Goal: Task Accomplishment & Management: Manage account settings

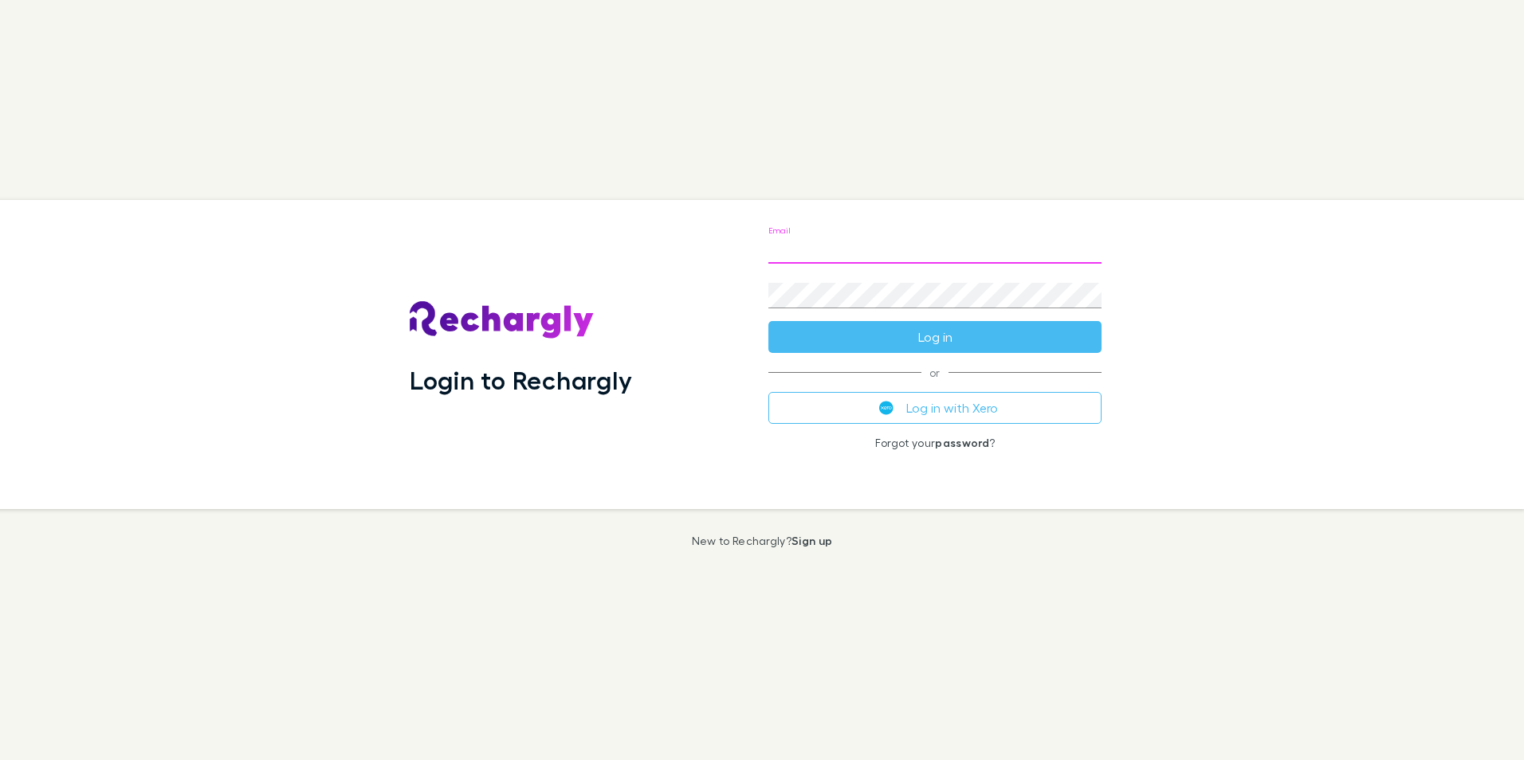
click at [800, 252] on input "Email" at bounding box center [934, 251] width 333 height 26
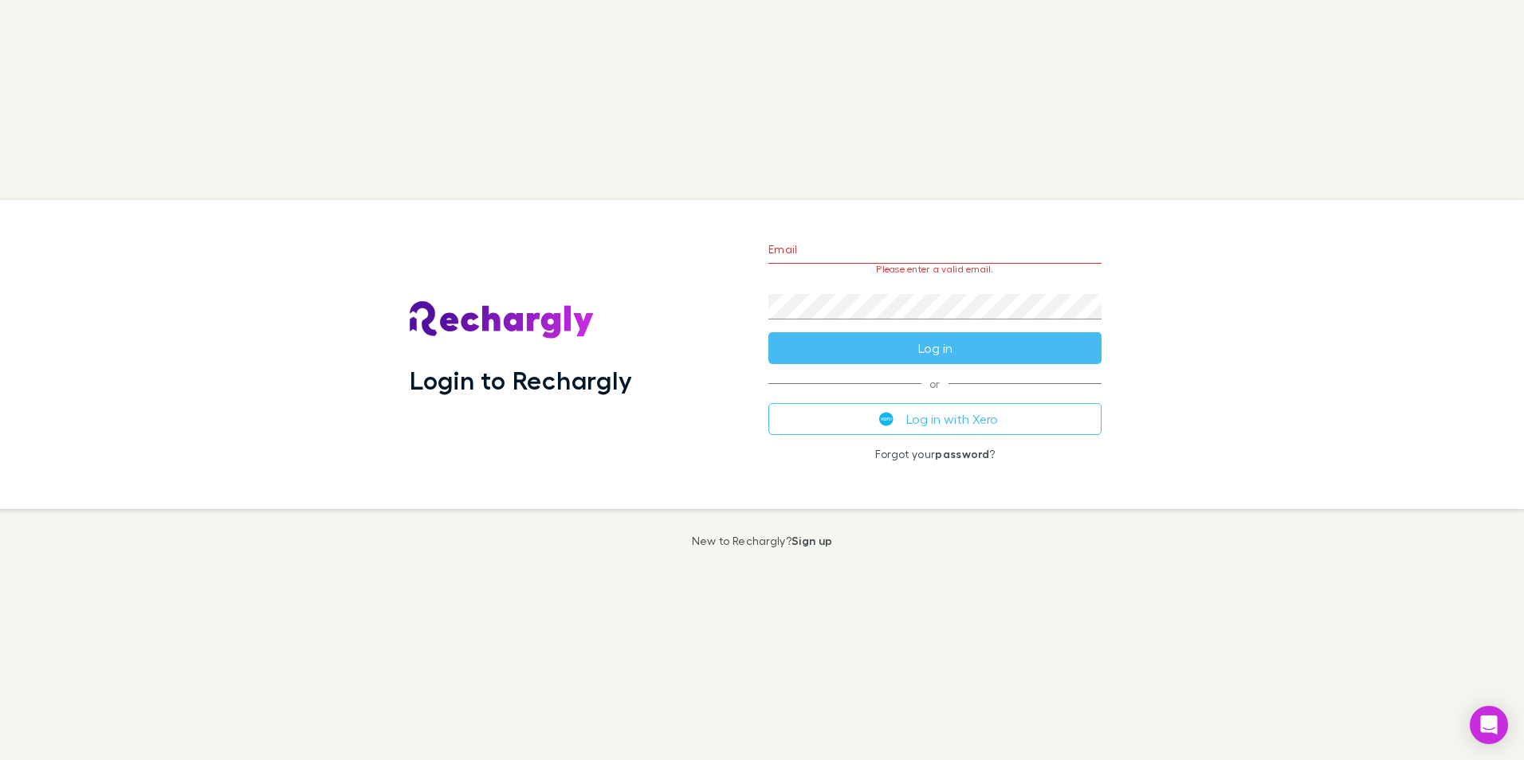
click at [1192, 328] on div "Login to Rechargly Email Please enter a valid email. Password Log in or Log in …" at bounding box center [755, 354] width 1537 height 309
click at [960, 416] on button "Log in with Xero" at bounding box center [934, 419] width 333 height 32
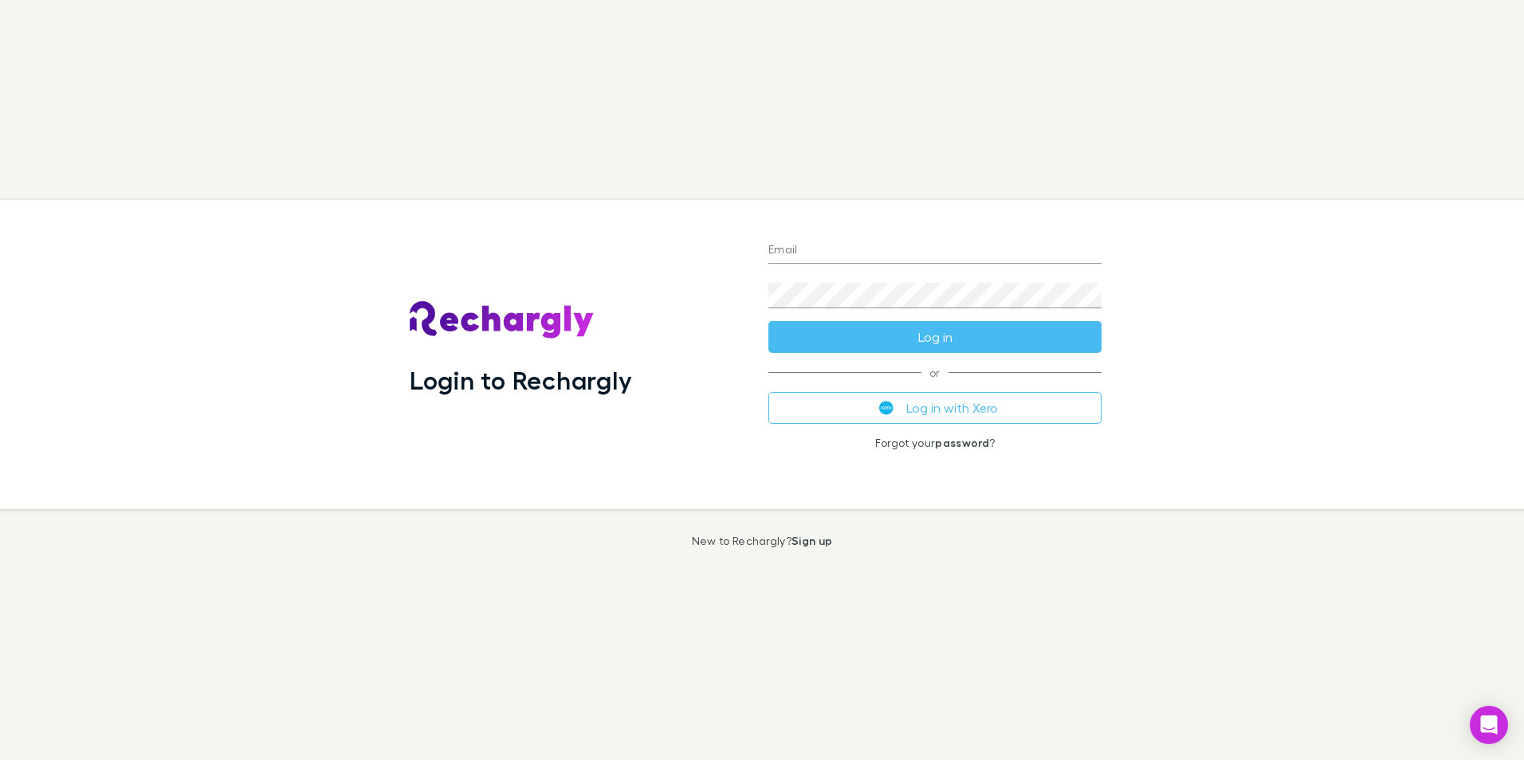
click at [921, 238] on input "Email" at bounding box center [934, 251] width 333 height 26
click at [814, 541] on link "Sign up" at bounding box center [812, 541] width 41 height 14
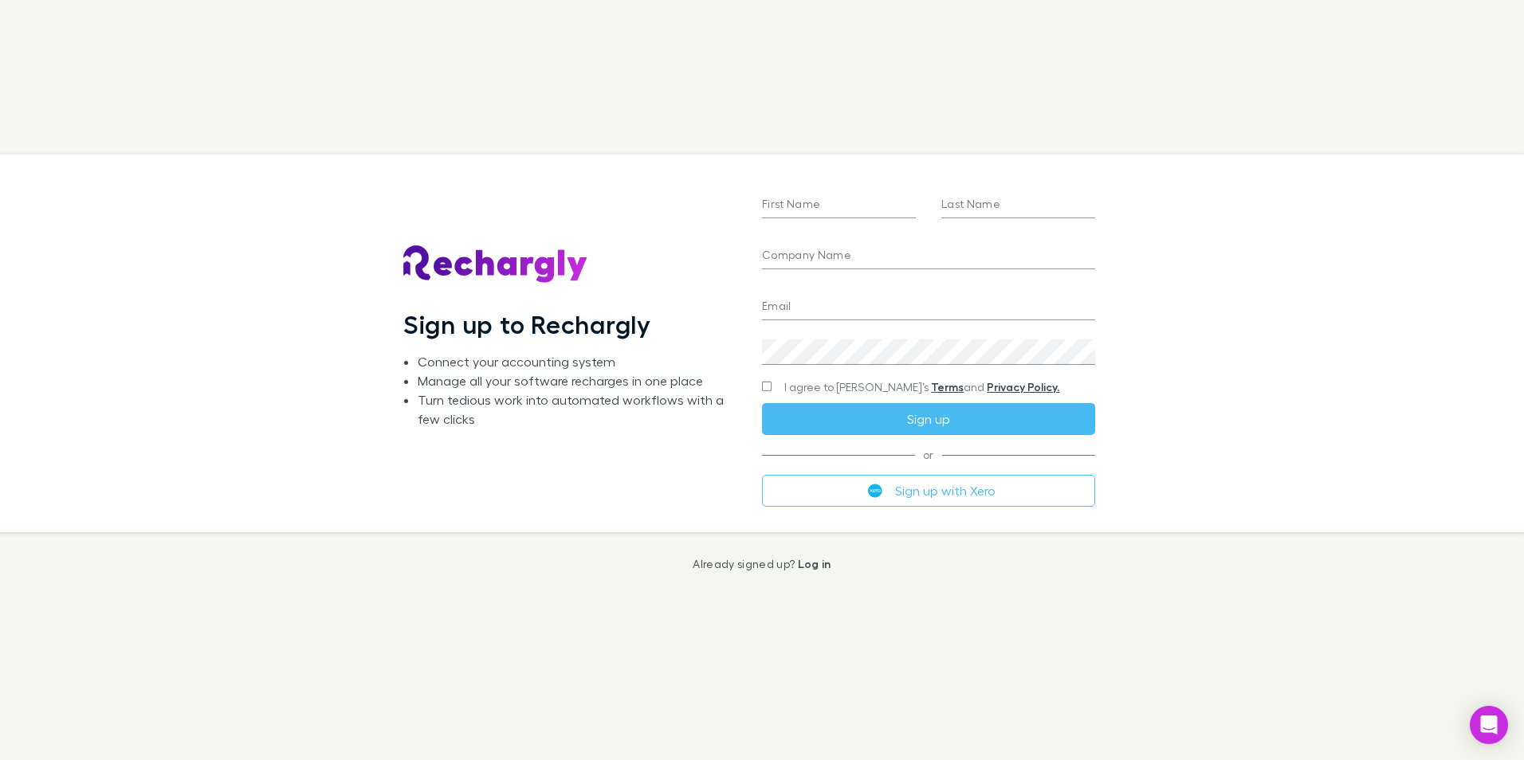
click at [806, 206] on input "First Name" at bounding box center [839, 206] width 154 height 26
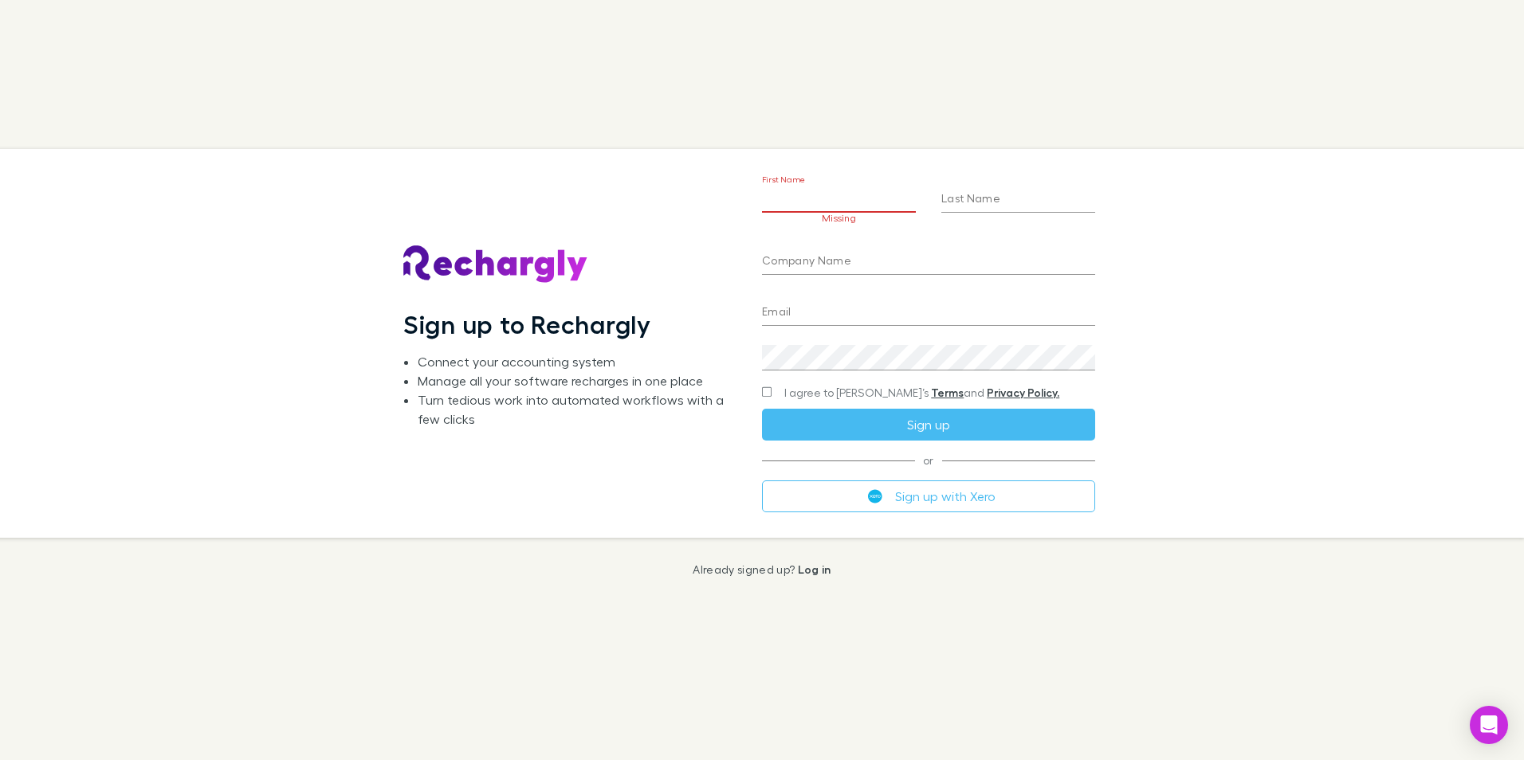
click at [844, 194] on input "First Name" at bounding box center [839, 200] width 154 height 26
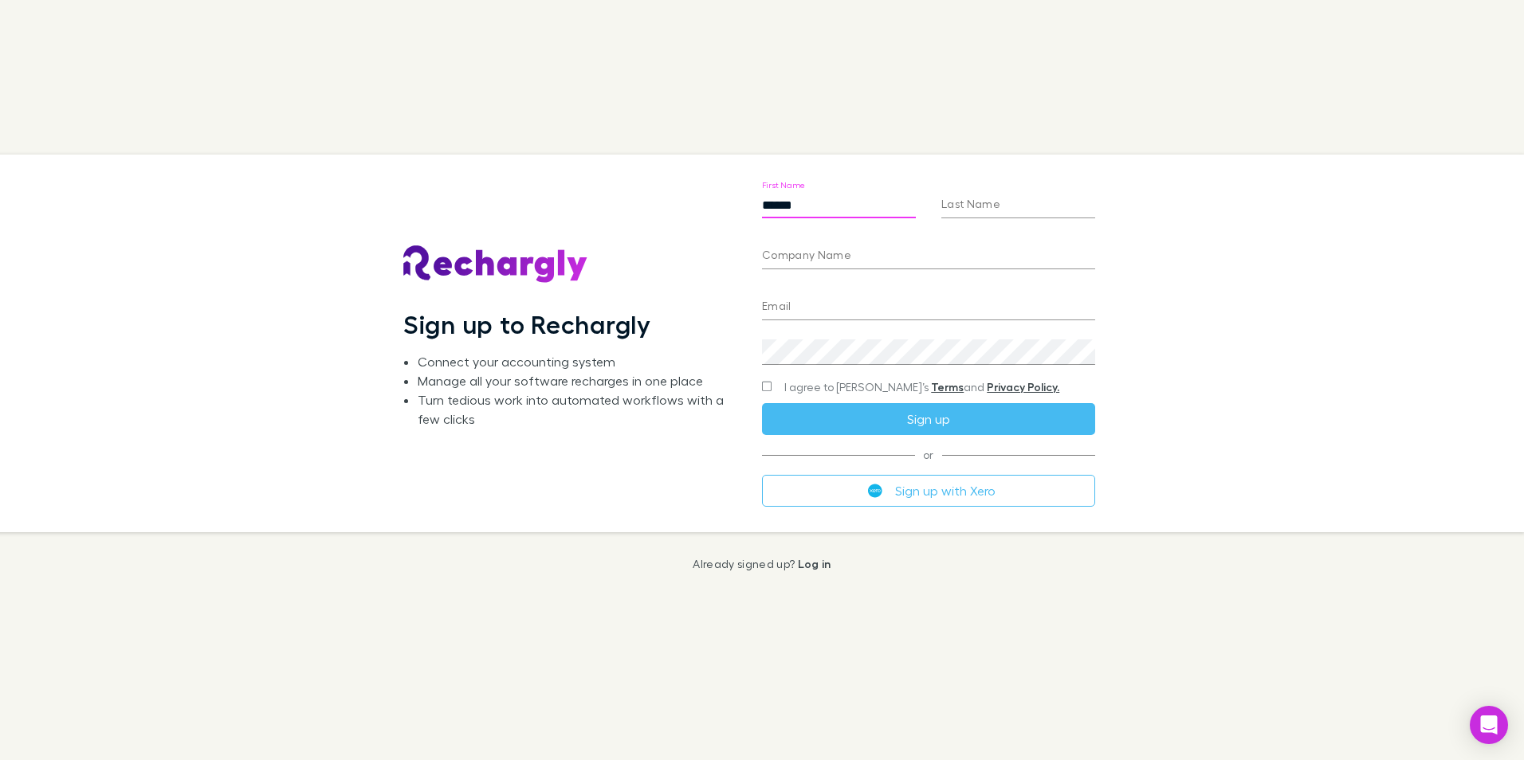
type input "******"
type input "**********"
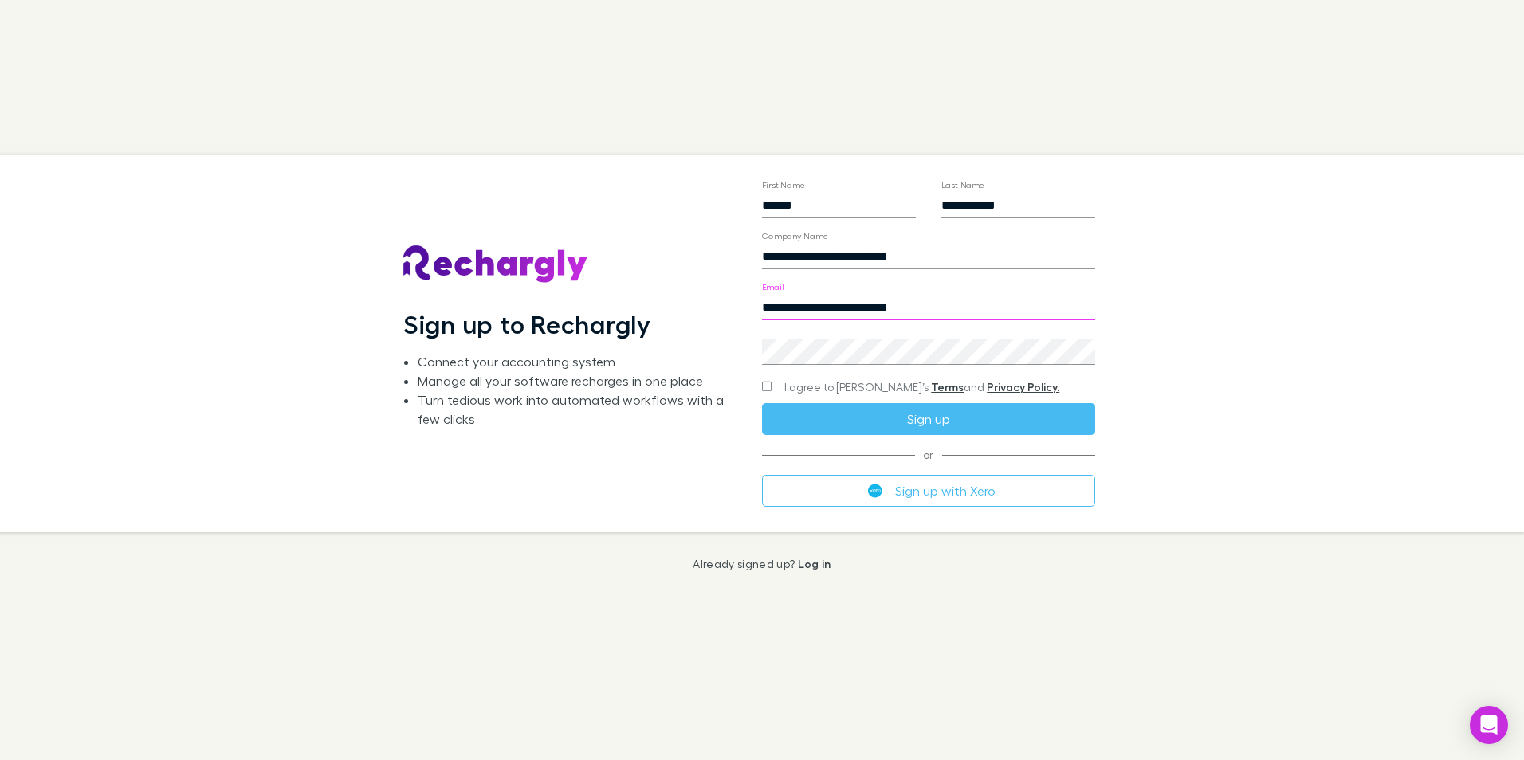
type input "**********"
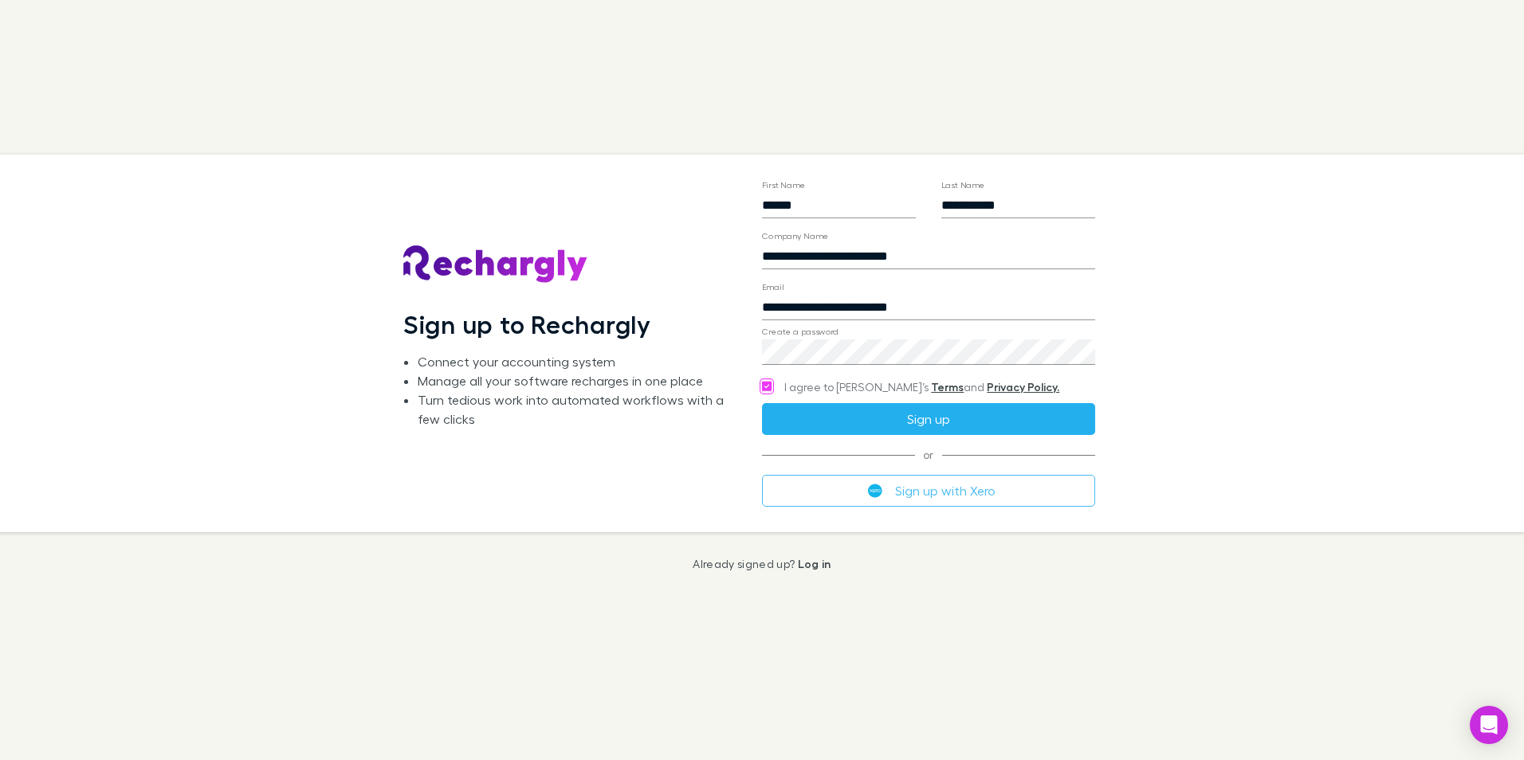
click at [953, 426] on button "Sign up" at bounding box center [928, 419] width 333 height 32
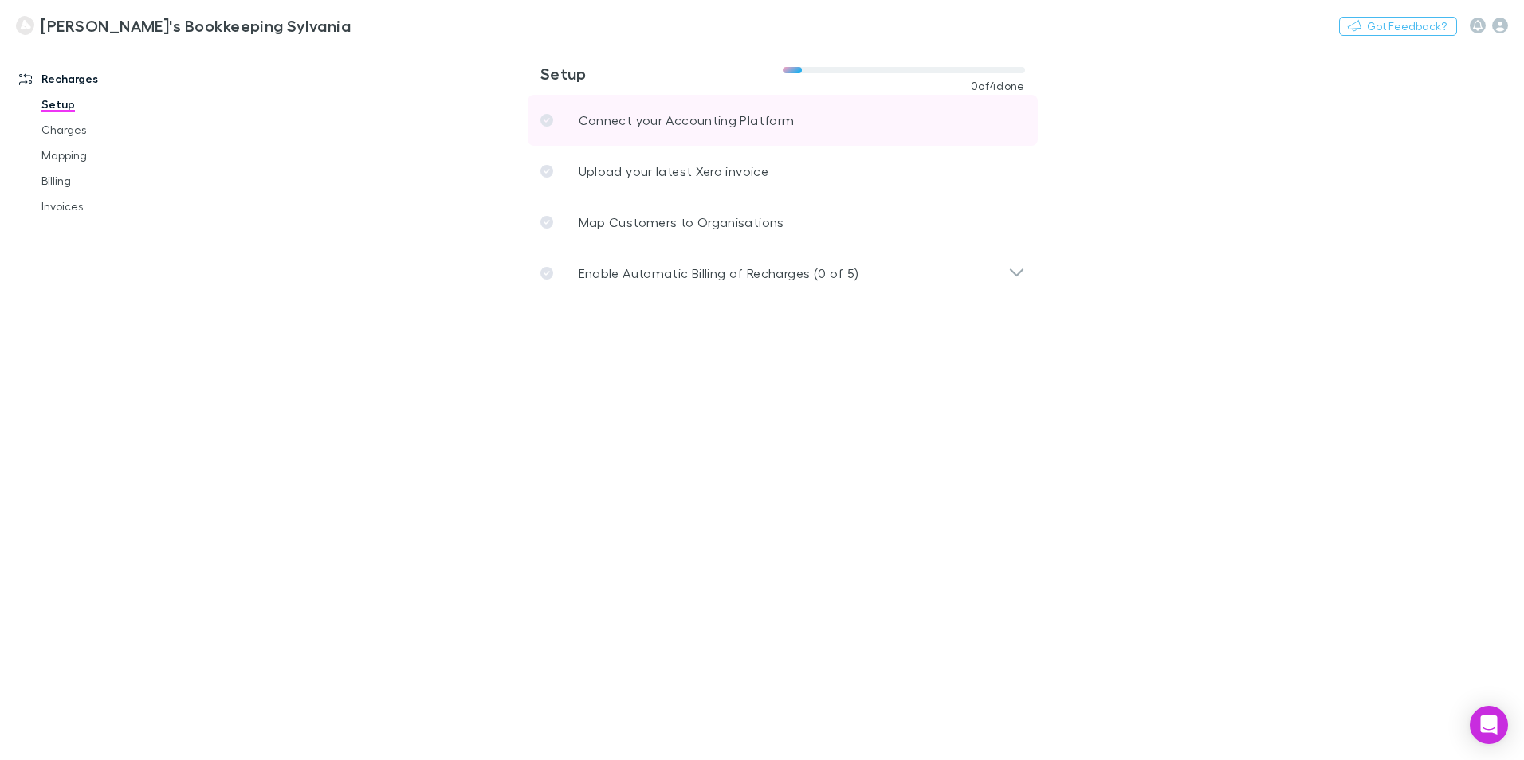
click at [670, 114] on p "Connect your Accounting Platform" at bounding box center [687, 120] width 216 height 19
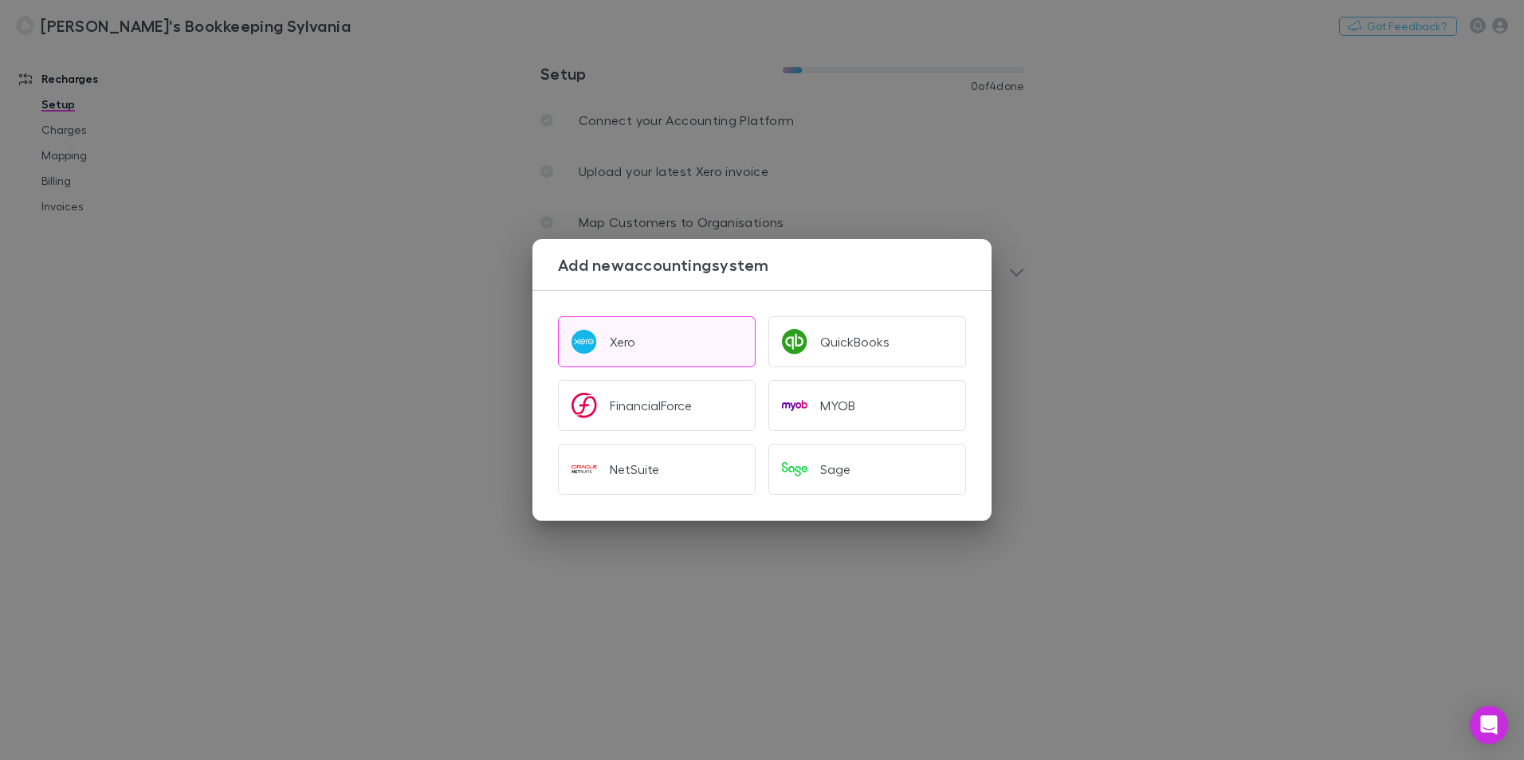
click at [646, 351] on button "Xero" at bounding box center [657, 341] width 198 height 51
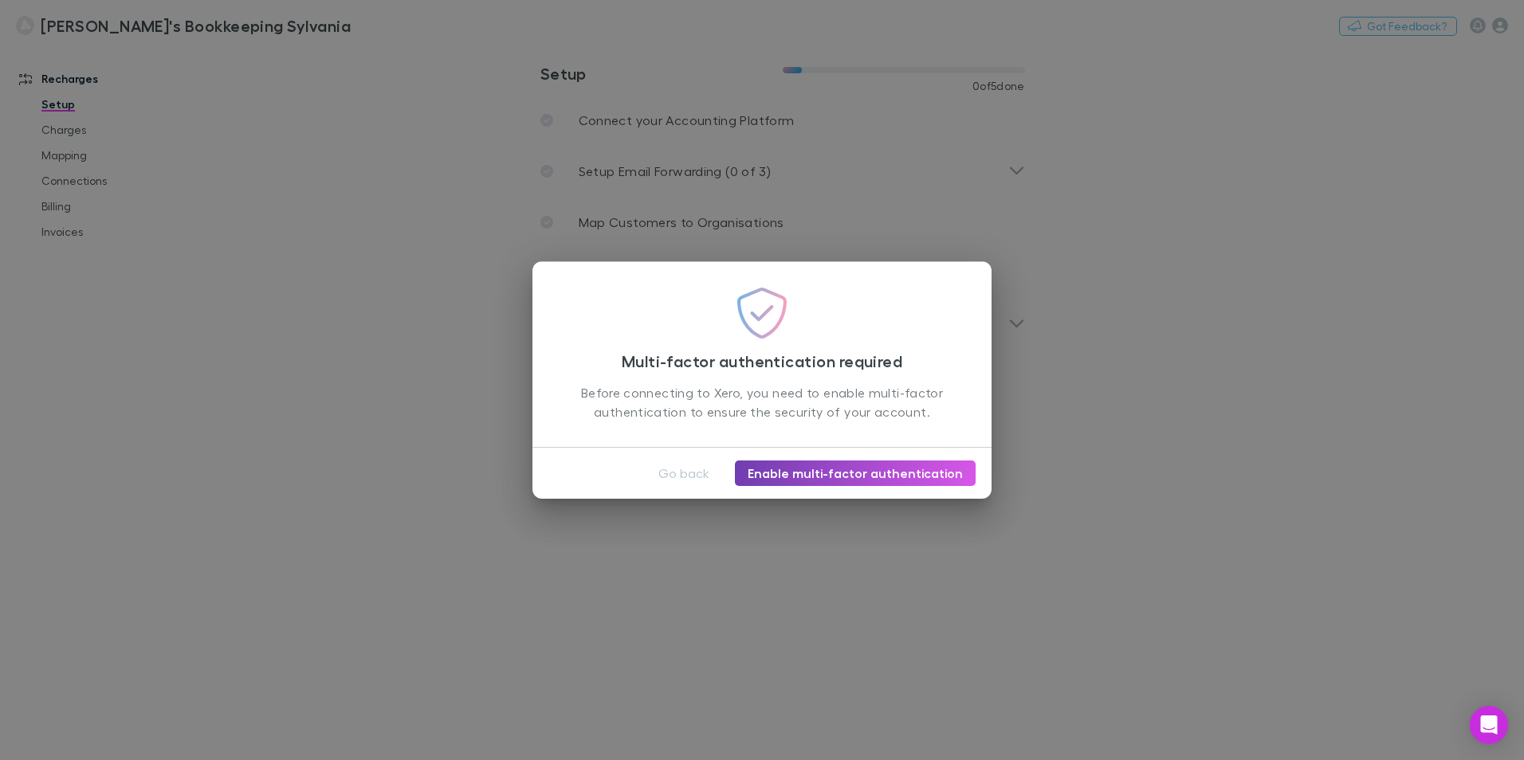
click at [821, 477] on link "Enable multi-factor authentication" at bounding box center [855, 474] width 241 height 26
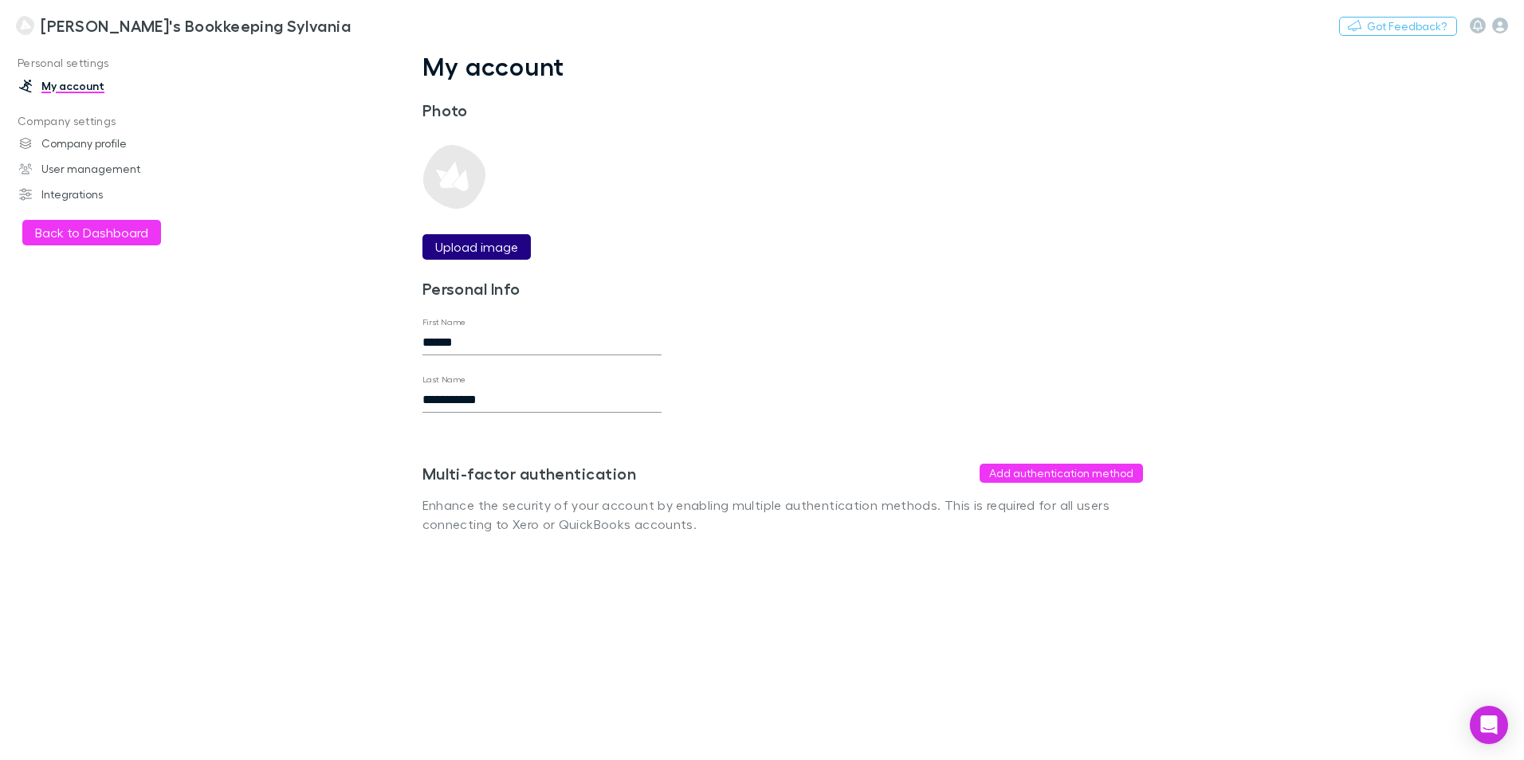
click at [465, 237] on button "Upload image" at bounding box center [476, 247] width 108 height 26
click at [466, 175] on img at bounding box center [454, 177] width 64 height 64
click at [475, 254] on label "Upload image" at bounding box center [476, 247] width 83 height 19
click at [0, 0] on input "Upload image" at bounding box center [0, 0] width 0 height 0
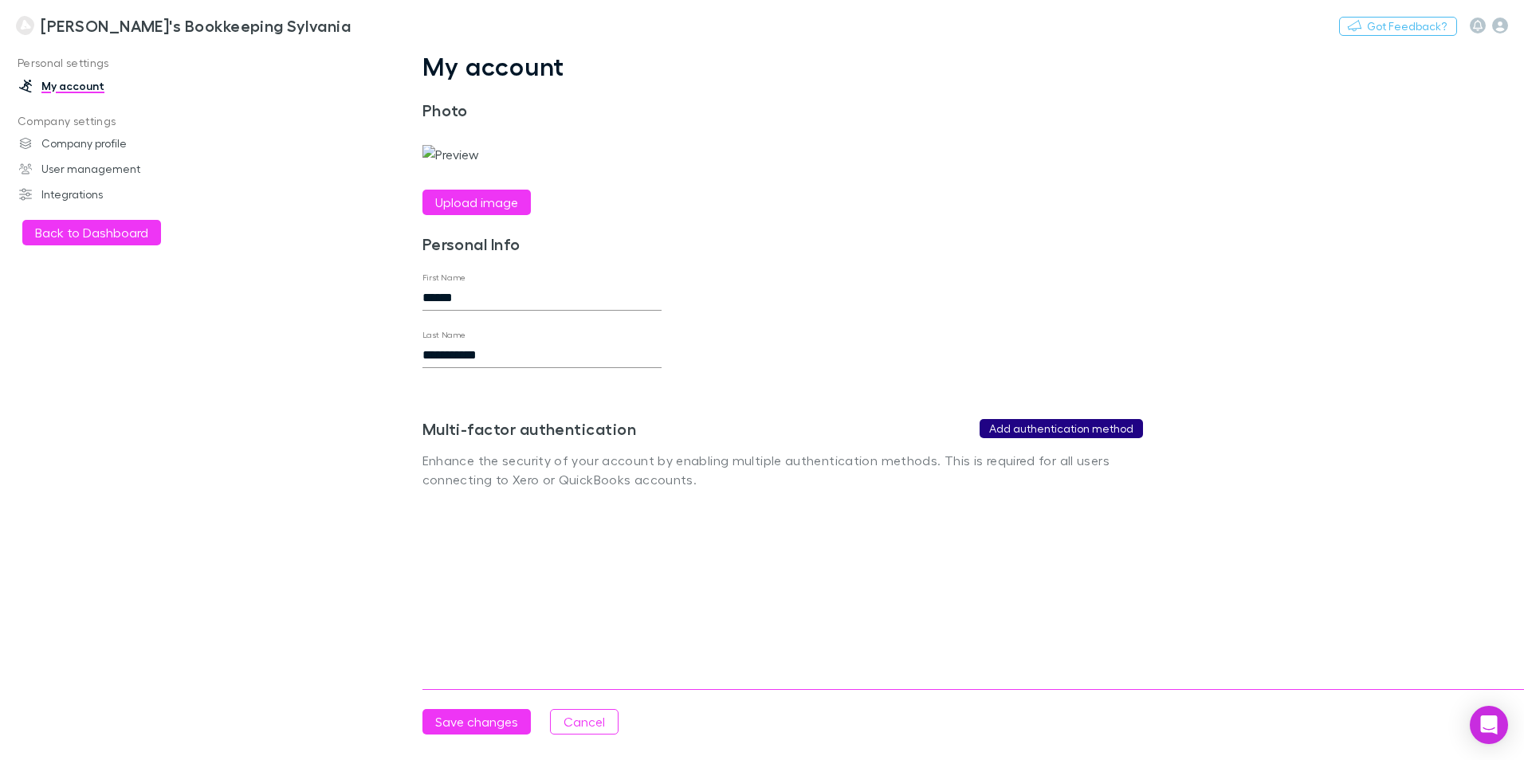
click at [1055, 438] on button "Add authentication method" at bounding box center [1061, 428] width 163 height 19
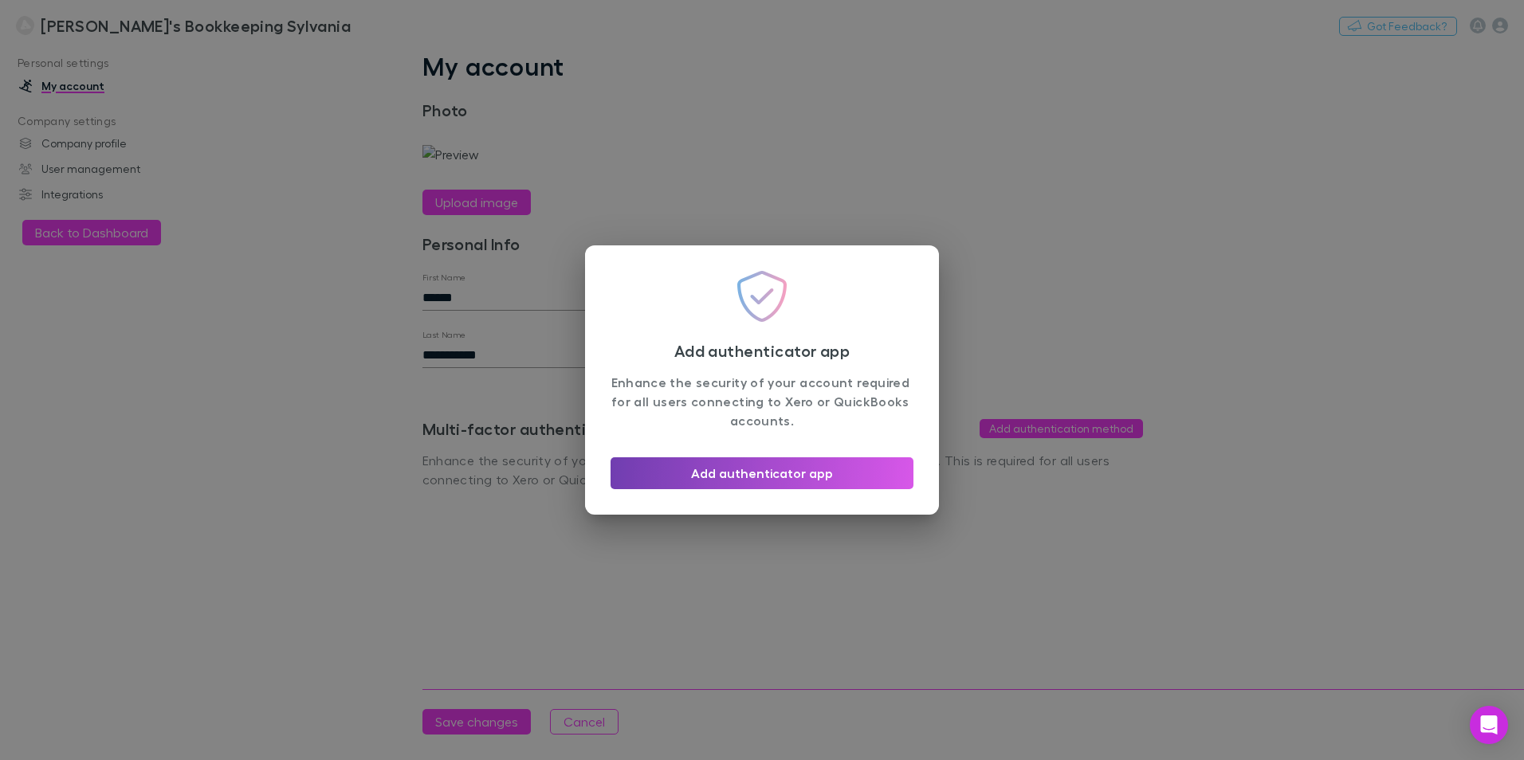
click at [725, 471] on button "Add authenticator app" at bounding box center [762, 474] width 303 height 32
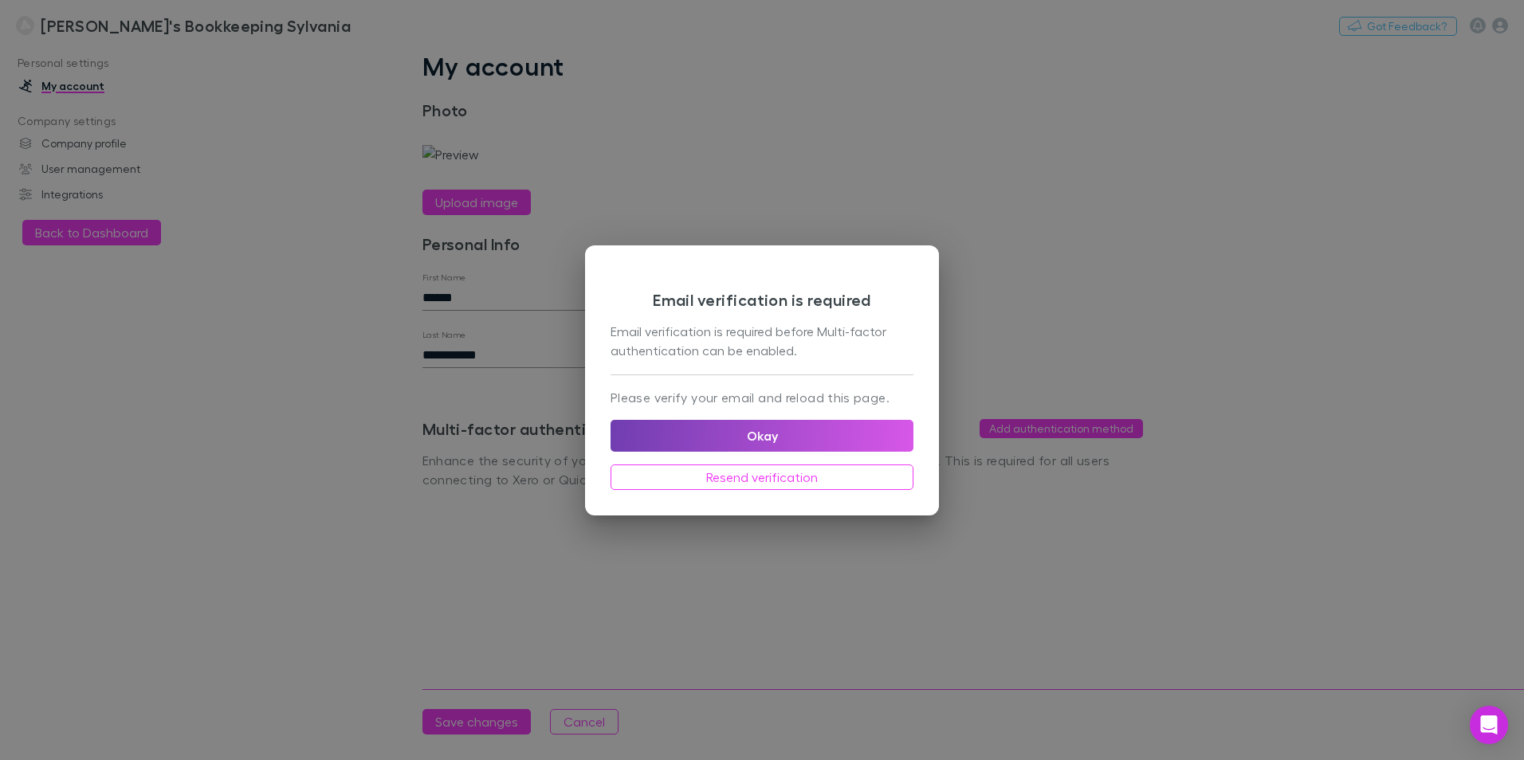
click at [755, 427] on button "Okay" at bounding box center [762, 436] width 303 height 32
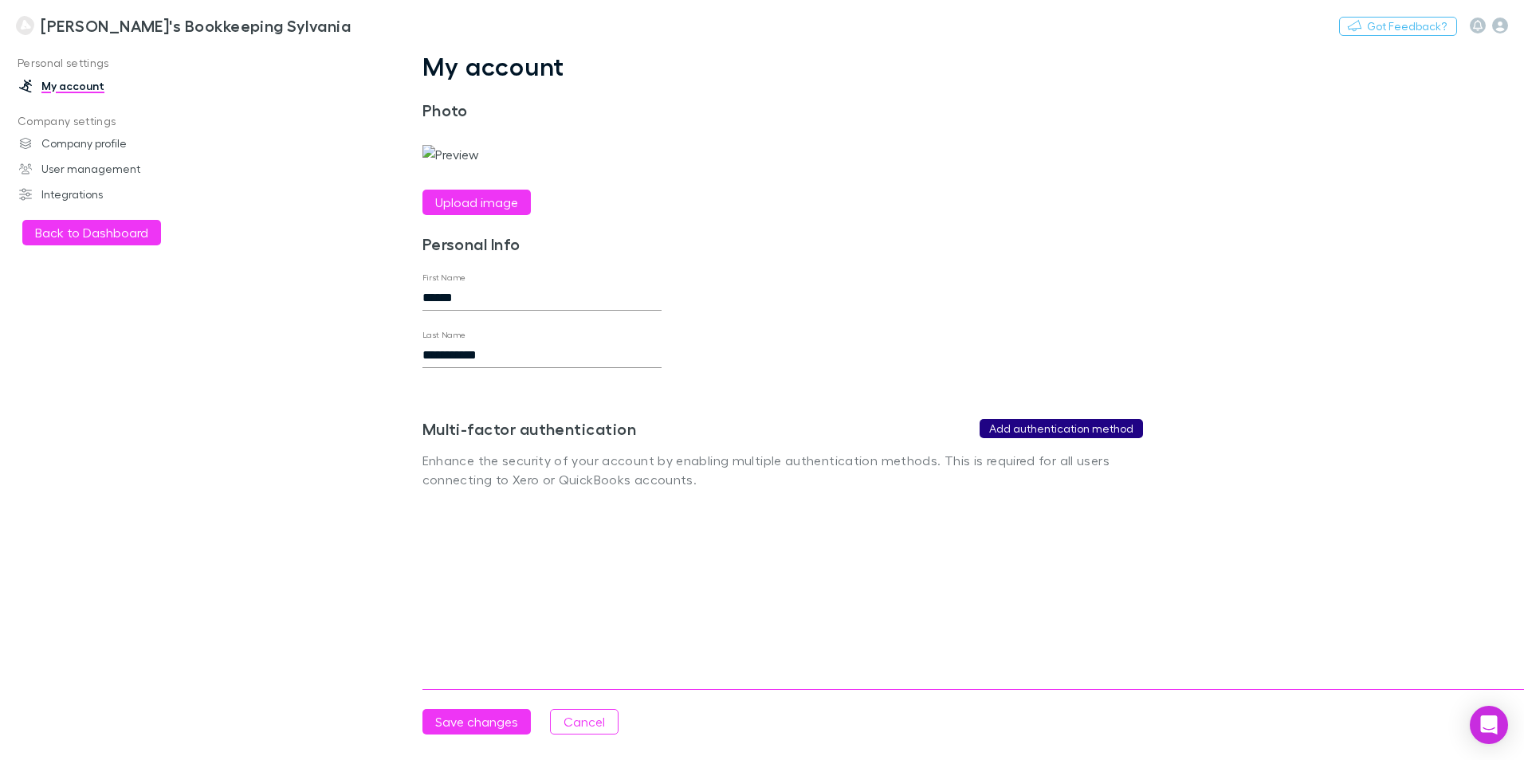
click at [1017, 438] on button "Add authentication method" at bounding box center [1061, 428] width 163 height 19
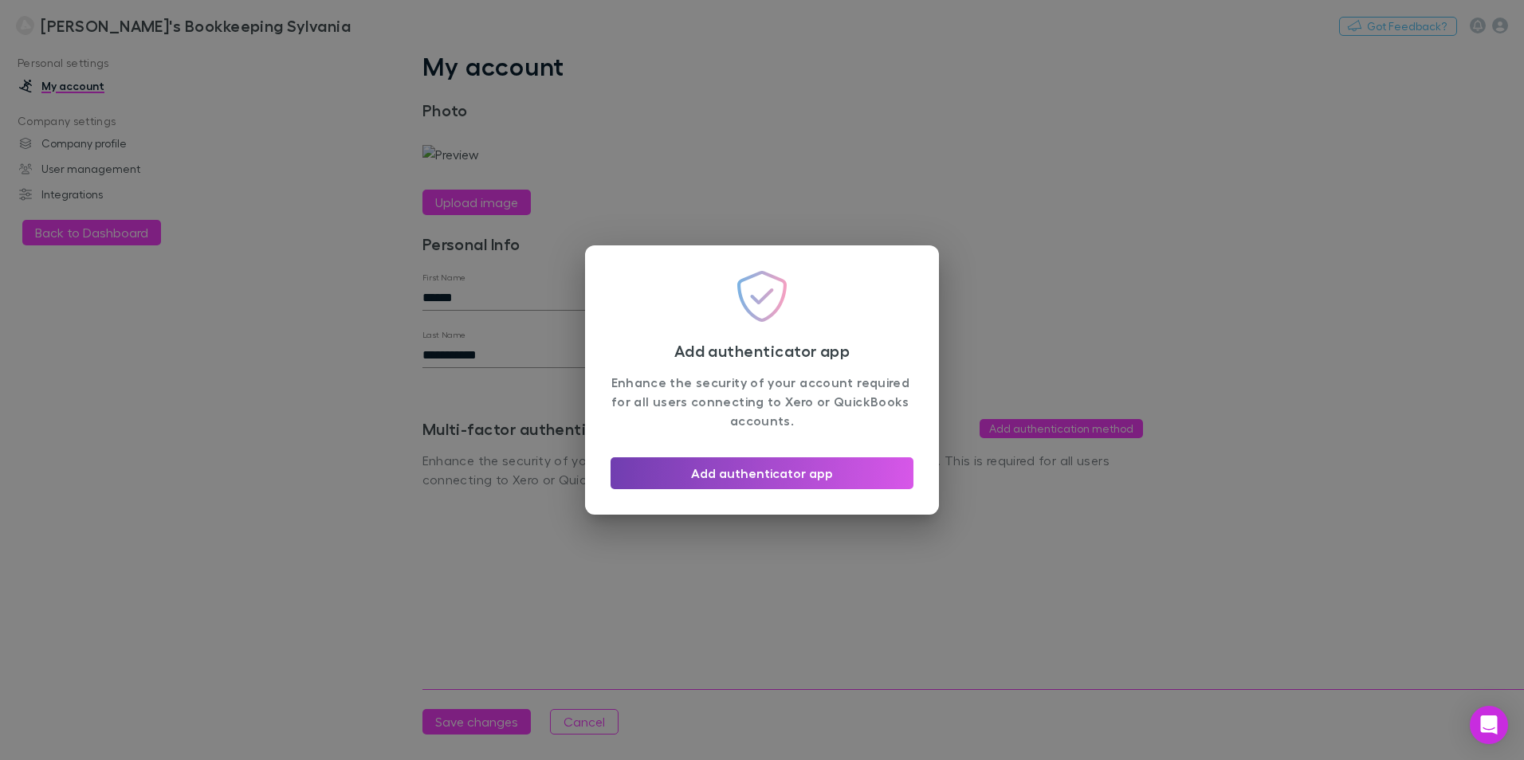
click at [764, 473] on button "Add authenticator app" at bounding box center [762, 474] width 303 height 32
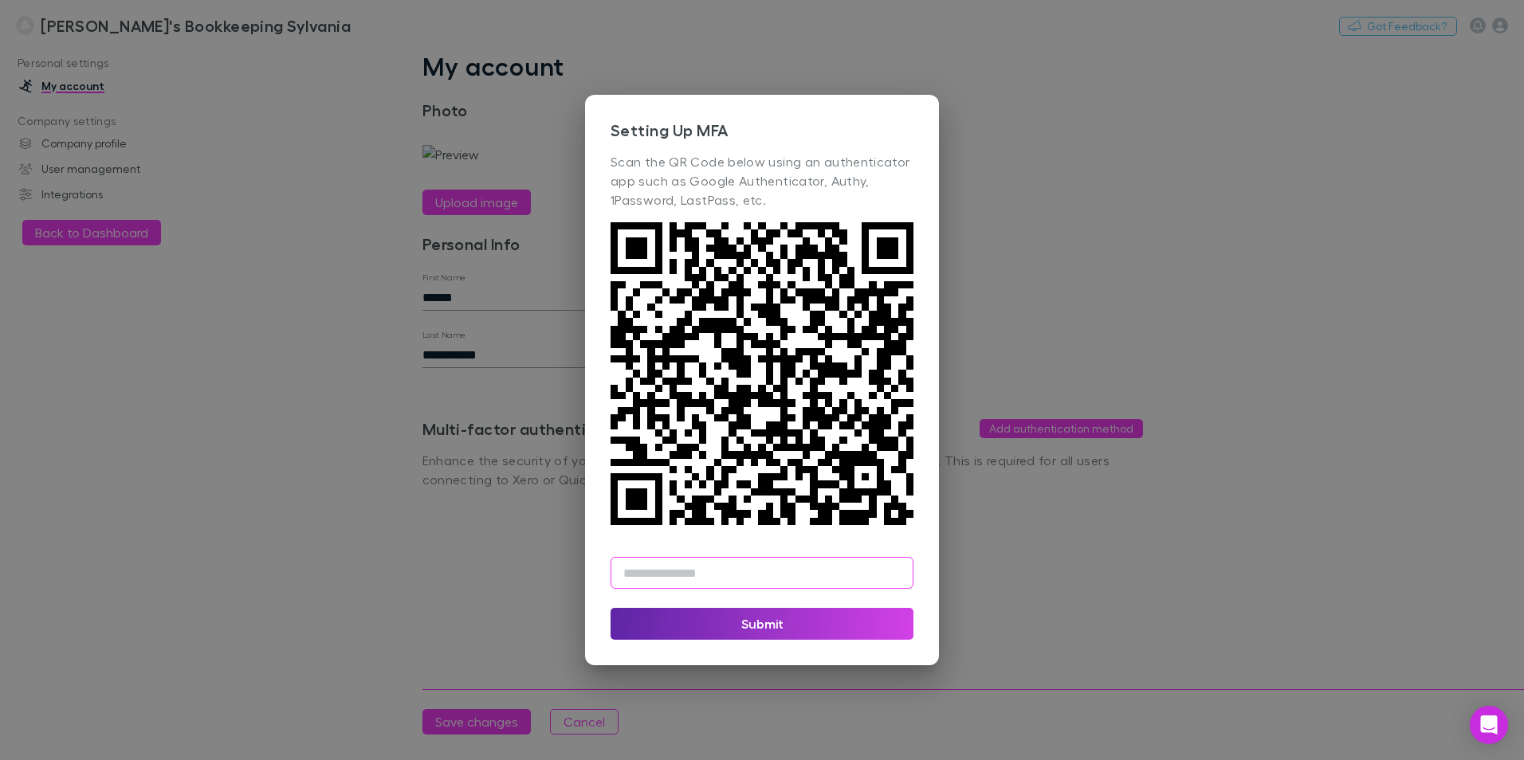
click at [866, 566] on input "text" at bounding box center [762, 573] width 303 height 32
type input "******"
click at [775, 632] on button "Submit" at bounding box center [762, 624] width 303 height 32
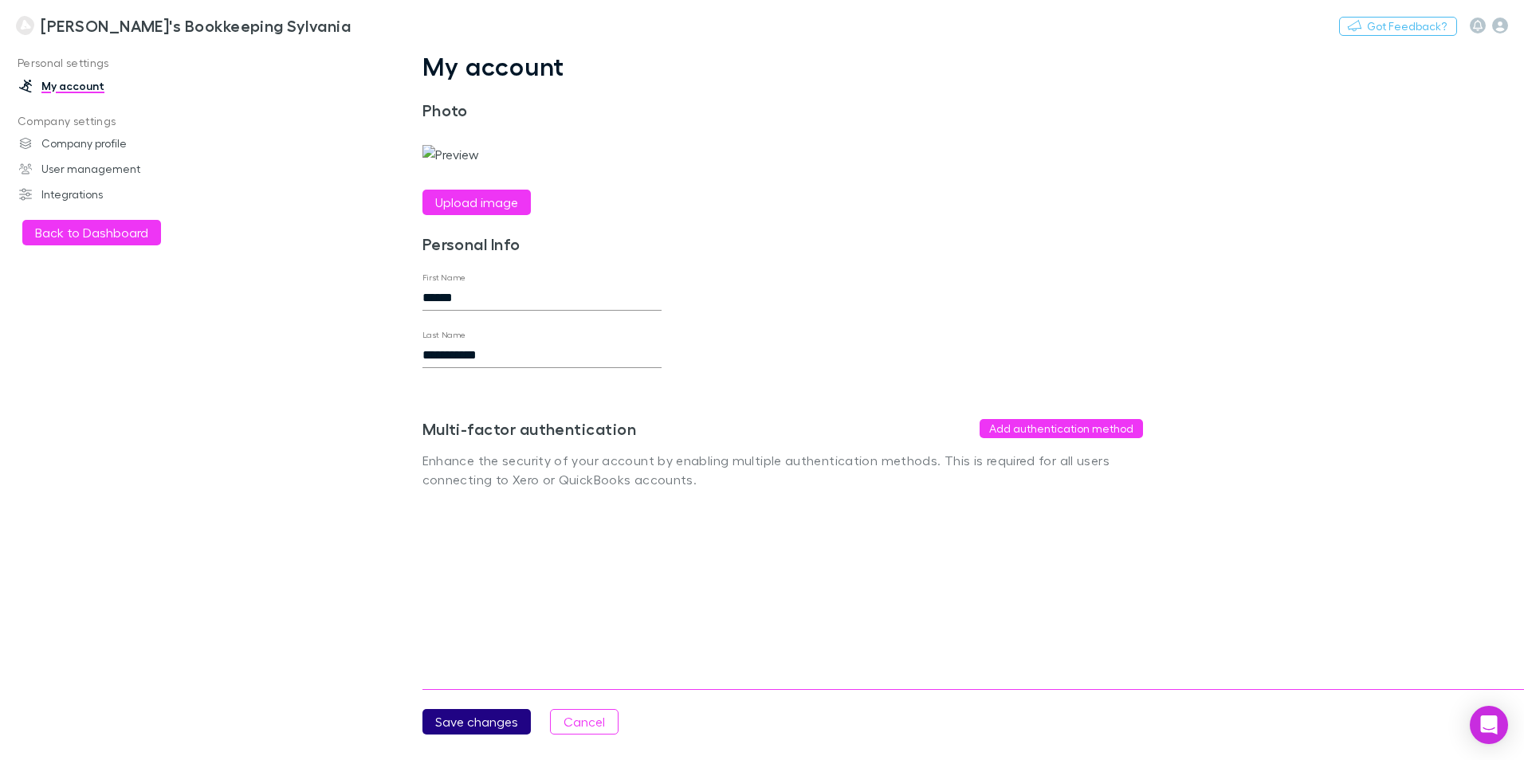
click at [478, 717] on button "Save changes" at bounding box center [476, 722] width 108 height 26
click at [1047, 438] on button "Add authentication method" at bounding box center [1061, 428] width 163 height 19
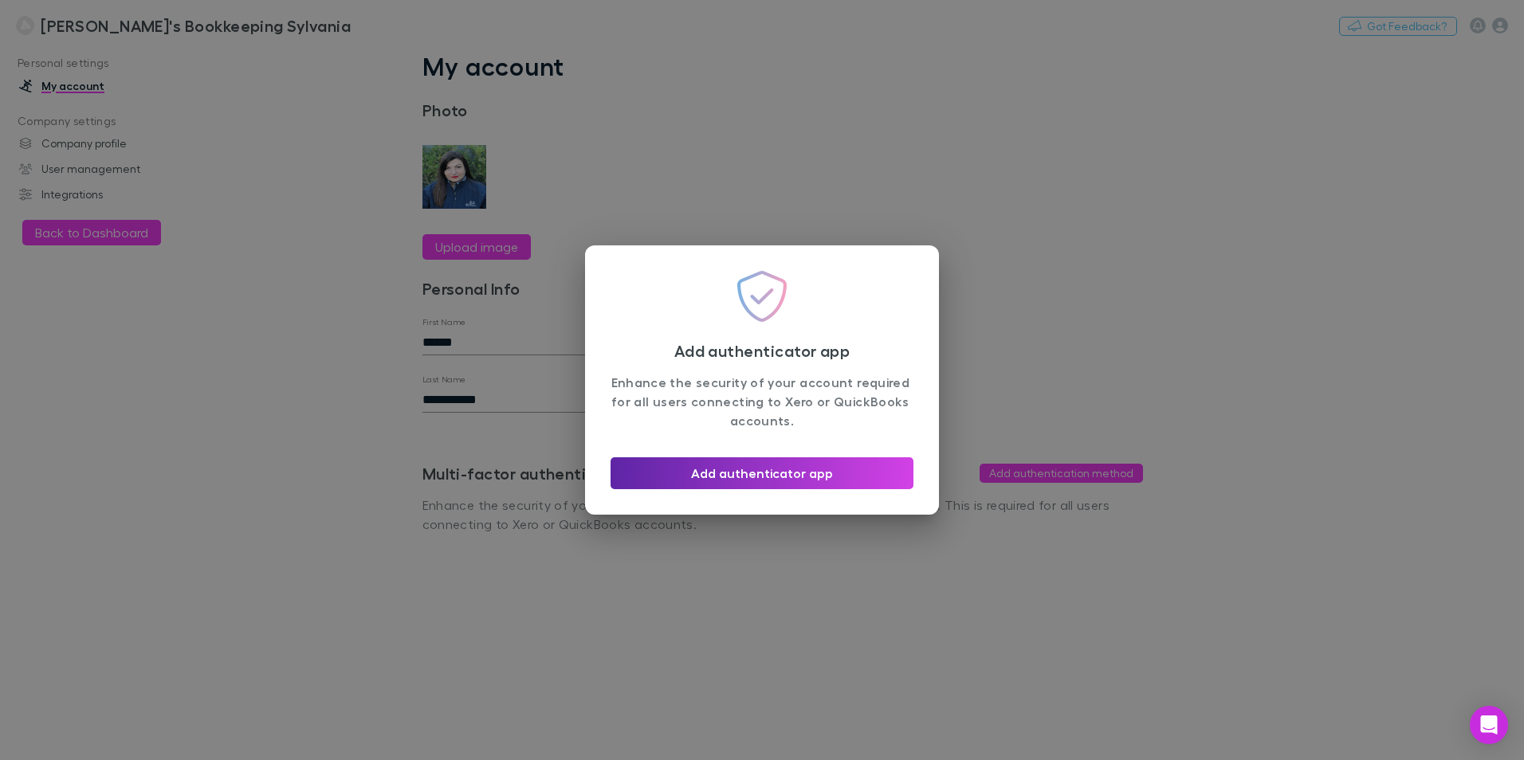
click at [1035, 177] on div "Add authenticator app Enhance the security of your account required for all use…" at bounding box center [762, 380] width 1524 height 760
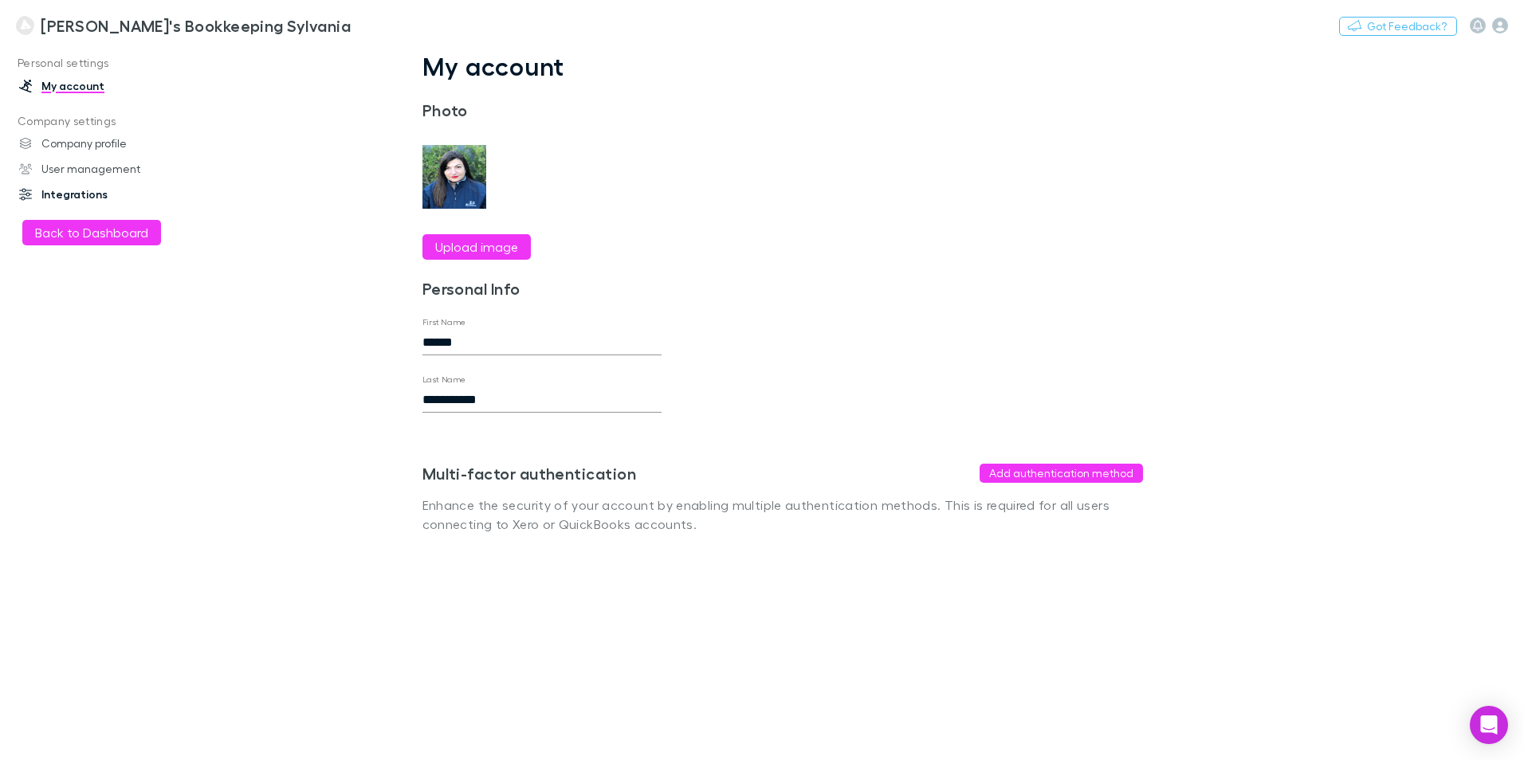
click at [86, 187] on link "Integrations" at bounding box center [109, 195] width 212 height 26
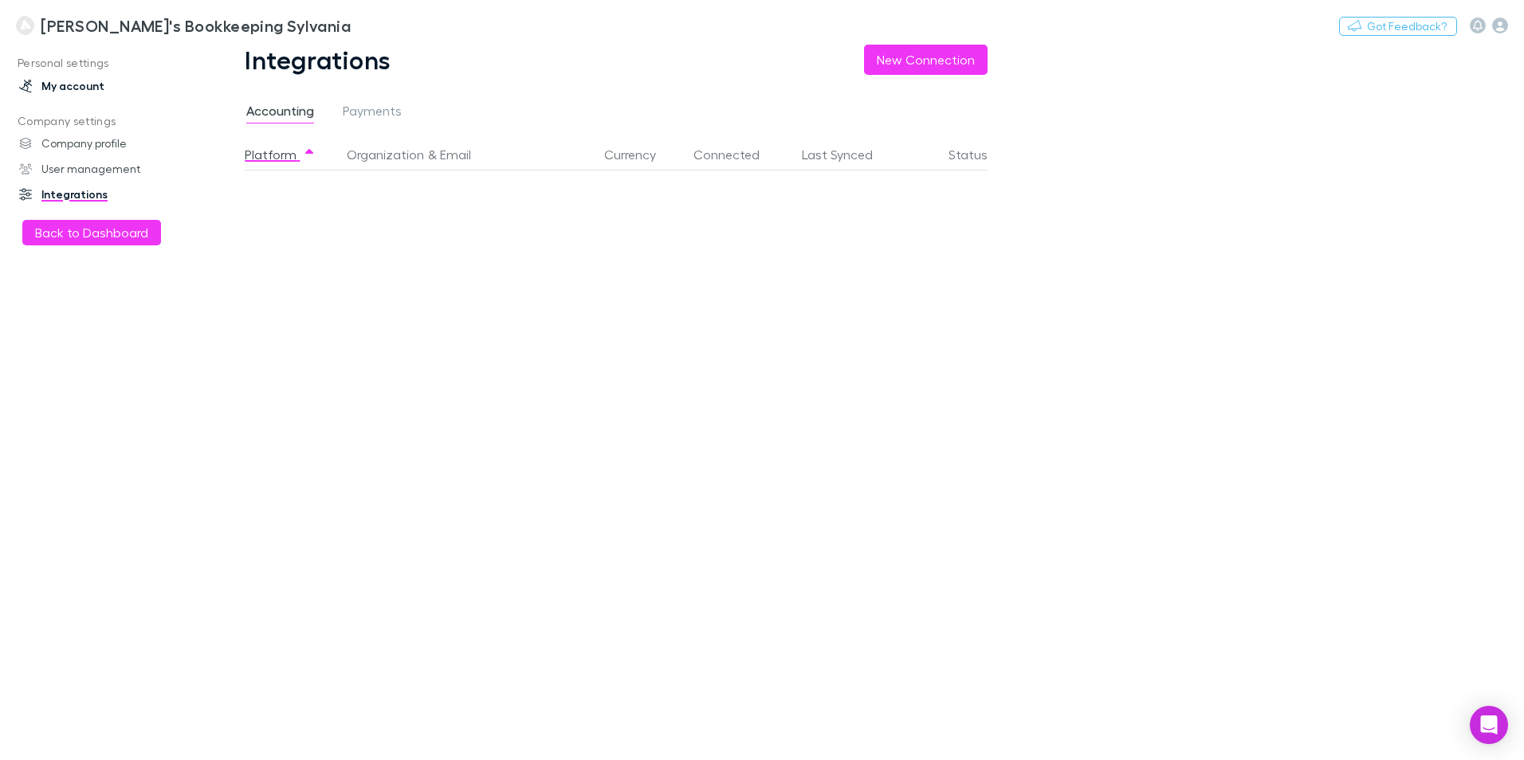
click at [81, 90] on link "My account" at bounding box center [109, 86] width 212 height 26
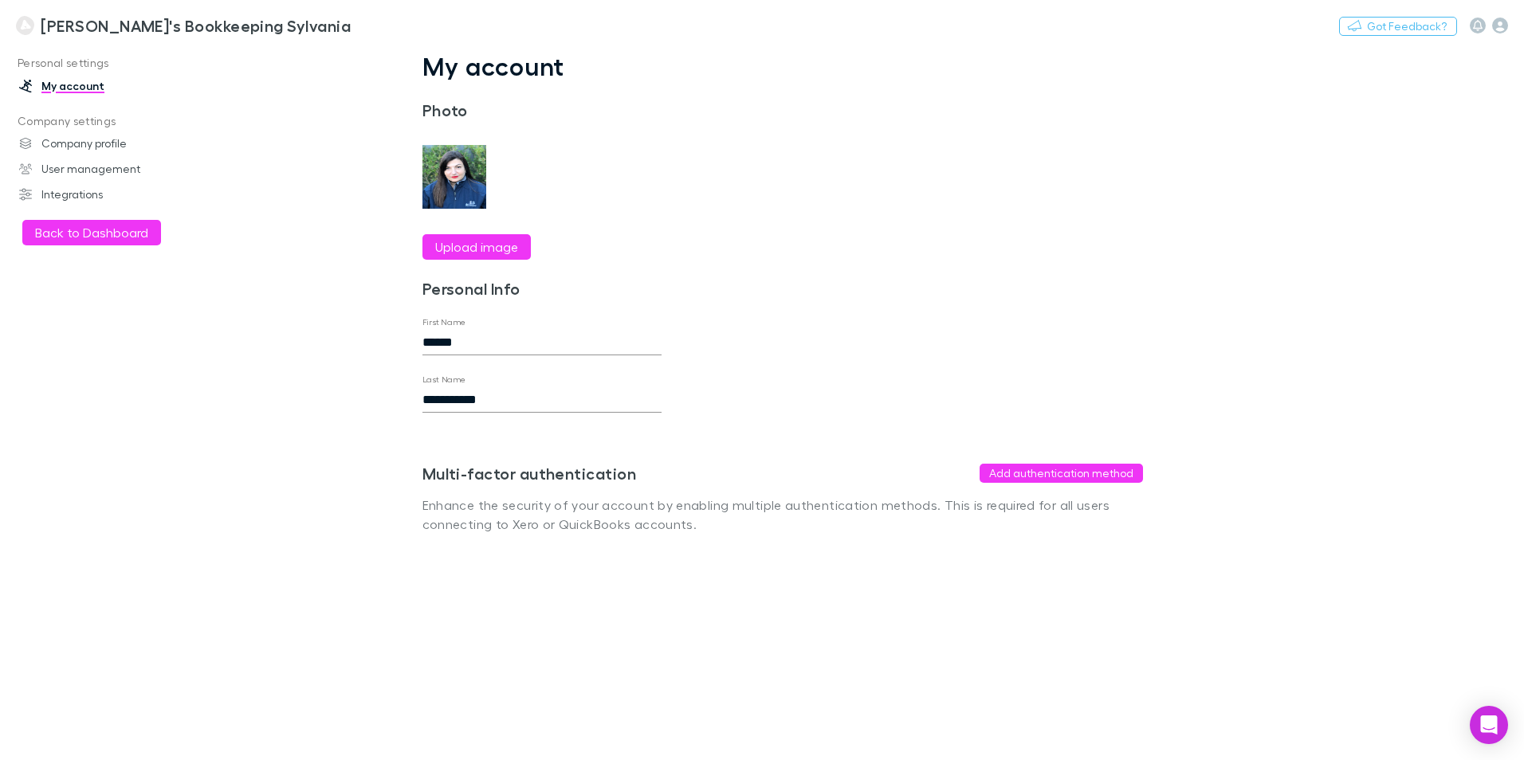
click at [22, 25] on img at bounding box center [25, 25] width 18 height 19
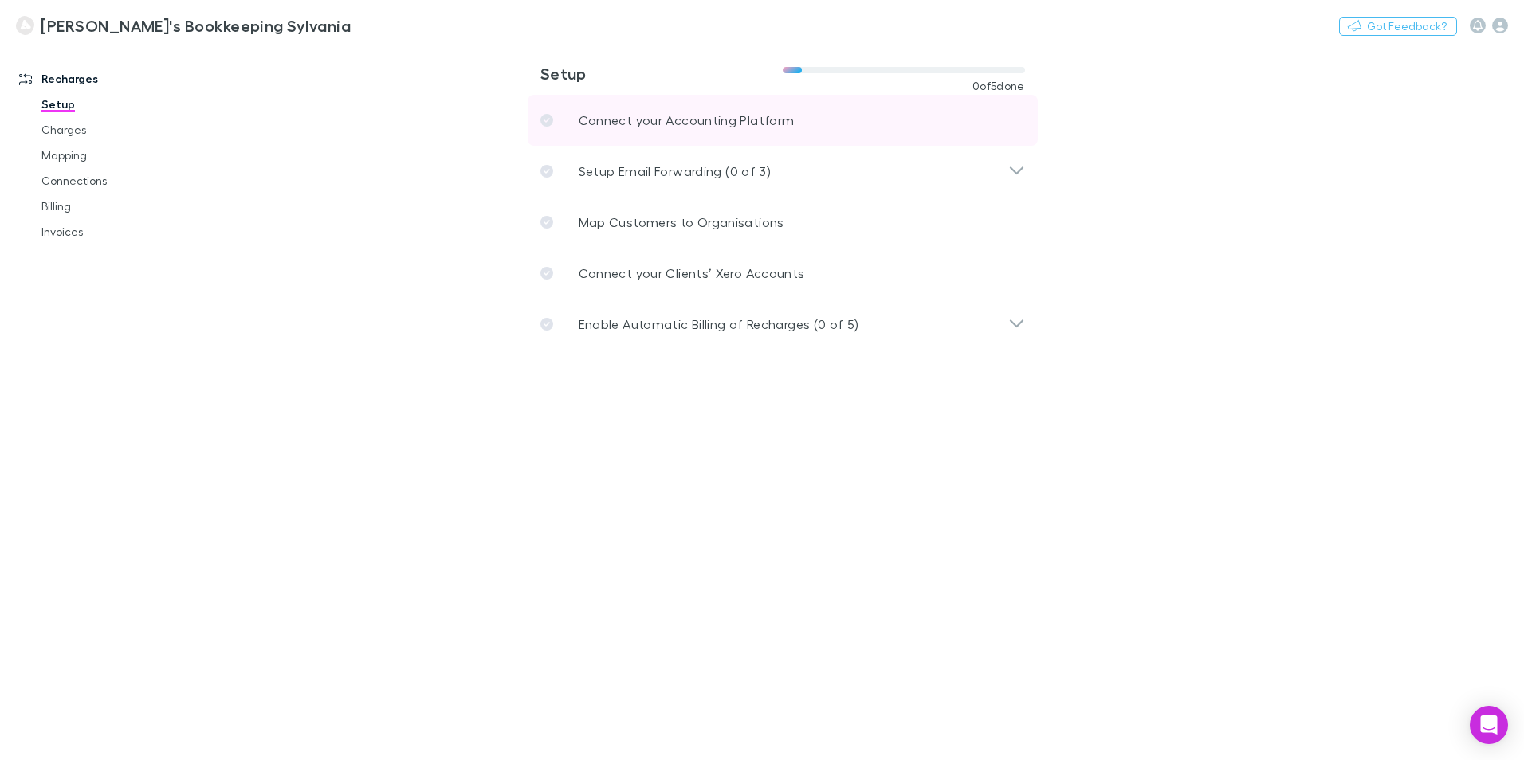
click at [649, 119] on p "Connect your Accounting Platform" at bounding box center [687, 120] width 216 height 19
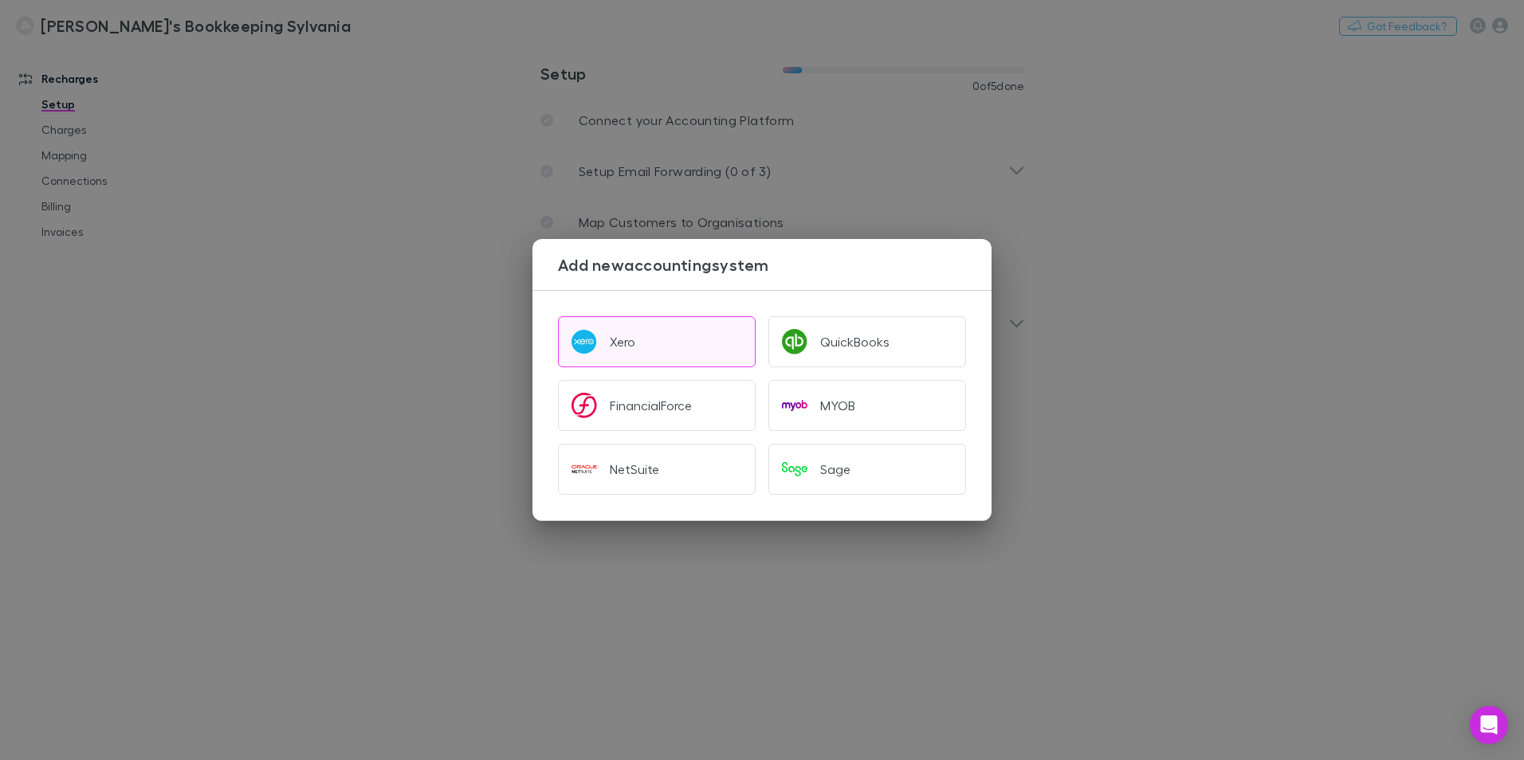
click at [661, 342] on button "Xero" at bounding box center [657, 341] width 198 height 51
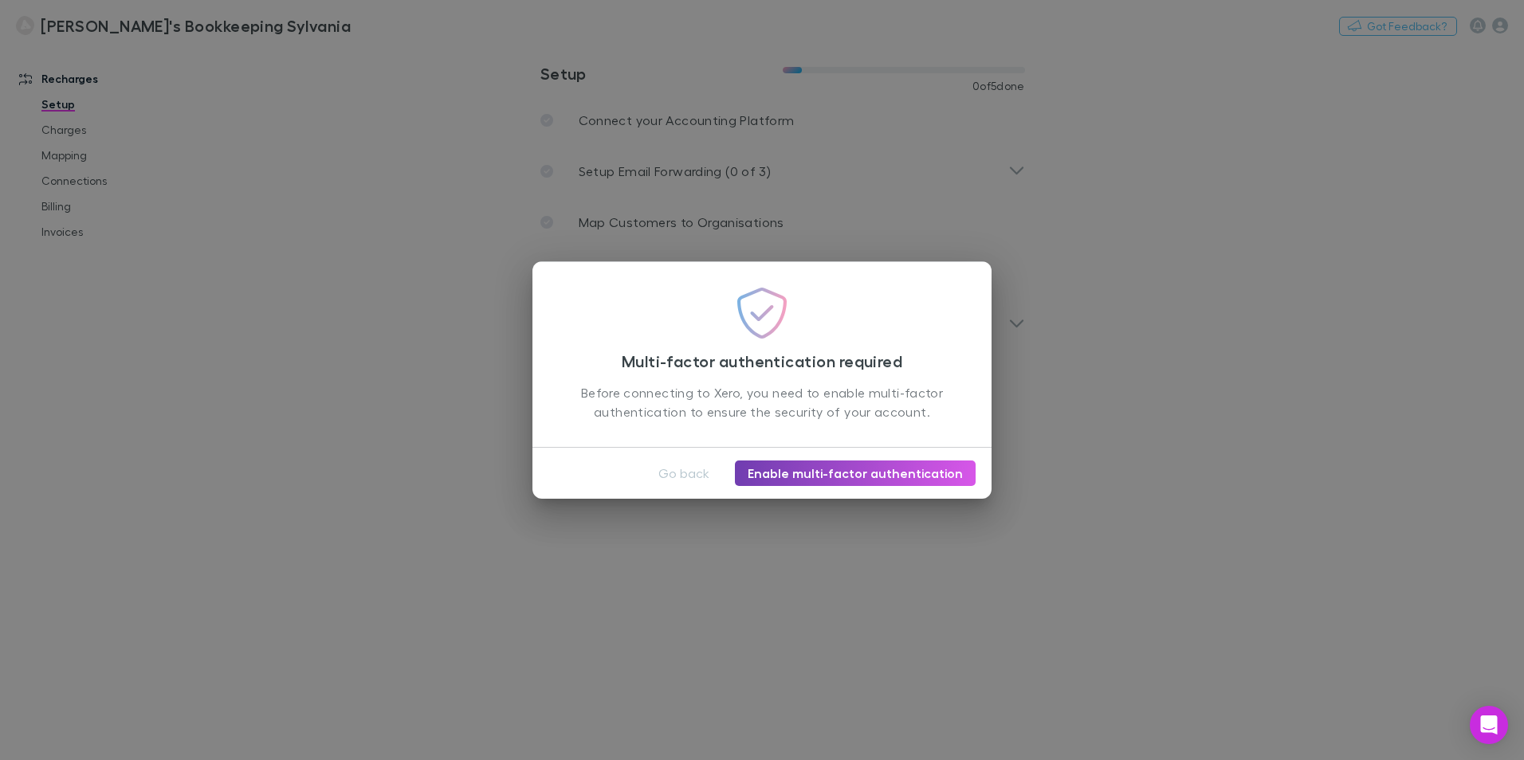
click at [875, 475] on link "Enable multi-factor authentication" at bounding box center [855, 474] width 241 height 26
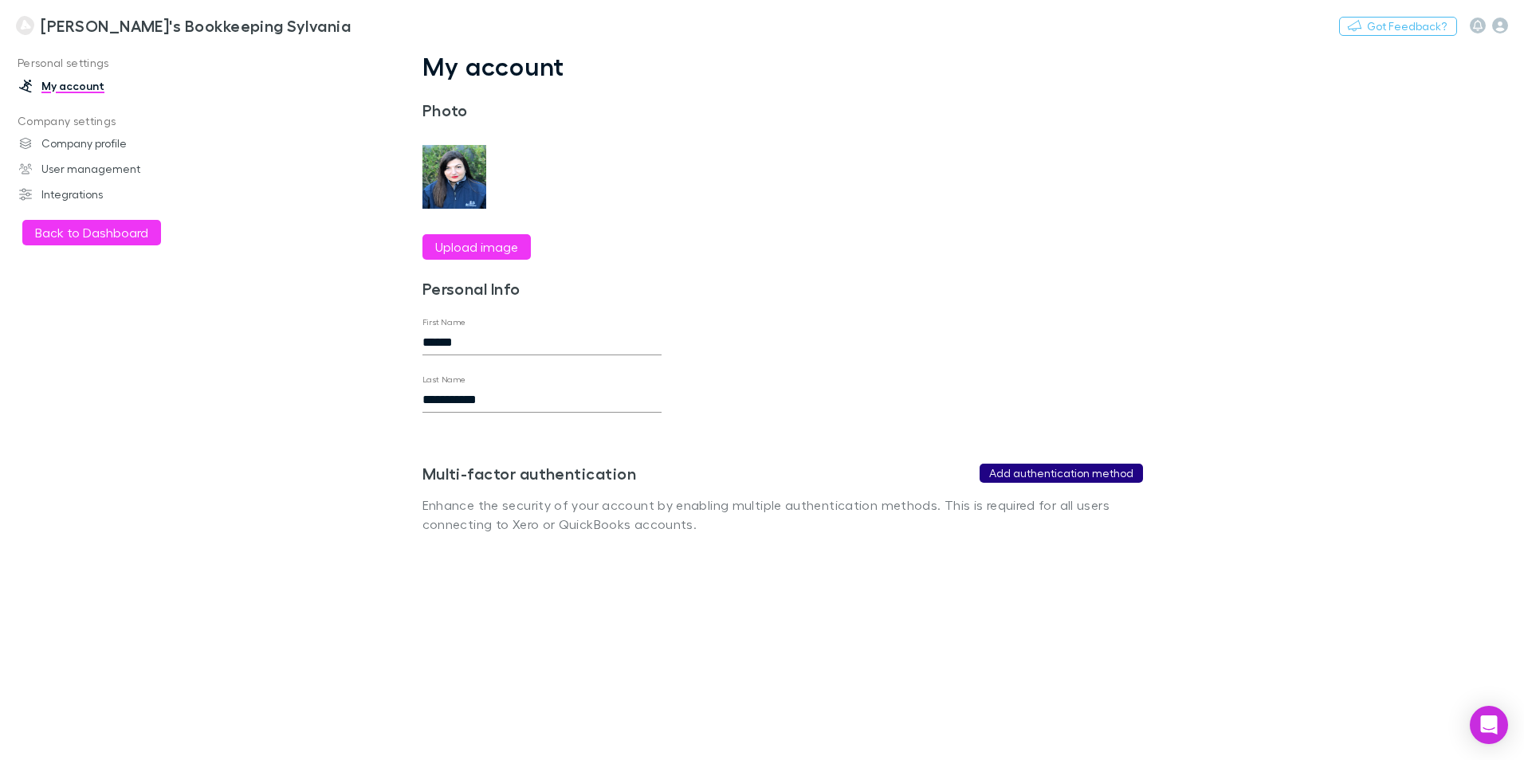
click at [1060, 474] on button "Add authentication method" at bounding box center [1061, 473] width 163 height 19
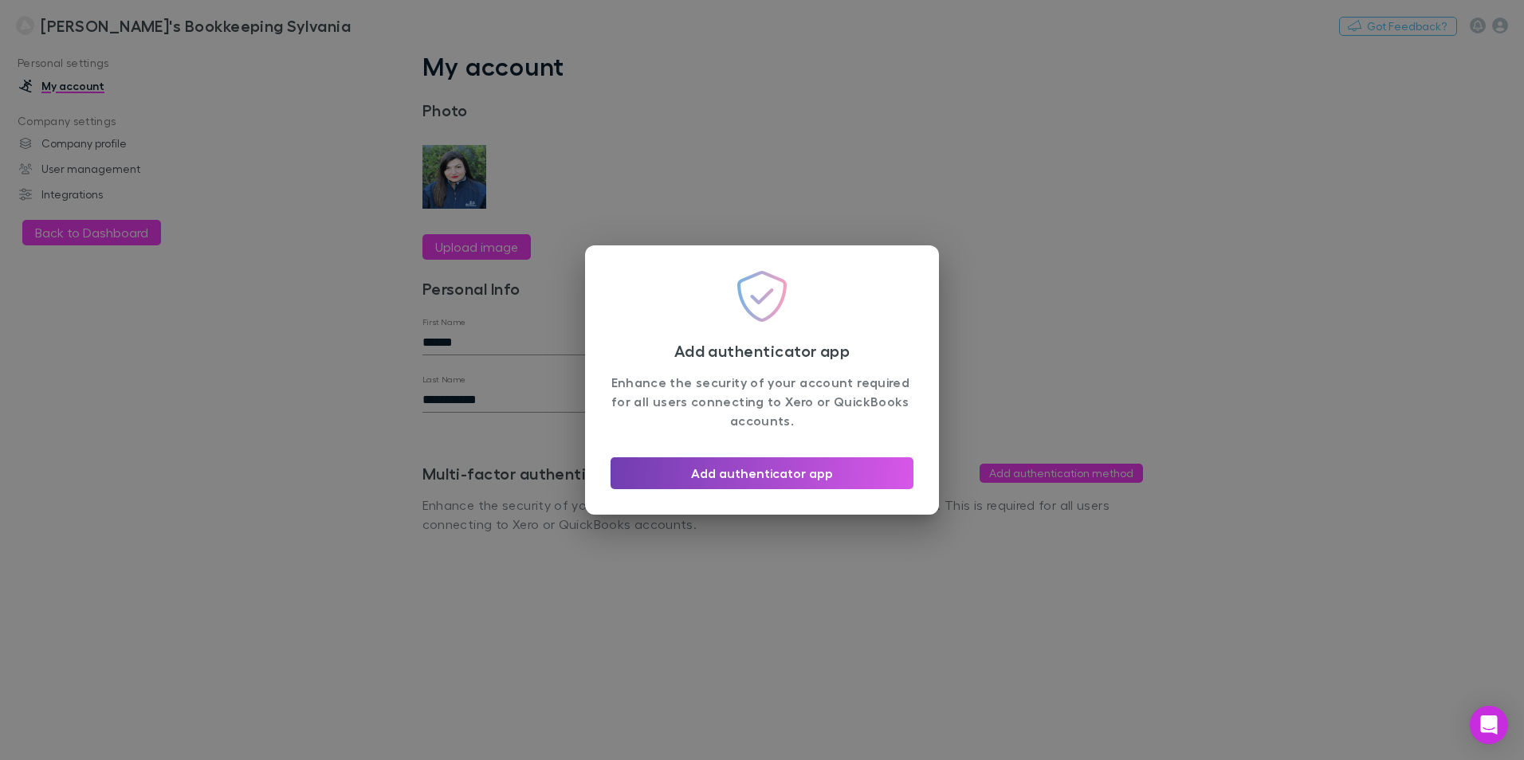
click at [810, 473] on button "Add authenticator app" at bounding box center [762, 474] width 303 height 32
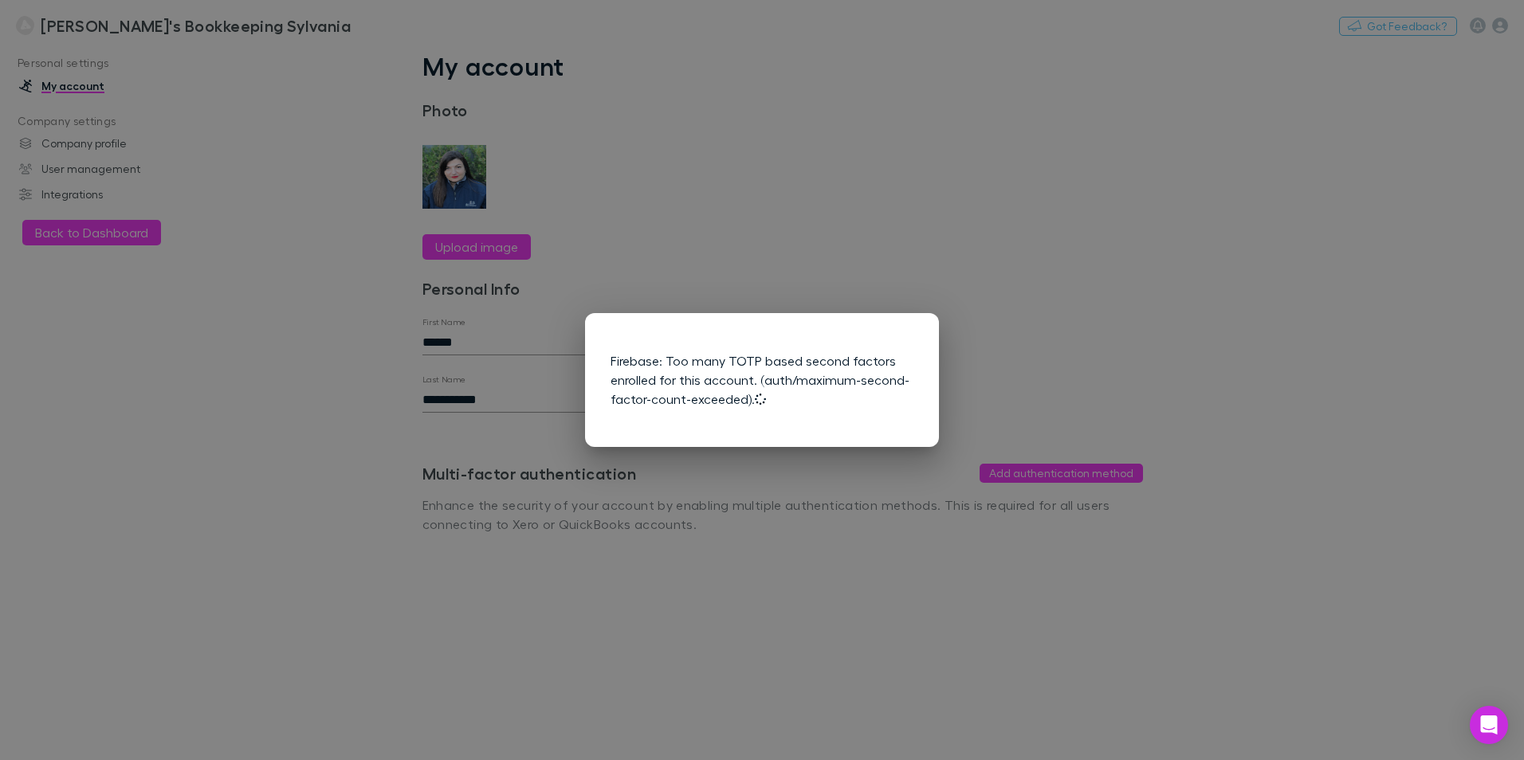
click at [702, 322] on div "Firebase: Too many TOTP based second factors enrolled for this account. (auth/m…" at bounding box center [762, 380] width 354 height 134
click at [766, 273] on div "Firebase: Too many TOTP based second factors enrolled for this account. (auth/m…" at bounding box center [762, 380] width 1524 height 760
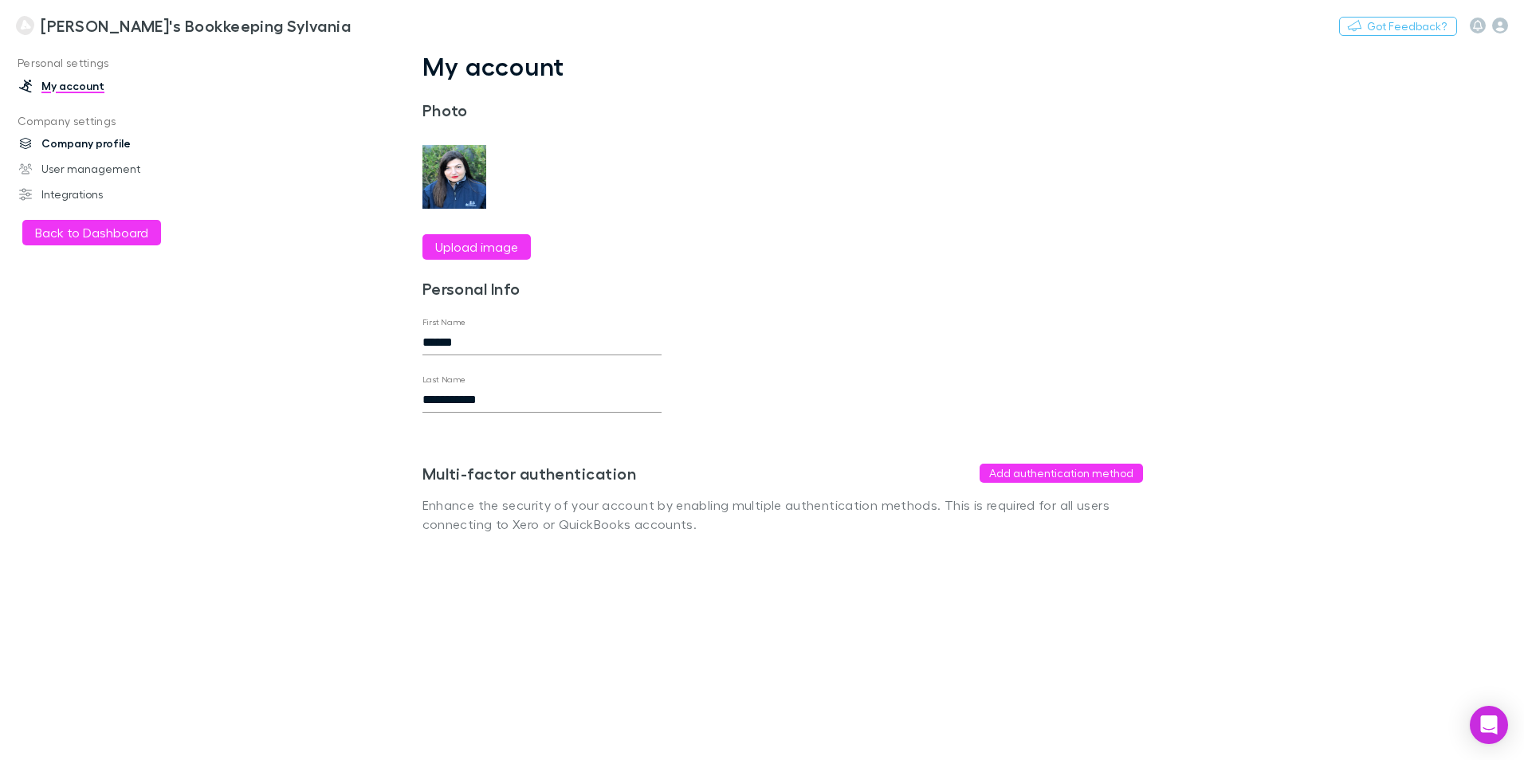
click at [104, 141] on link "Company profile" at bounding box center [109, 144] width 212 height 26
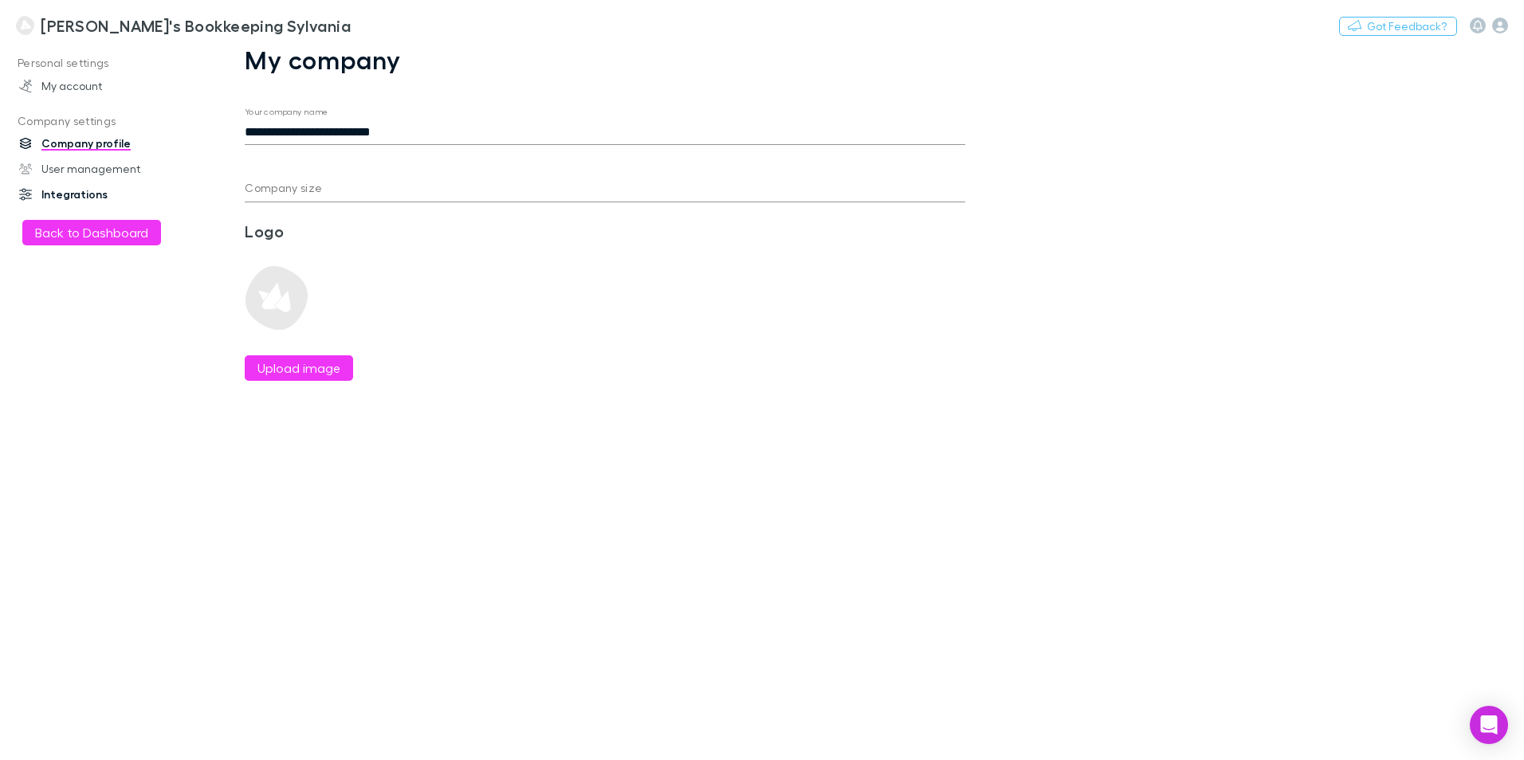
click at [85, 194] on link "Integrations" at bounding box center [109, 195] width 212 height 26
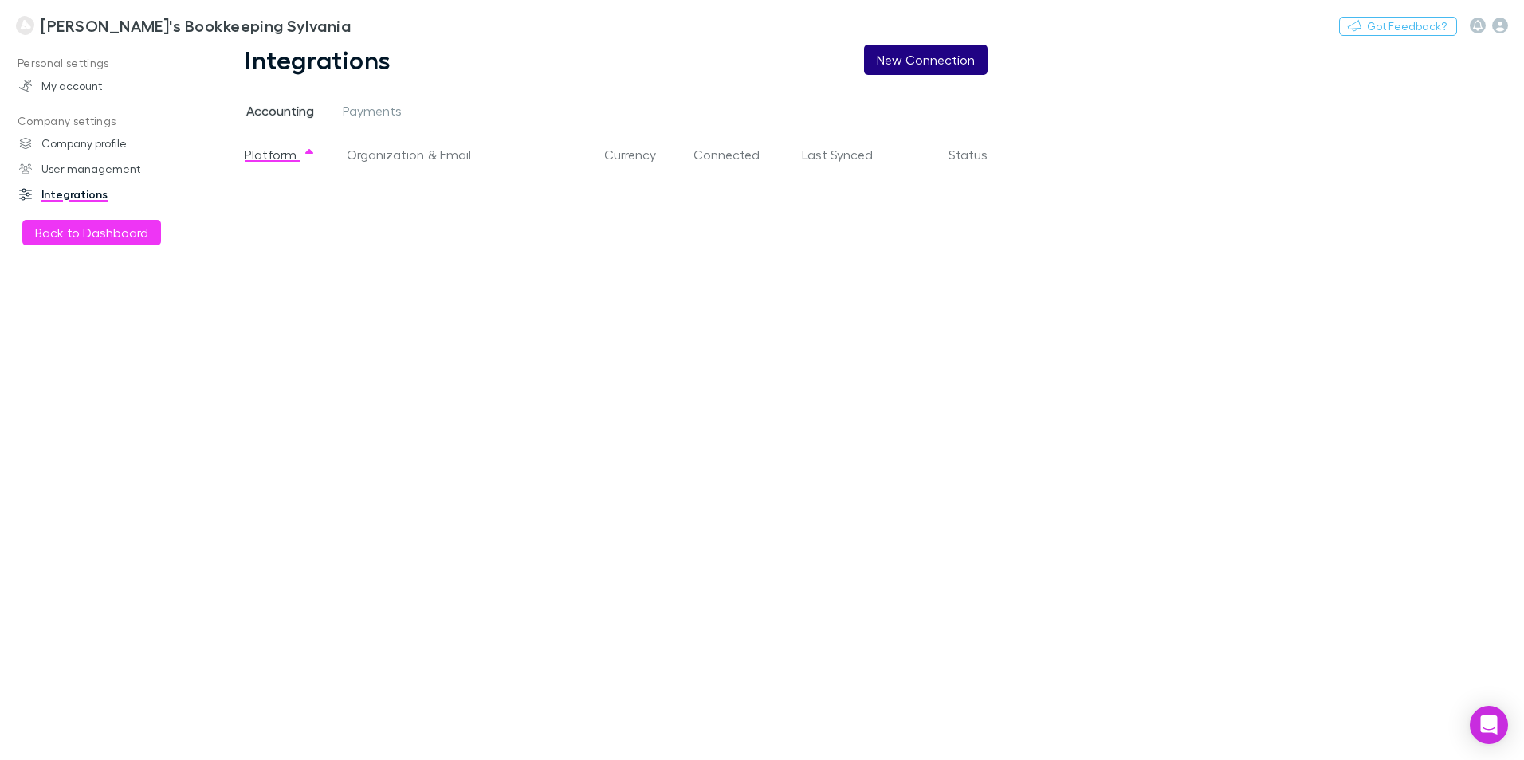
click at [937, 63] on button "New Connection" at bounding box center [926, 60] width 124 height 30
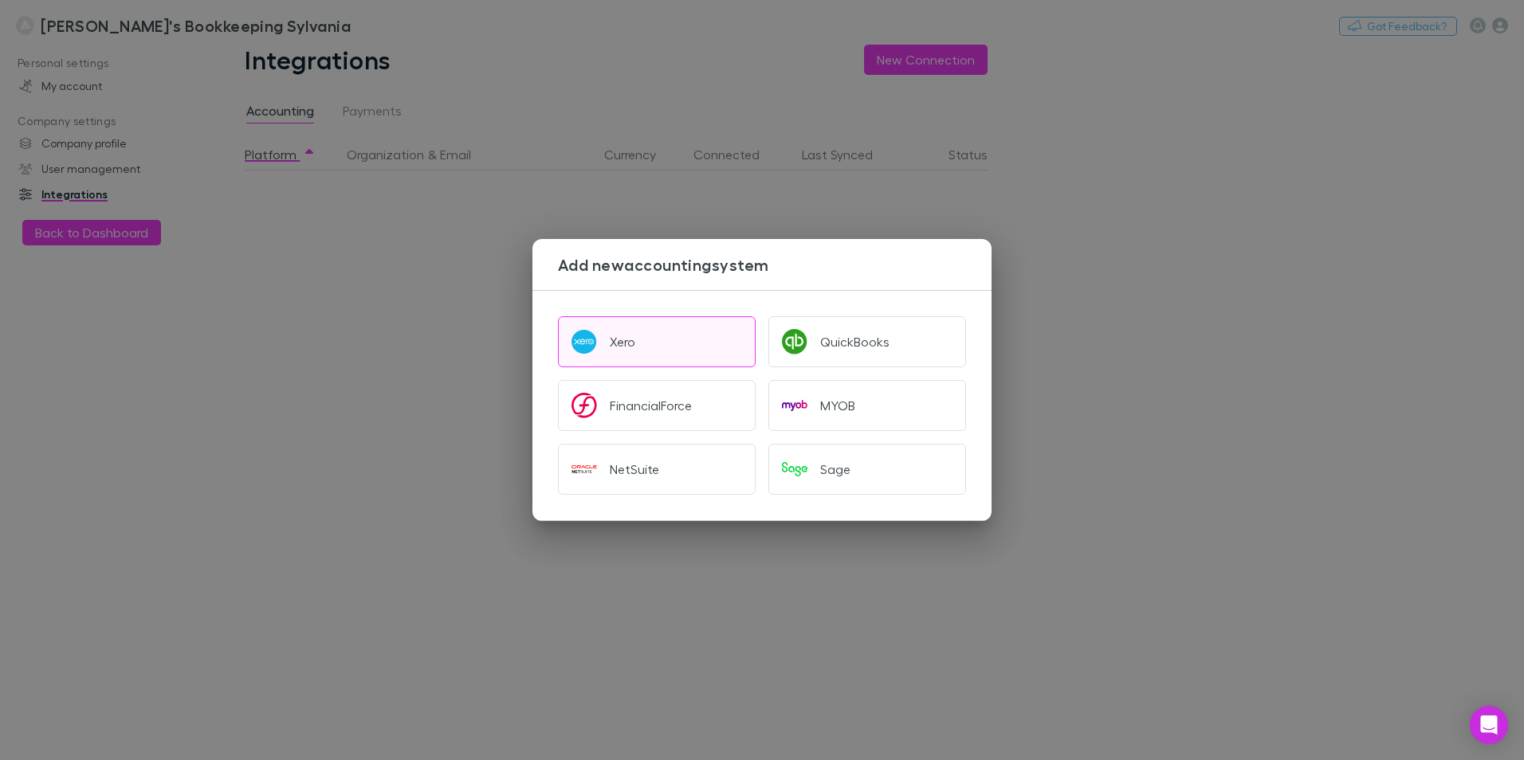
click at [634, 344] on div "Xero" at bounding box center [623, 342] width 26 height 16
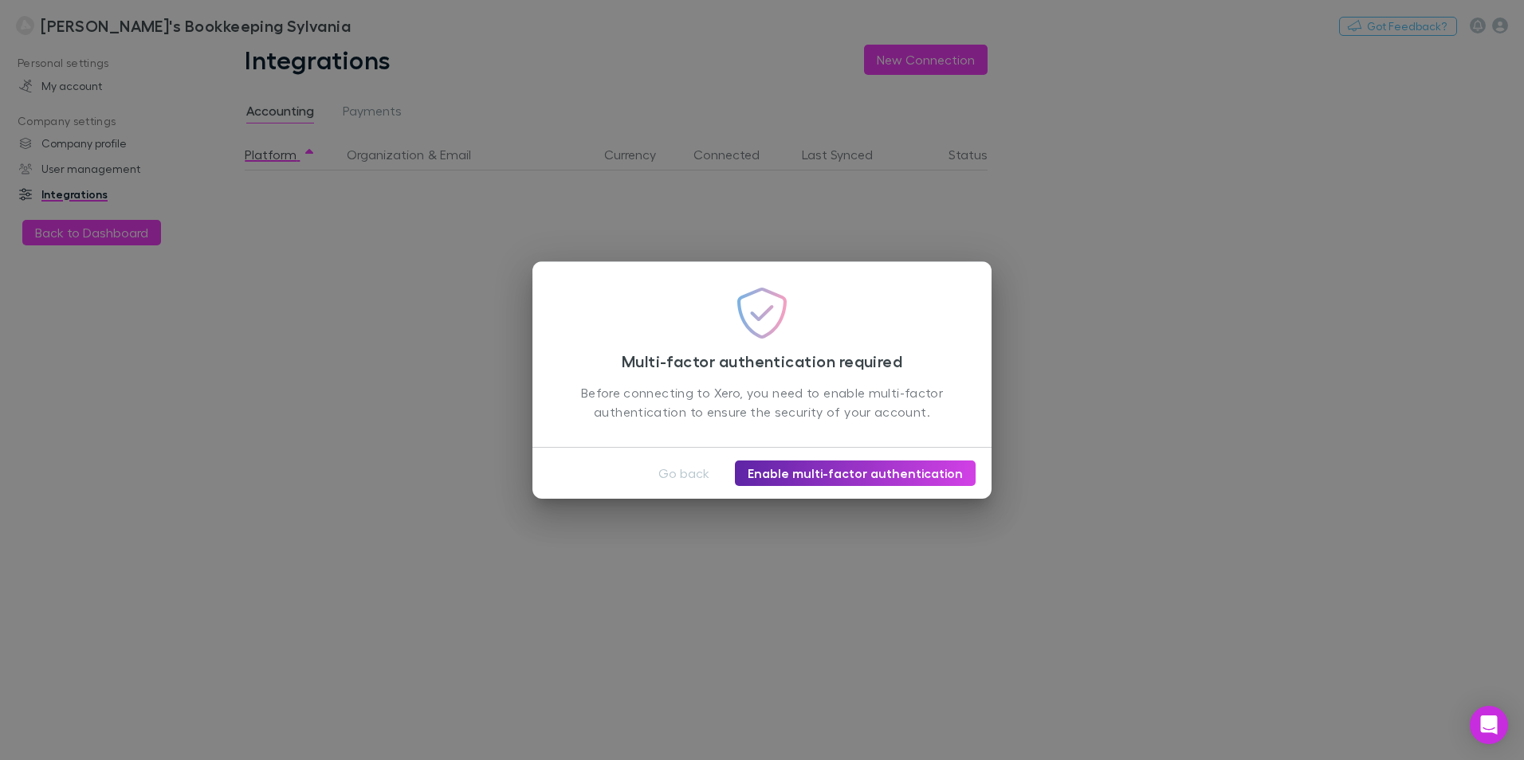
click at [634, 344] on h3 "Multi-factor authentication required" at bounding box center [762, 355] width 408 height 32
click at [824, 474] on link "Enable multi-factor authentication" at bounding box center [855, 474] width 241 height 26
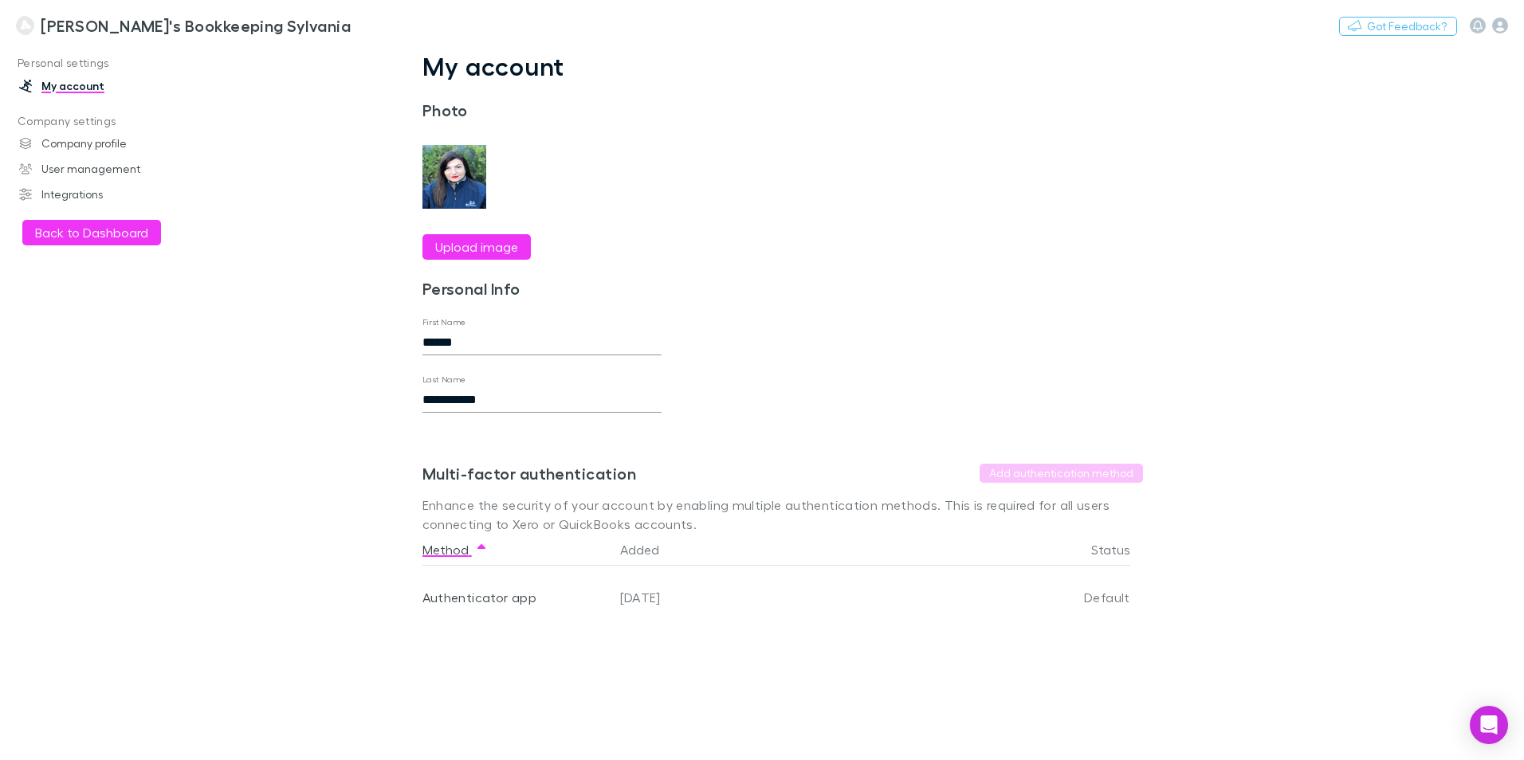
click at [31, 22] on img at bounding box center [25, 25] width 18 height 19
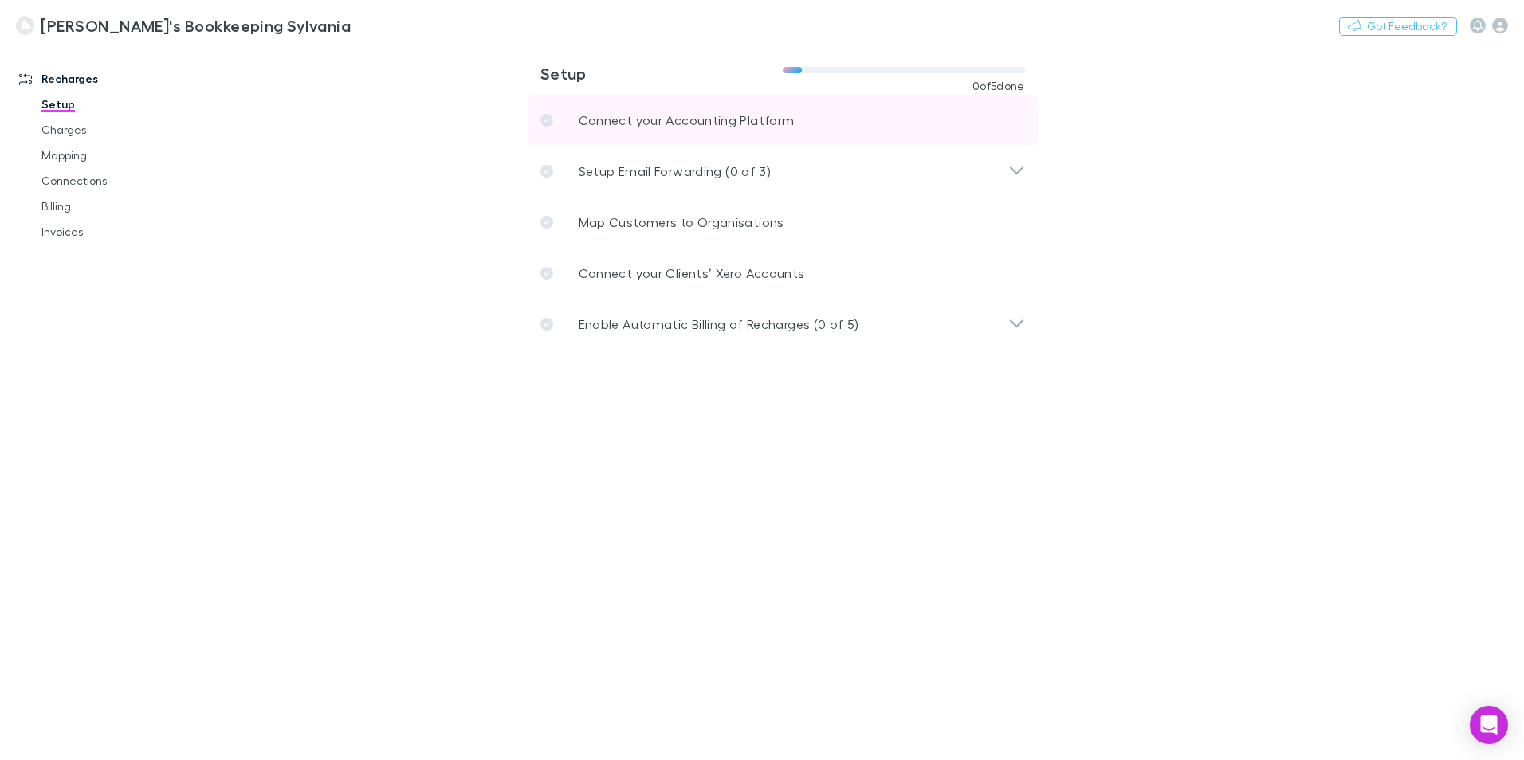
click at [698, 121] on p "Connect your Accounting Platform" at bounding box center [687, 120] width 216 height 19
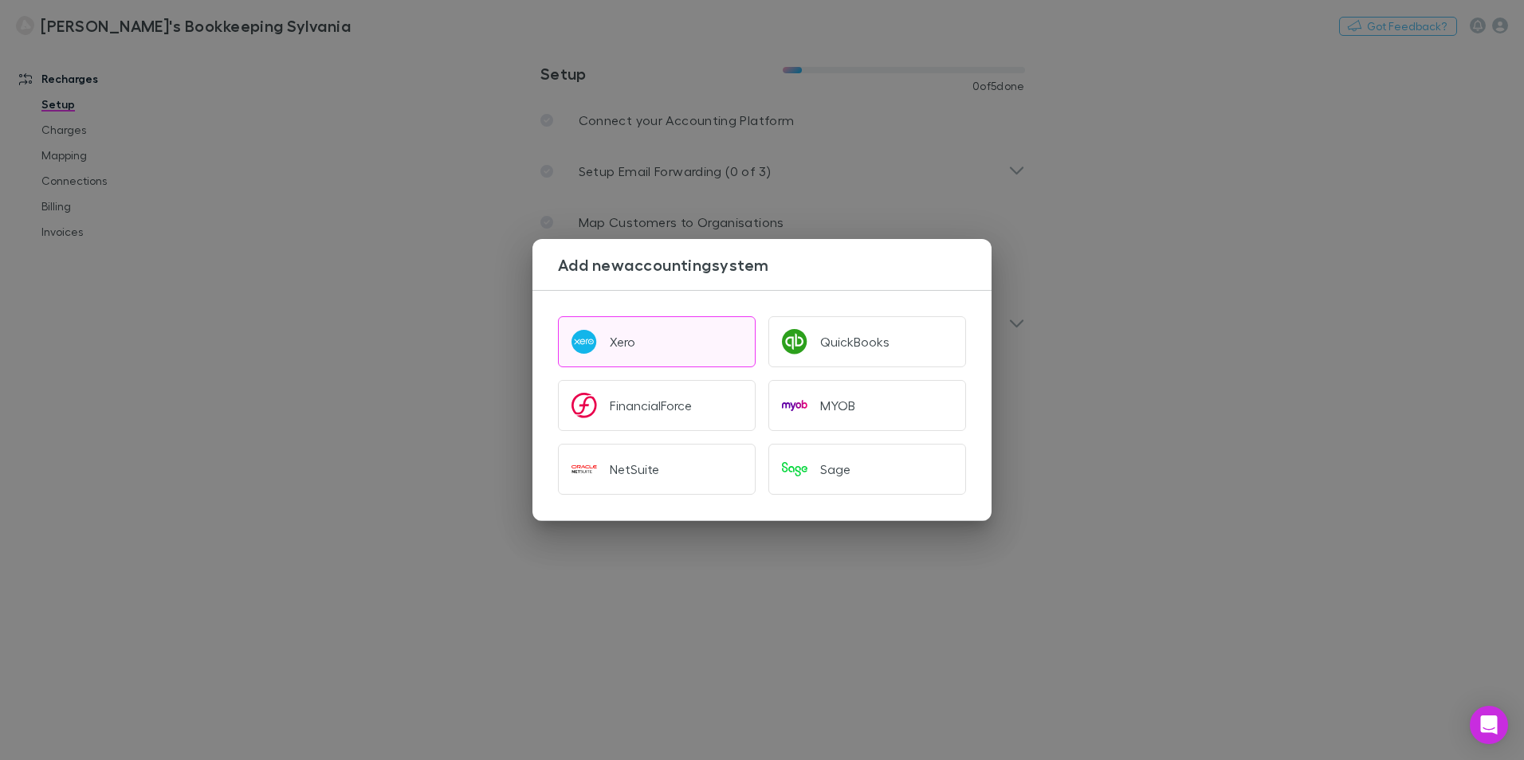
click at [651, 358] on button "Xero" at bounding box center [657, 341] width 198 height 51
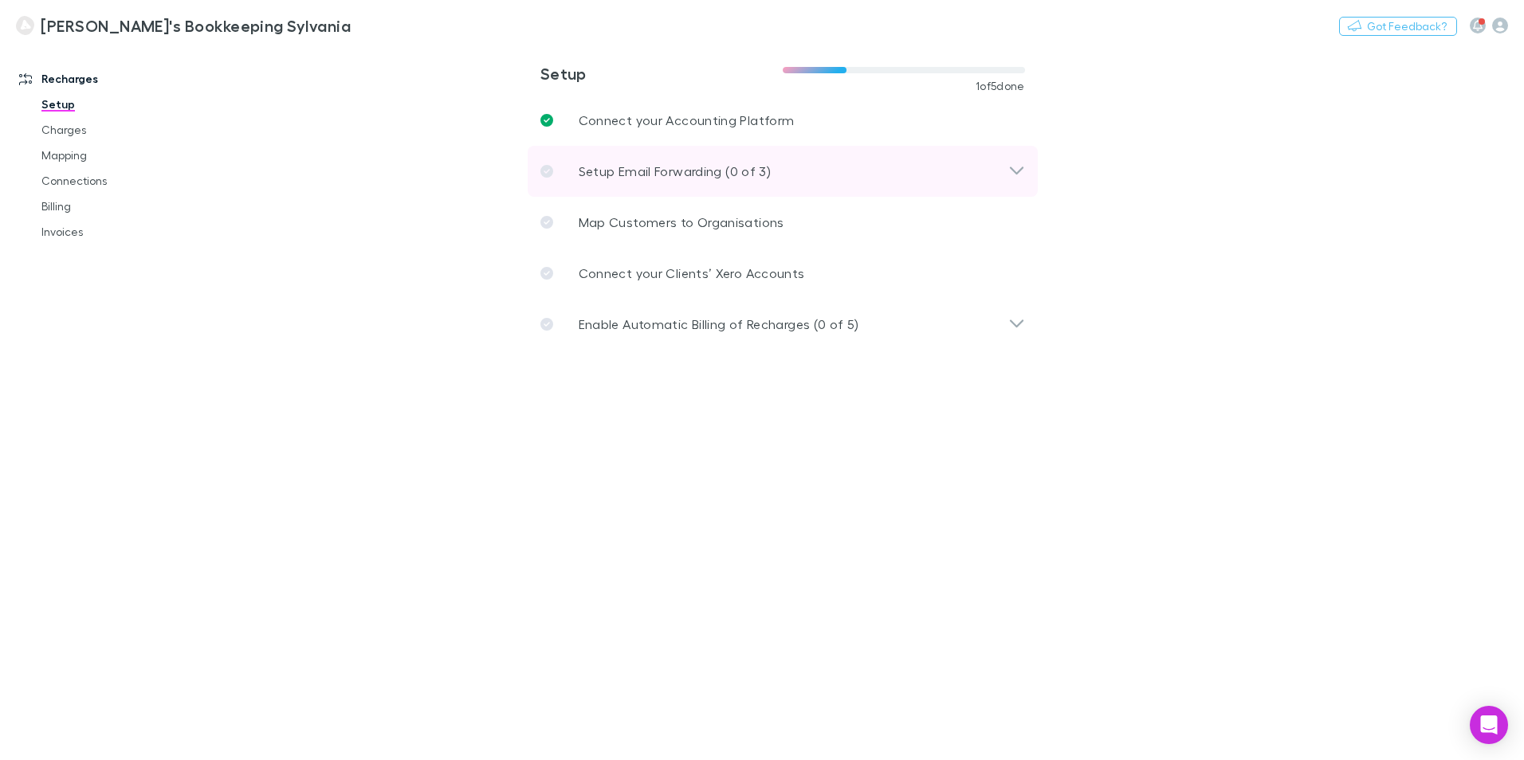
click at [702, 173] on p "Setup Email Forwarding (0 of 3)" at bounding box center [675, 171] width 192 height 19
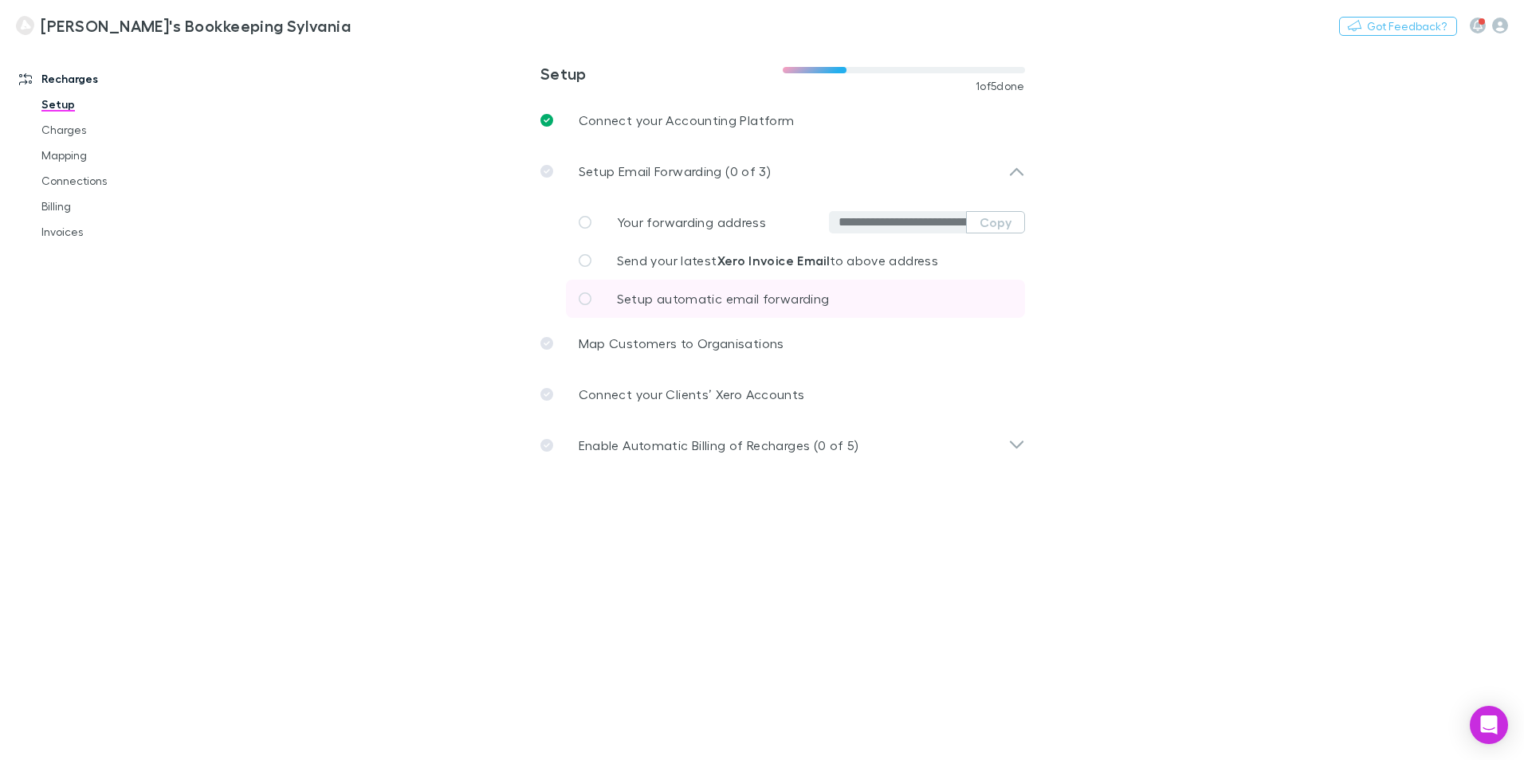
click at [753, 292] on span "Setup automatic email forwarding" at bounding box center [723, 298] width 213 height 15
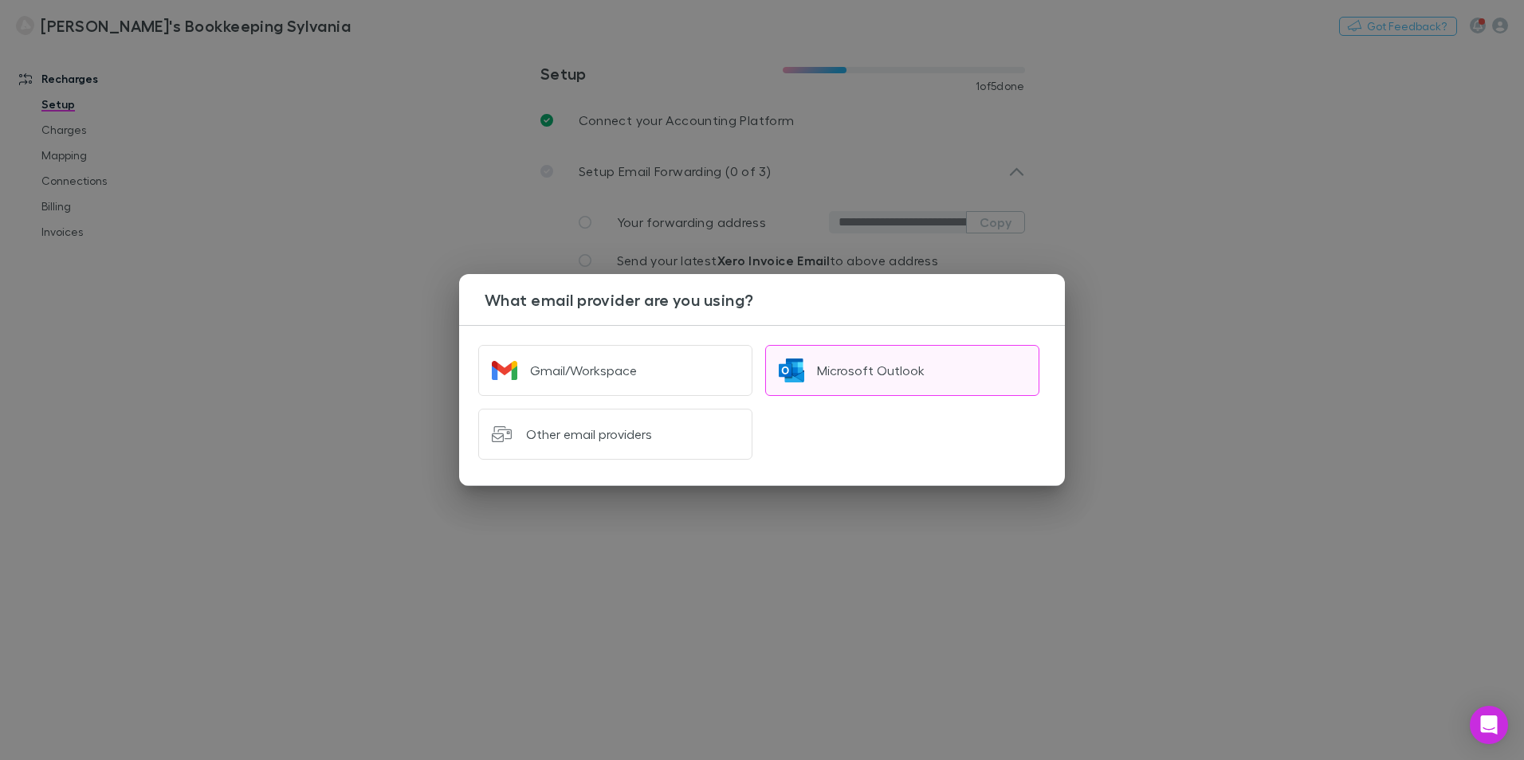
click at [851, 366] on div "Microsoft Outlook" at bounding box center [871, 371] width 108 height 16
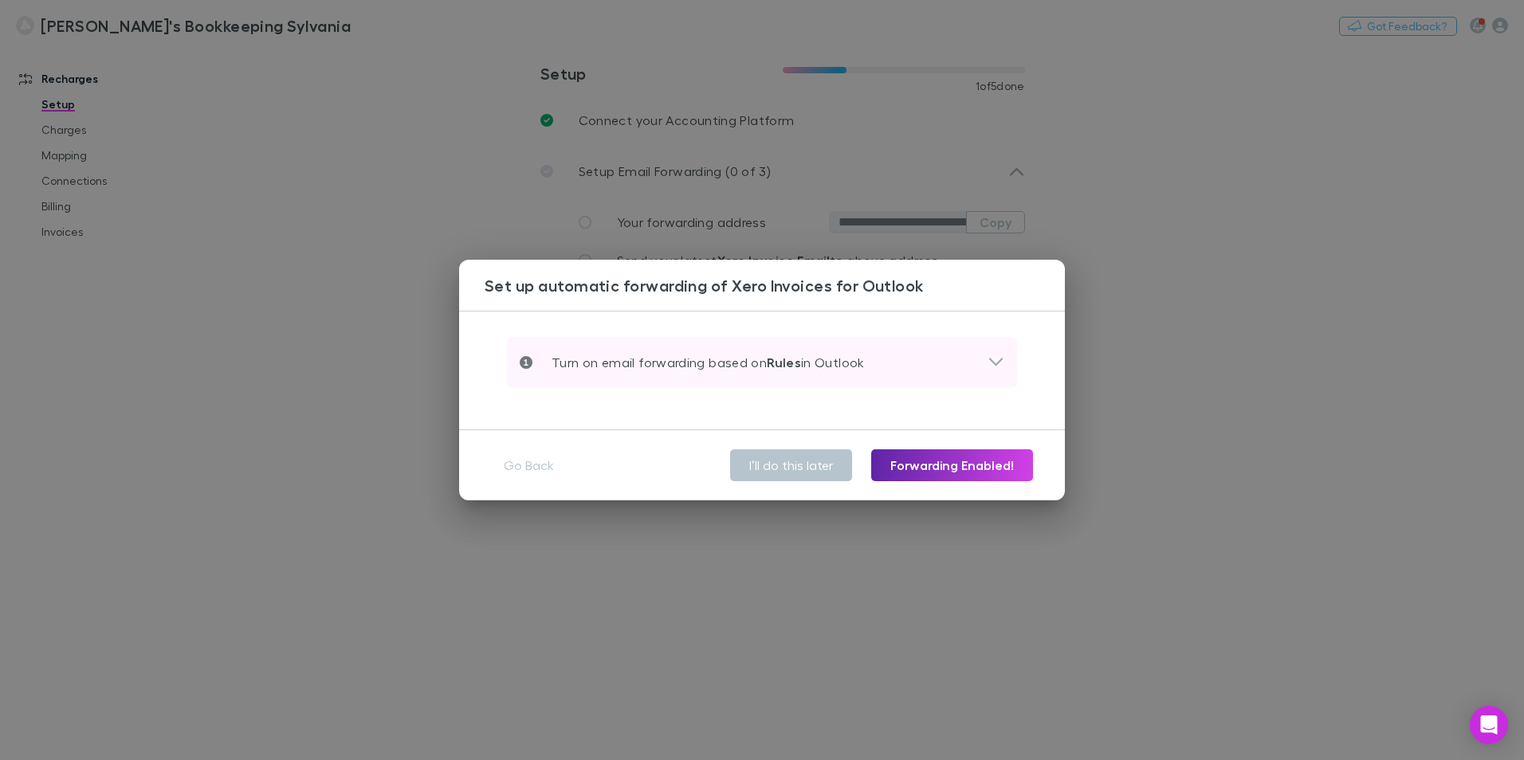
click at [995, 363] on icon at bounding box center [996, 362] width 14 height 8
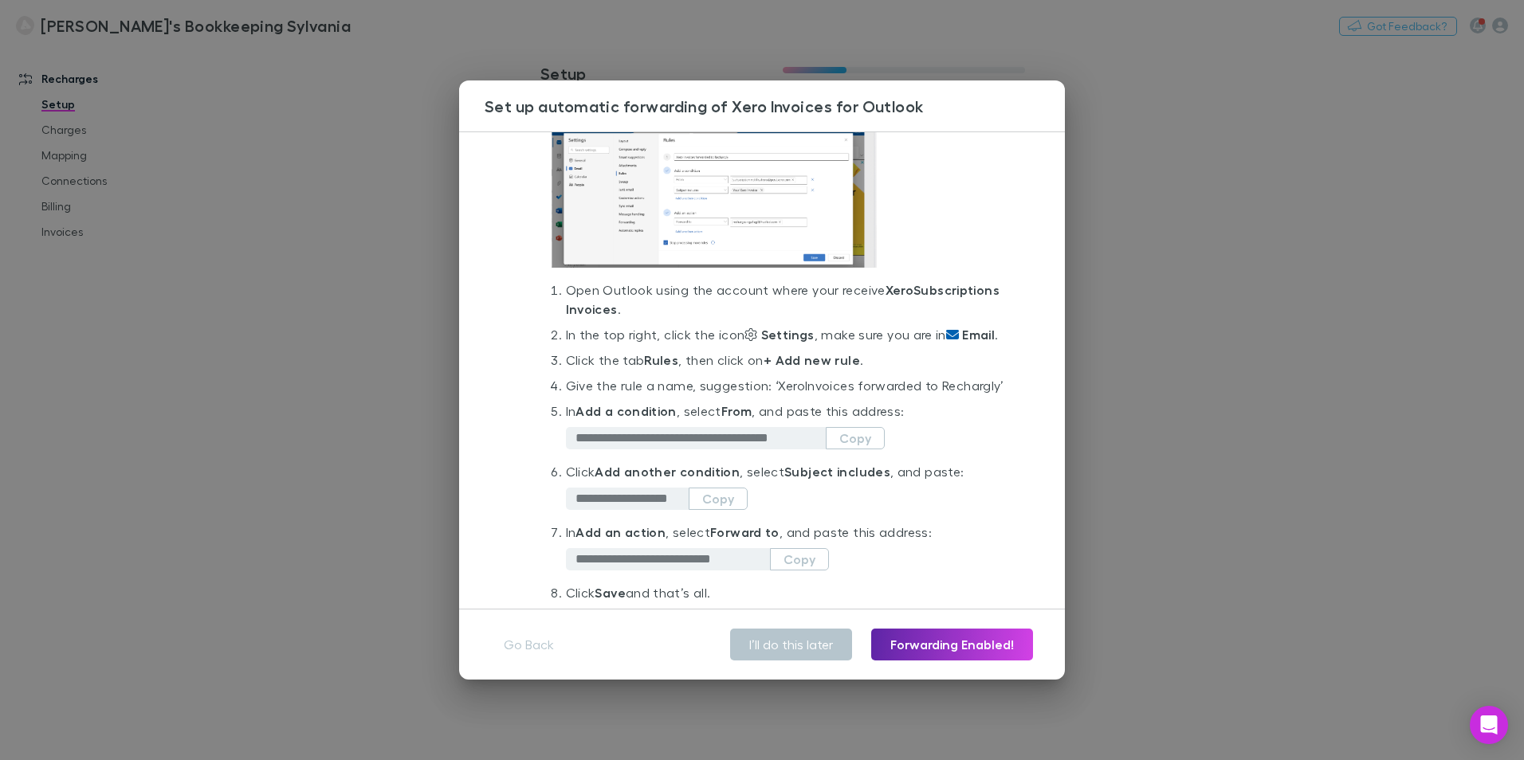
scroll to position [133, 0]
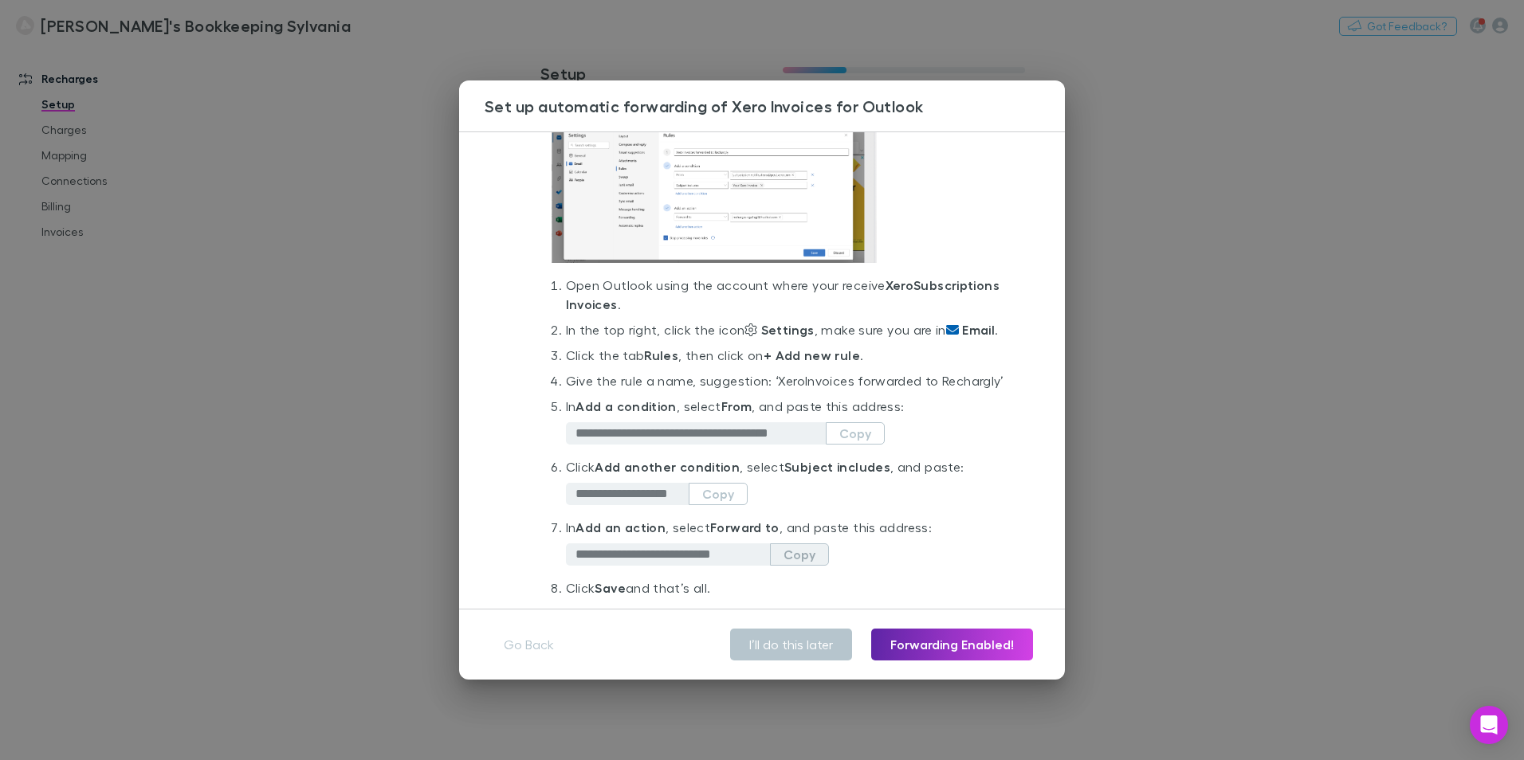
click at [806, 566] on button "Copy" at bounding box center [799, 555] width 59 height 22
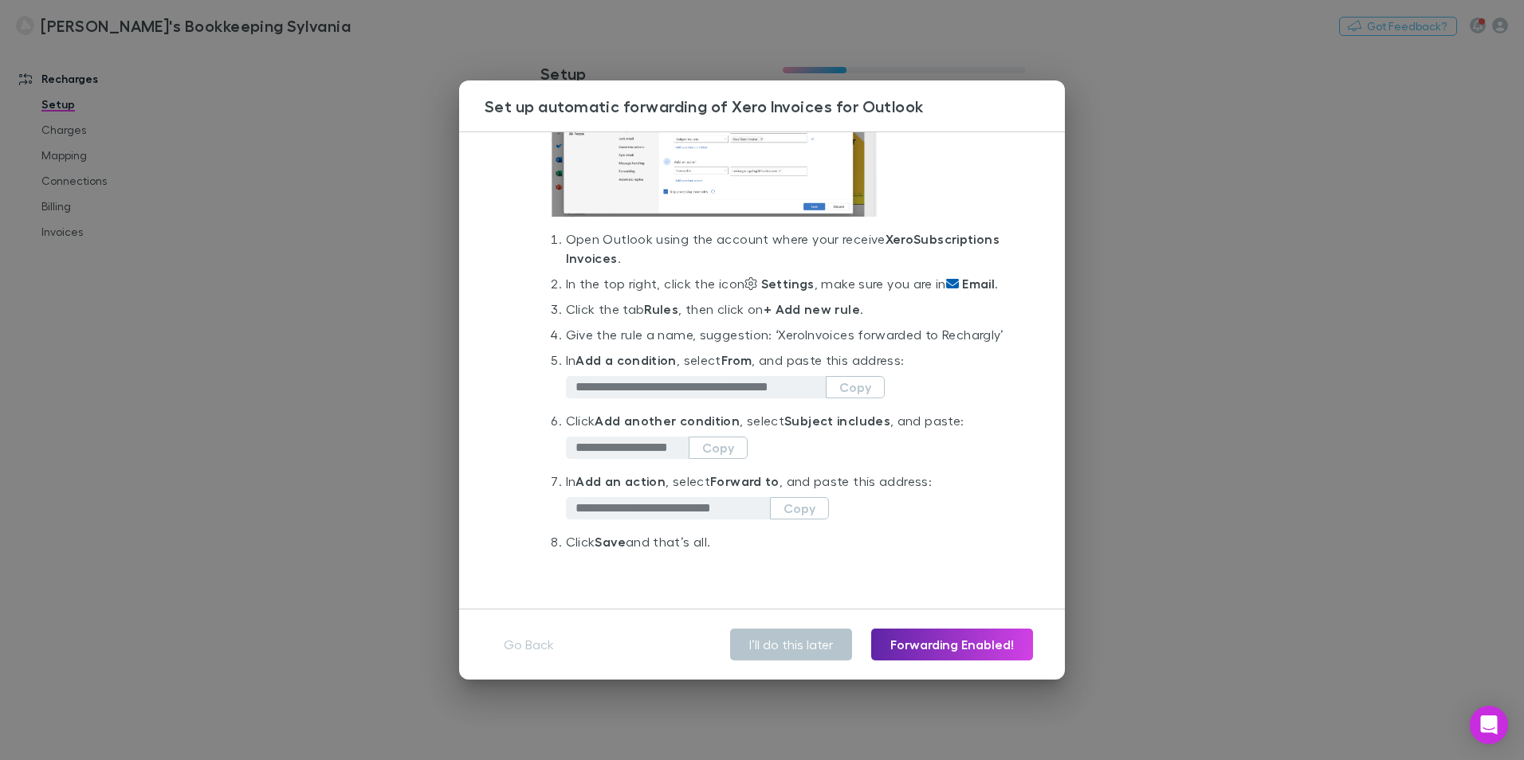
scroll to position [218, 0]
drag, startPoint x: 775, startPoint y: 314, endPoint x: 626, endPoint y: 336, distance: 150.6
click at [626, 336] on li "Give the rule a name, suggestion: ‘ Xero Invoices forwarded to Rechargly’" at bounding box center [785, 338] width 438 height 26
copy li "Xero Invoices forwarded to Rechargly"
click at [969, 644] on button "Forwarding Enabled!" at bounding box center [952, 645] width 162 height 32
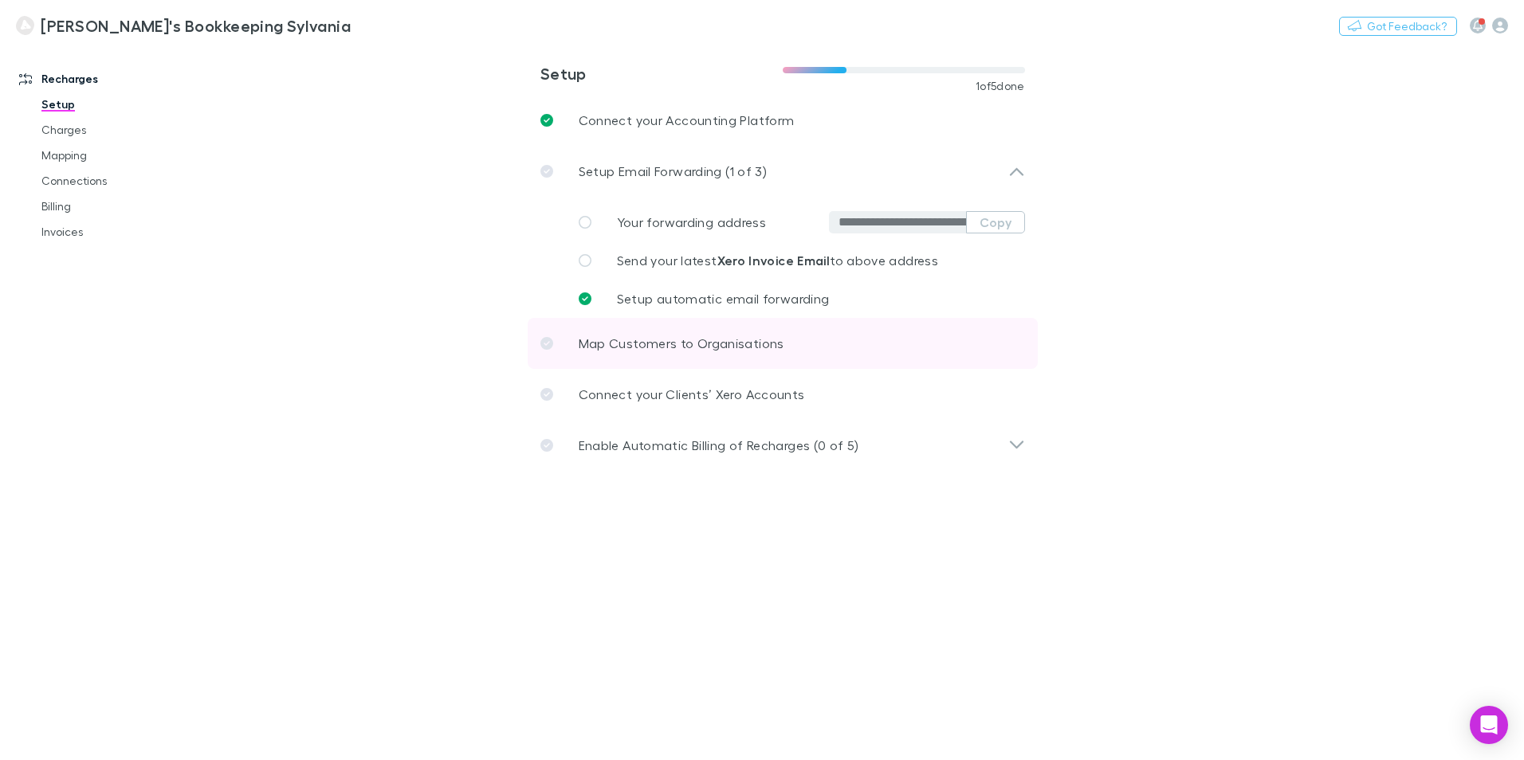
click at [662, 344] on p "Map Customers to Organisations" at bounding box center [682, 343] width 206 height 19
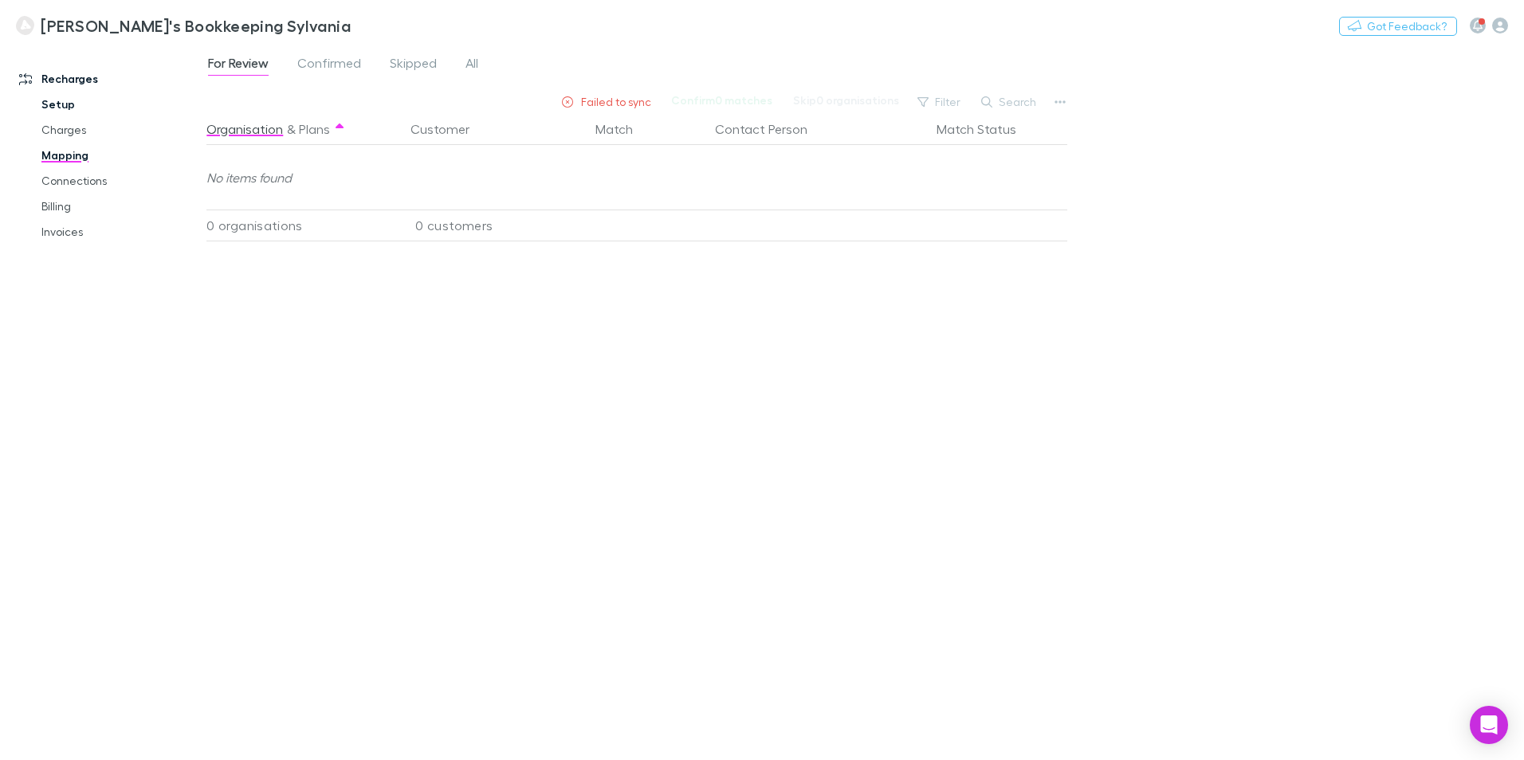
click at [65, 104] on link "Setup" at bounding box center [121, 105] width 190 height 26
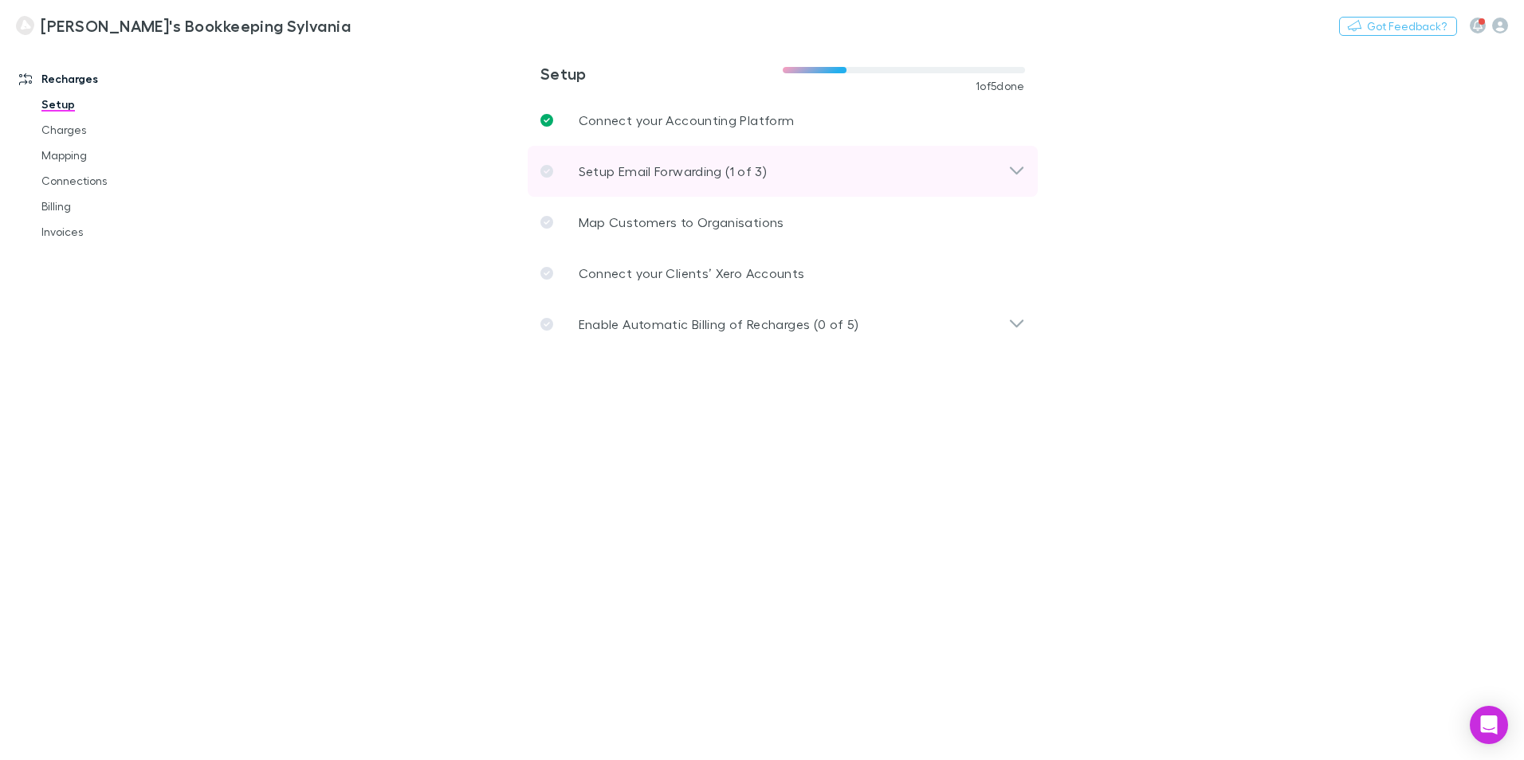
click at [731, 168] on p "Setup Email Forwarding (1 of 3)" at bounding box center [673, 171] width 188 height 19
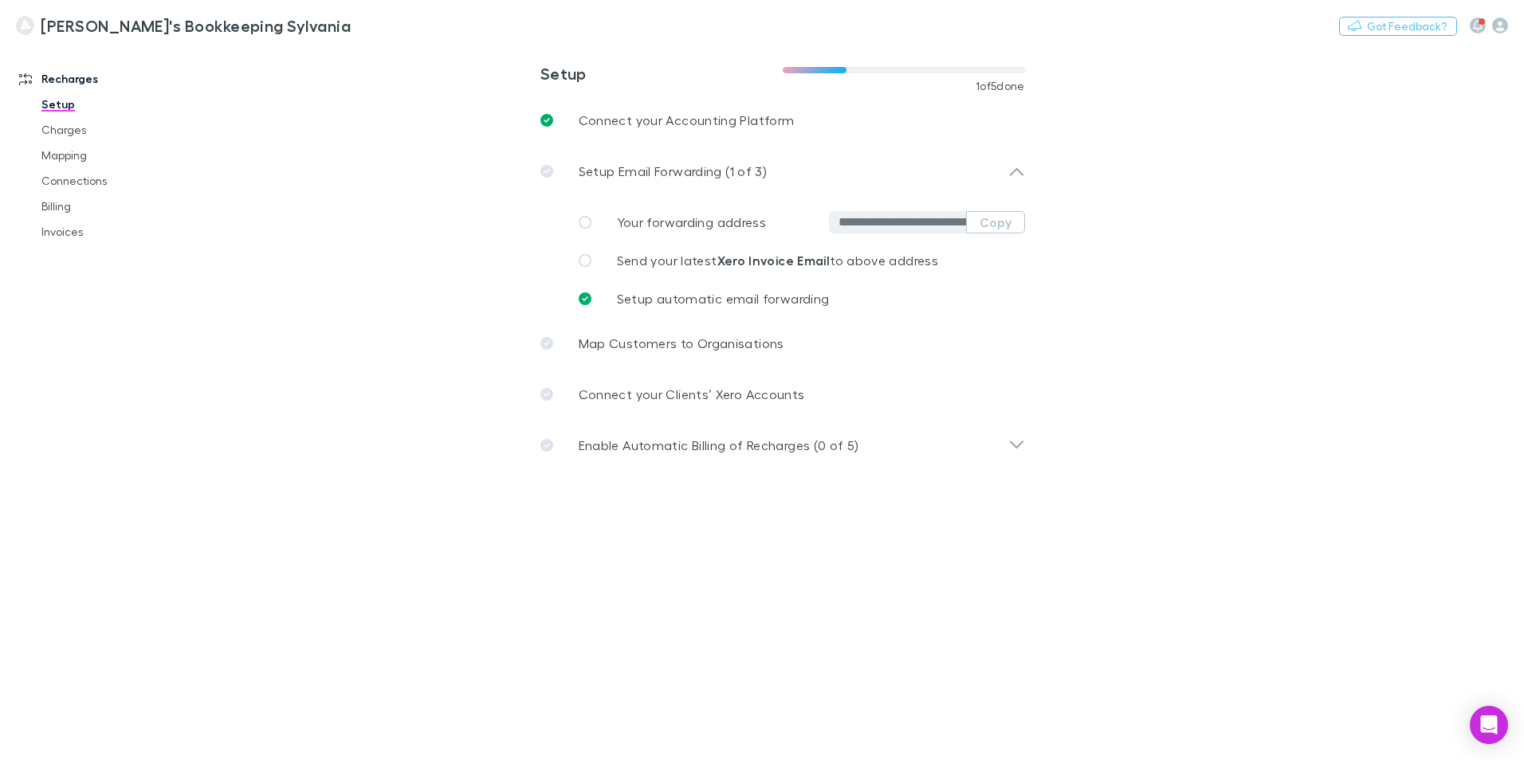
click at [714, 224] on span "Your forwarding address" at bounding box center [691, 221] width 149 height 15
click at [996, 222] on button "Copy" at bounding box center [995, 222] width 59 height 22
click at [672, 264] on span "Send your latest Xero Invoice Email to above address" at bounding box center [777, 260] width 321 height 15
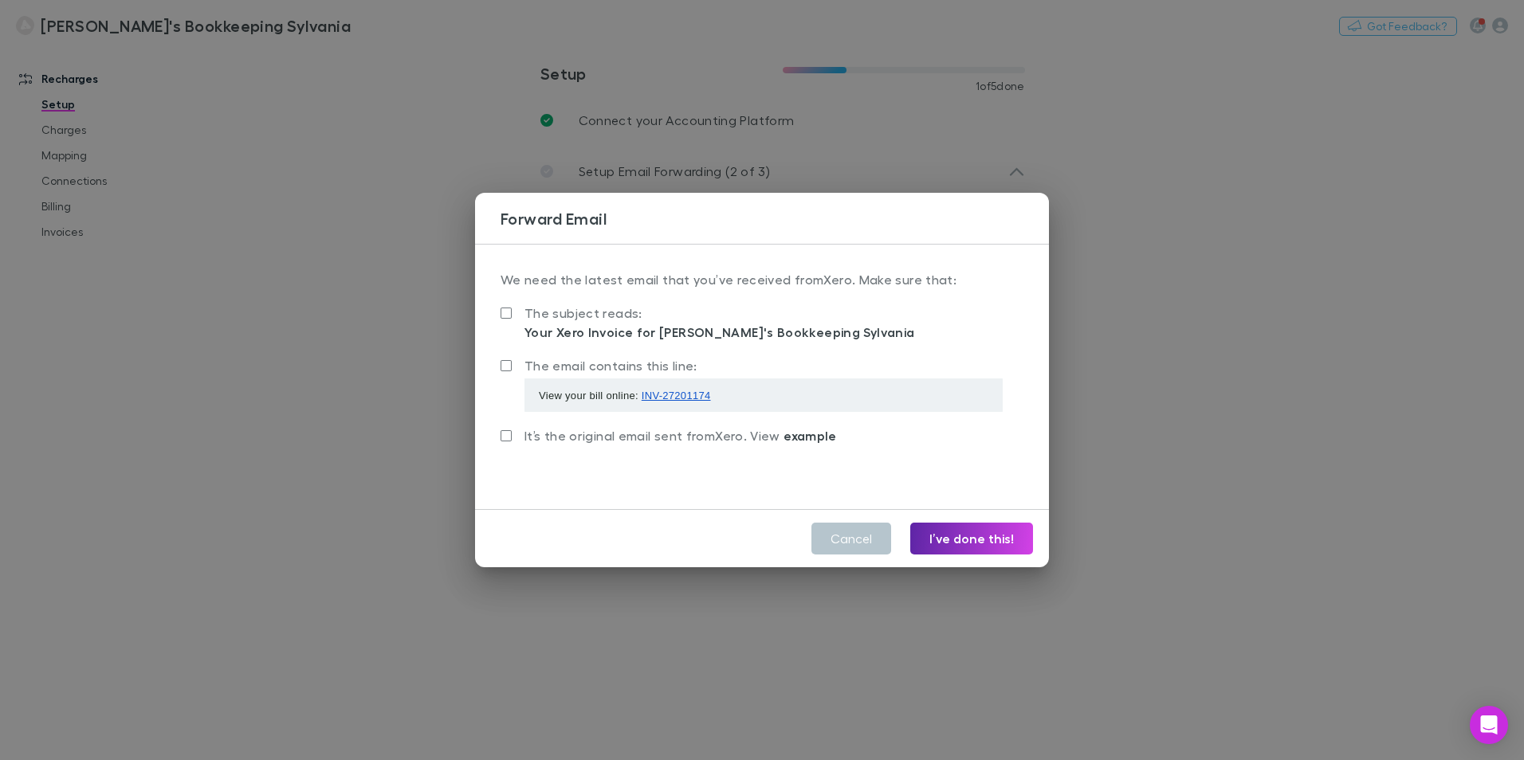
click at [796, 438] on span "example" at bounding box center [810, 436] width 53 height 16
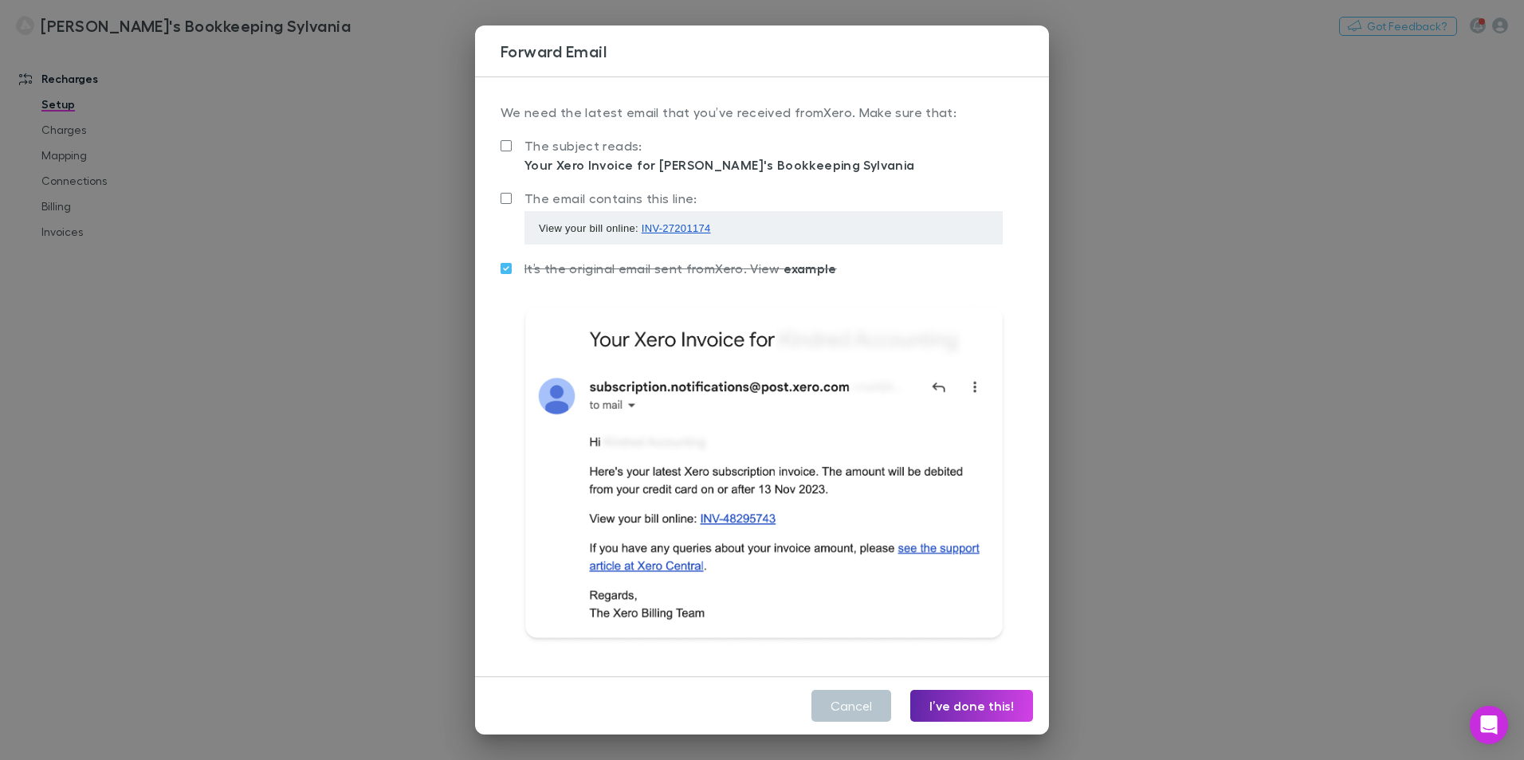
click at [693, 226] on span "INV-27201174" at bounding box center [676, 228] width 69 height 12
click at [559, 150] on span "The subject reads:" at bounding box center [584, 145] width 118 height 15
click at [981, 702] on button "I’ve done this!" at bounding box center [971, 706] width 123 height 32
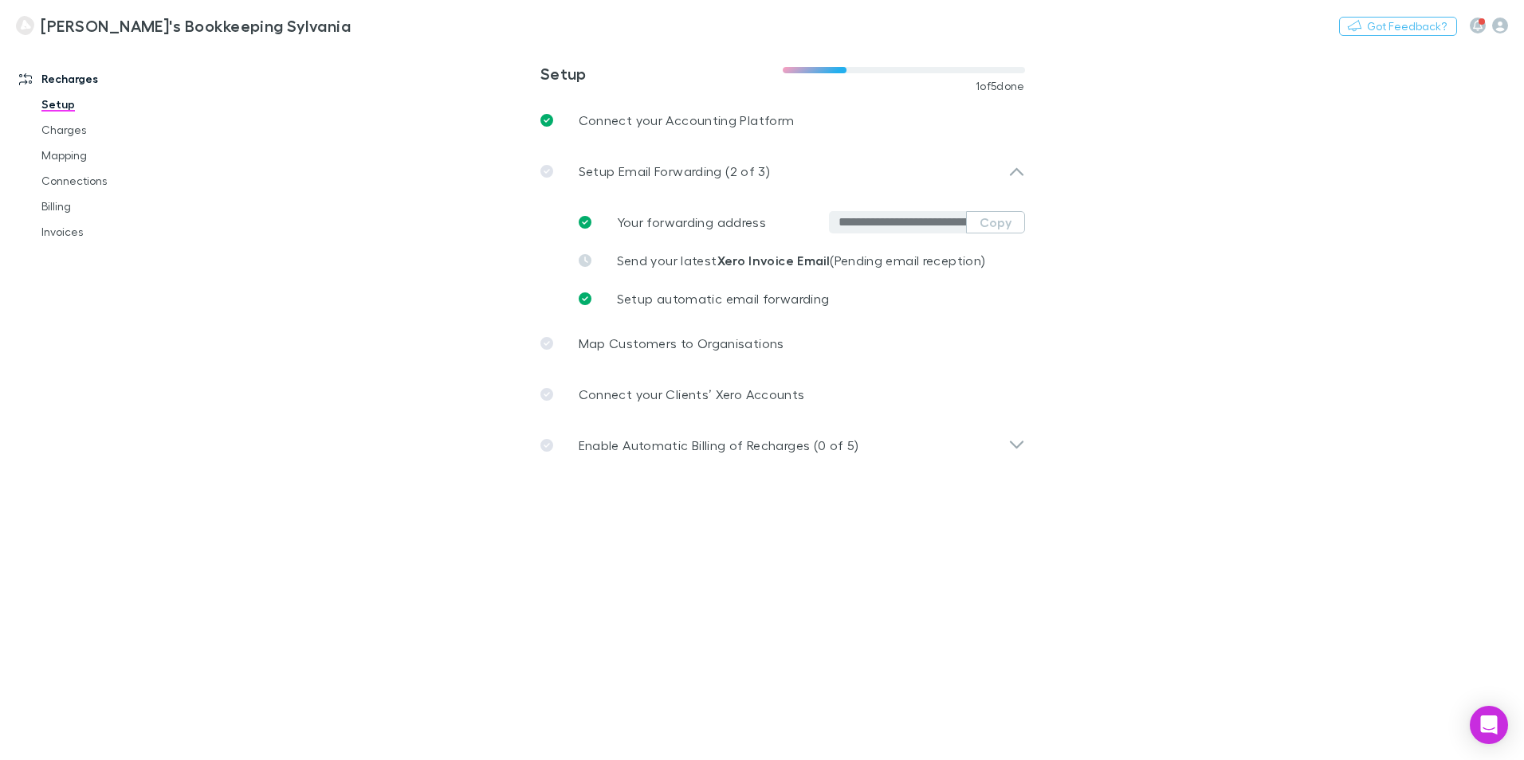
click at [69, 26] on h3 "[PERSON_NAME]'s Bookkeeping Sylvania" at bounding box center [196, 25] width 310 height 19
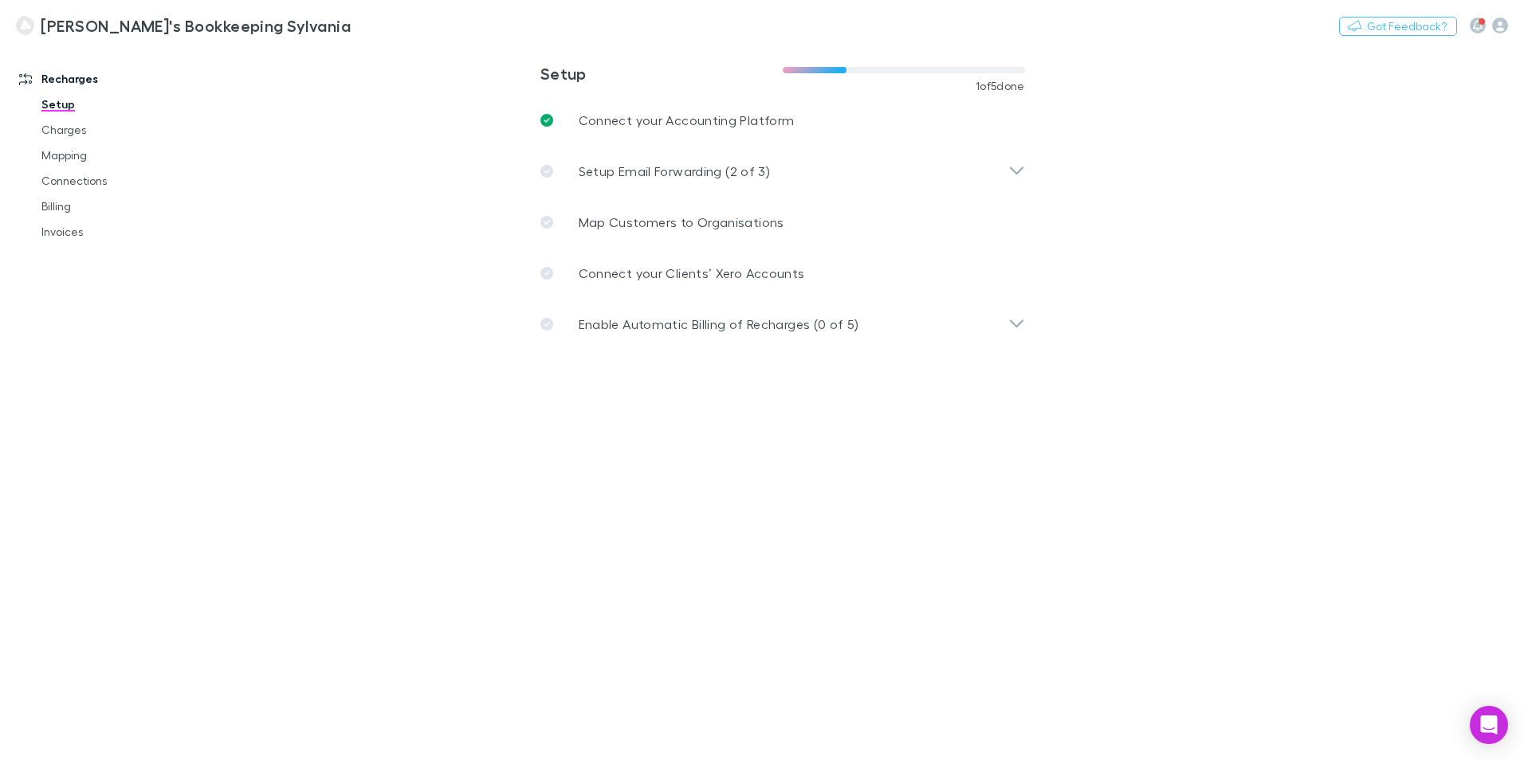
click at [10, 26] on link "[PERSON_NAME]'s Bookkeeping Sylvania" at bounding box center [183, 25] width 354 height 38
click at [25, 22] on img at bounding box center [25, 25] width 18 height 19
click at [65, 211] on link "Billing" at bounding box center [121, 207] width 190 height 26
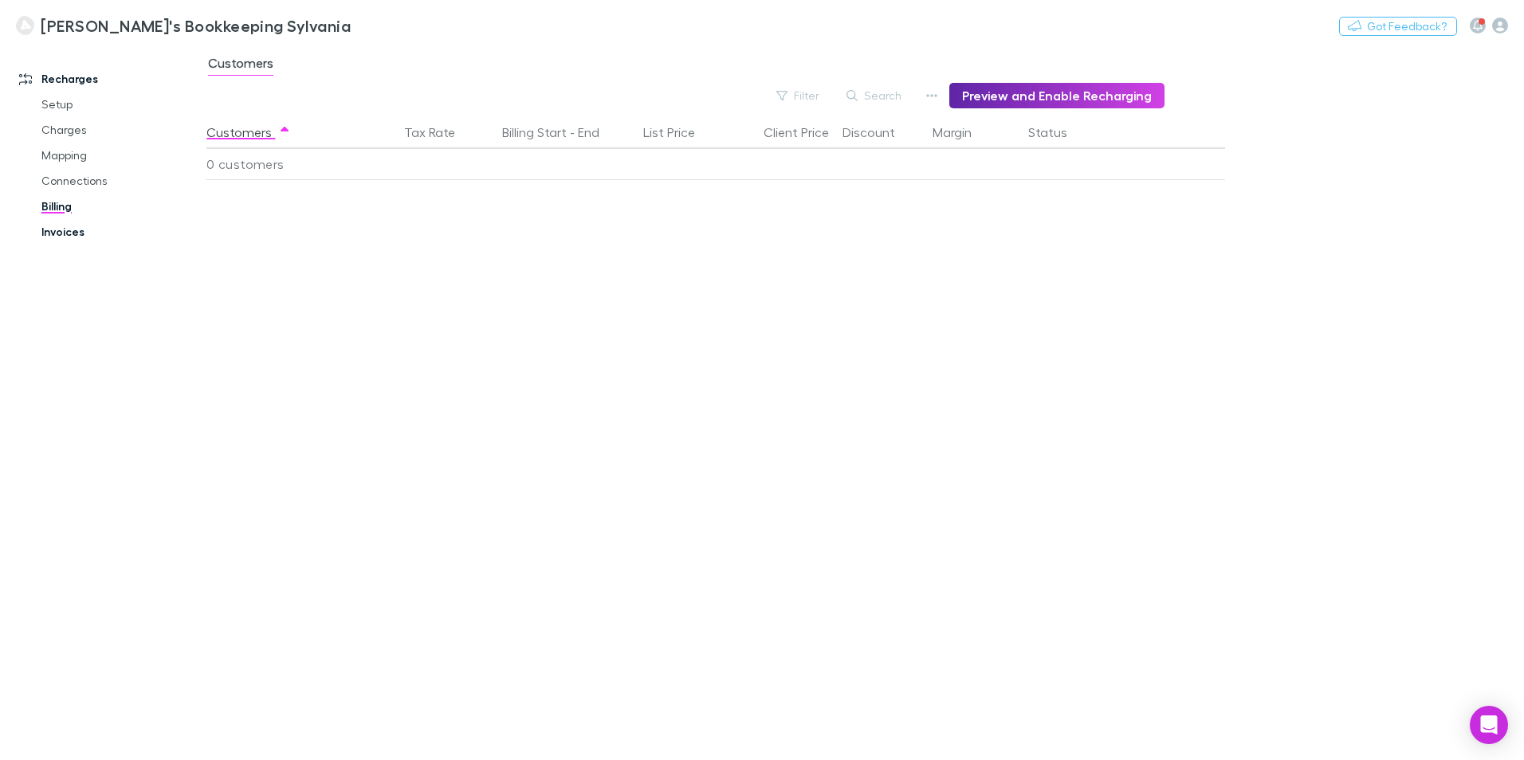
click at [71, 234] on link "Invoices" at bounding box center [121, 232] width 190 height 26
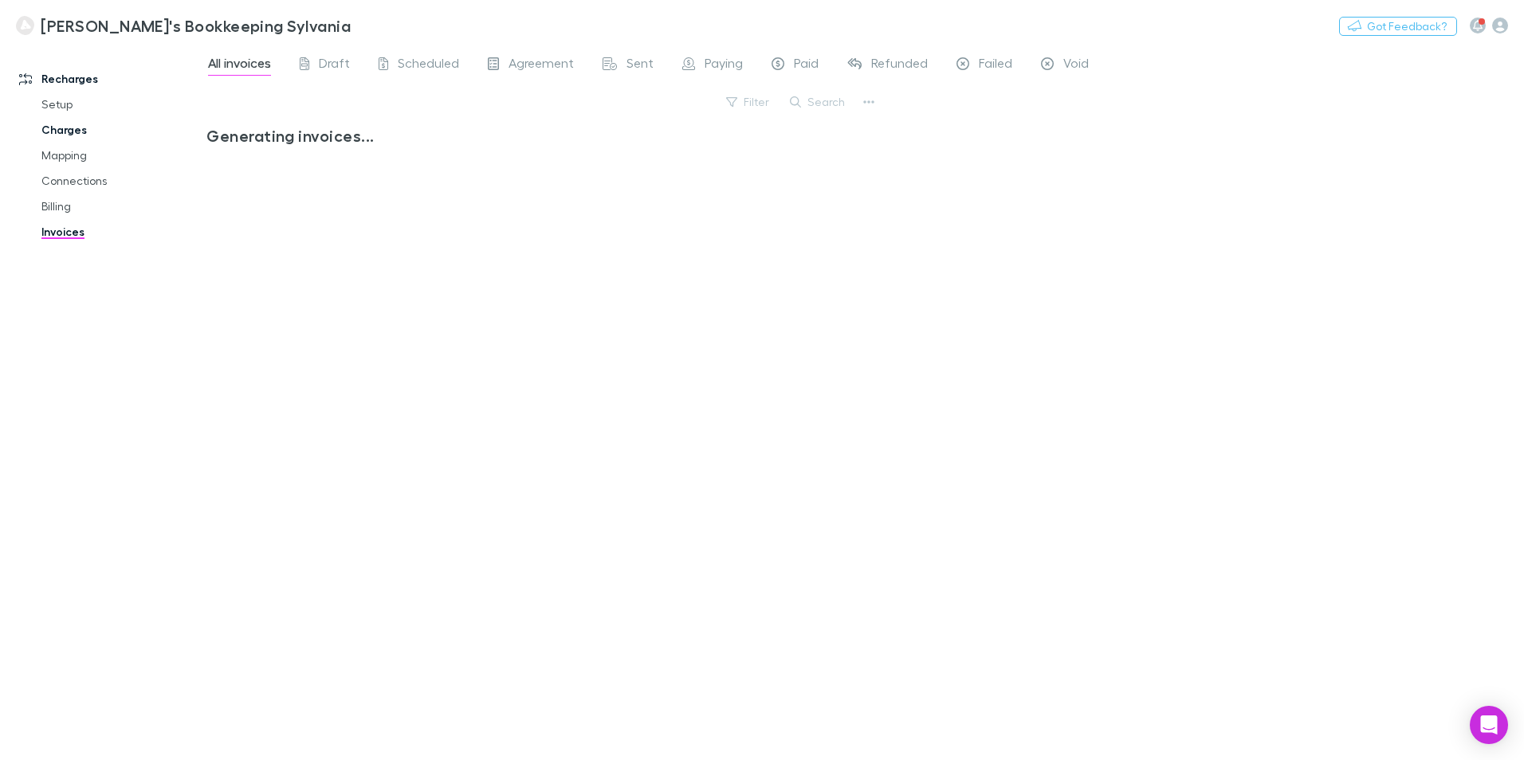
click at [66, 127] on link "Charges" at bounding box center [121, 130] width 190 height 26
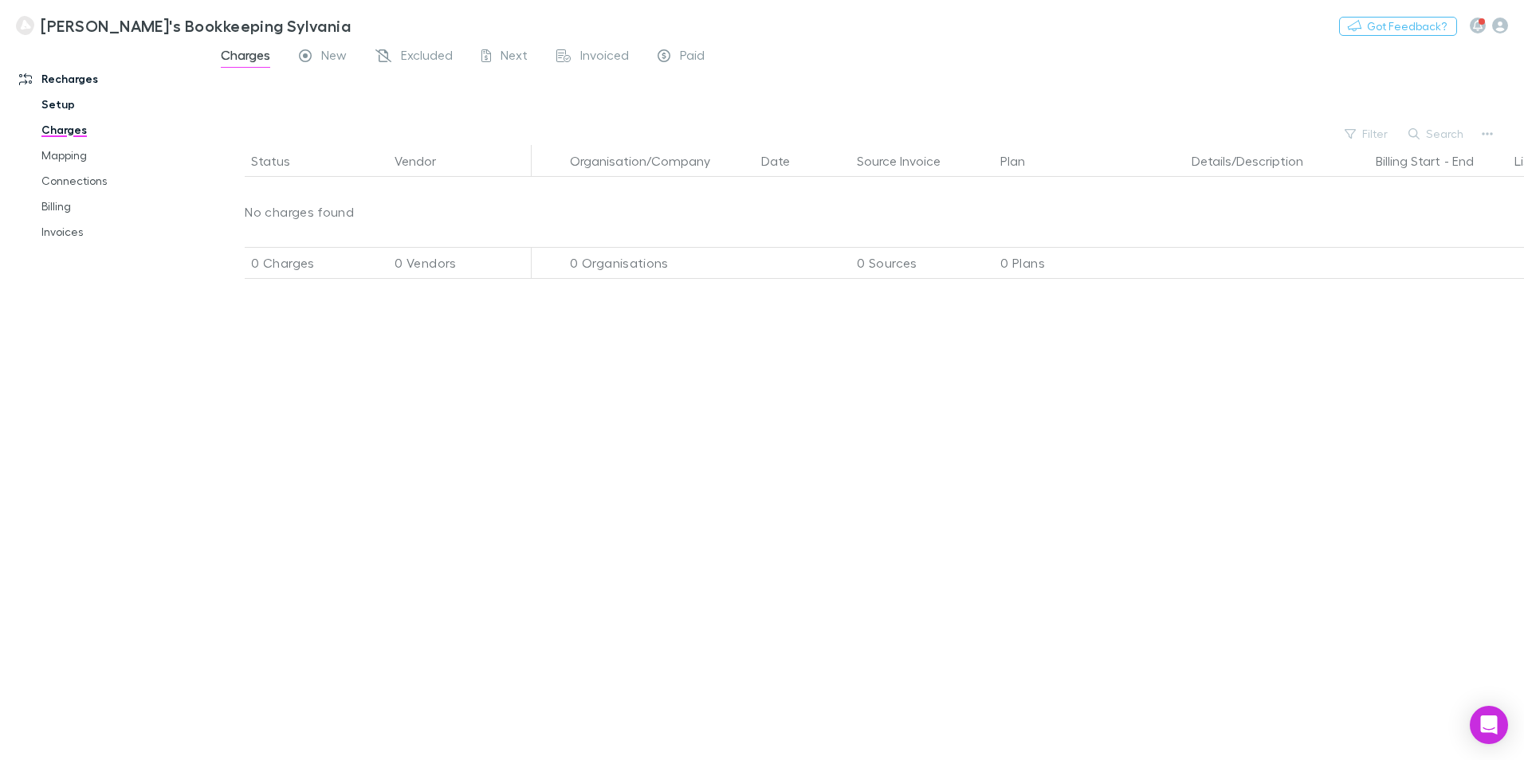
click at [60, 103] on link "Setup" at bounding box center [121, 105] width 190 height 26
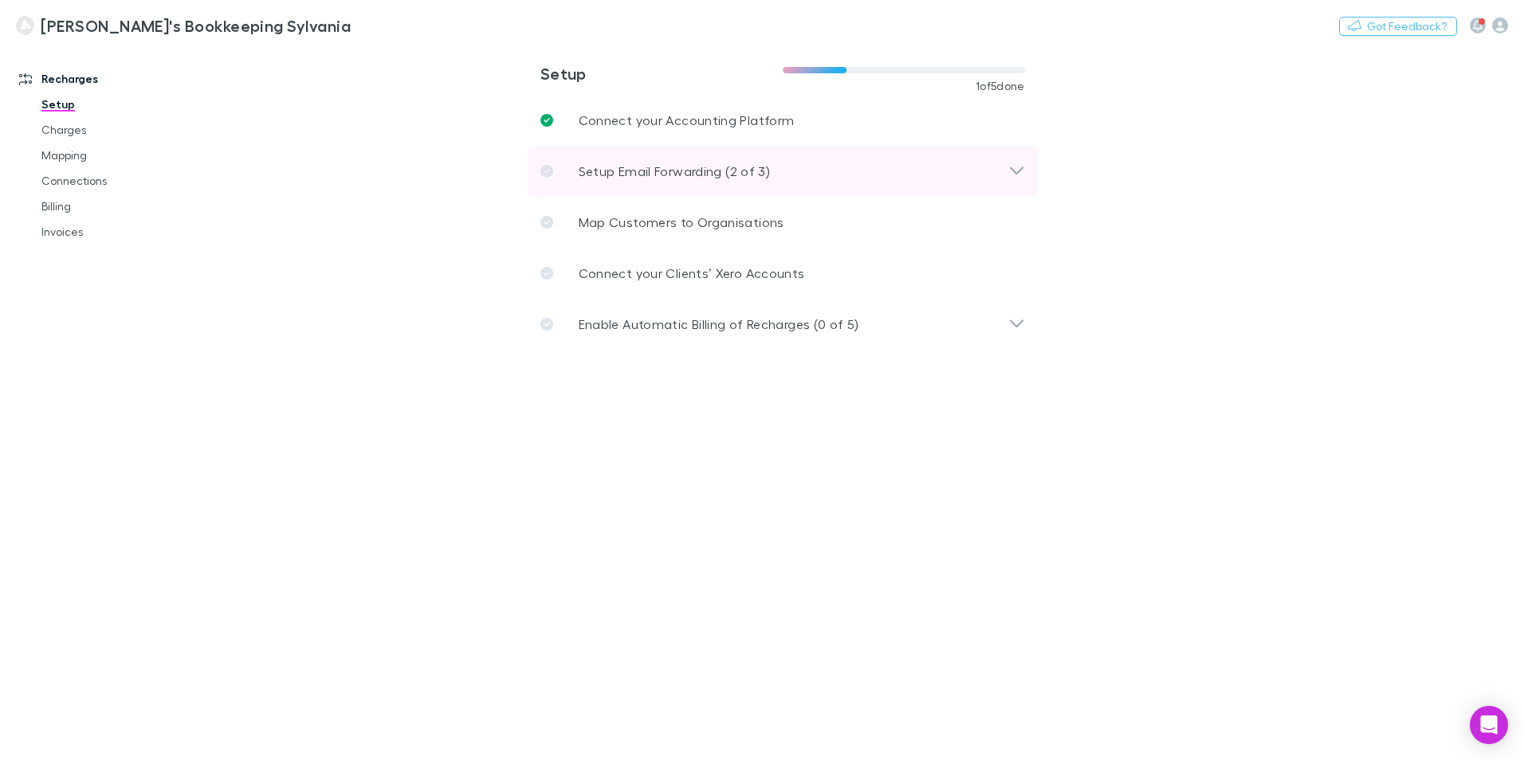
click at [687, 177] on p "Setup Email Forwarding (2 of 3)" at bounding box center [674, 171] width 191 height 19
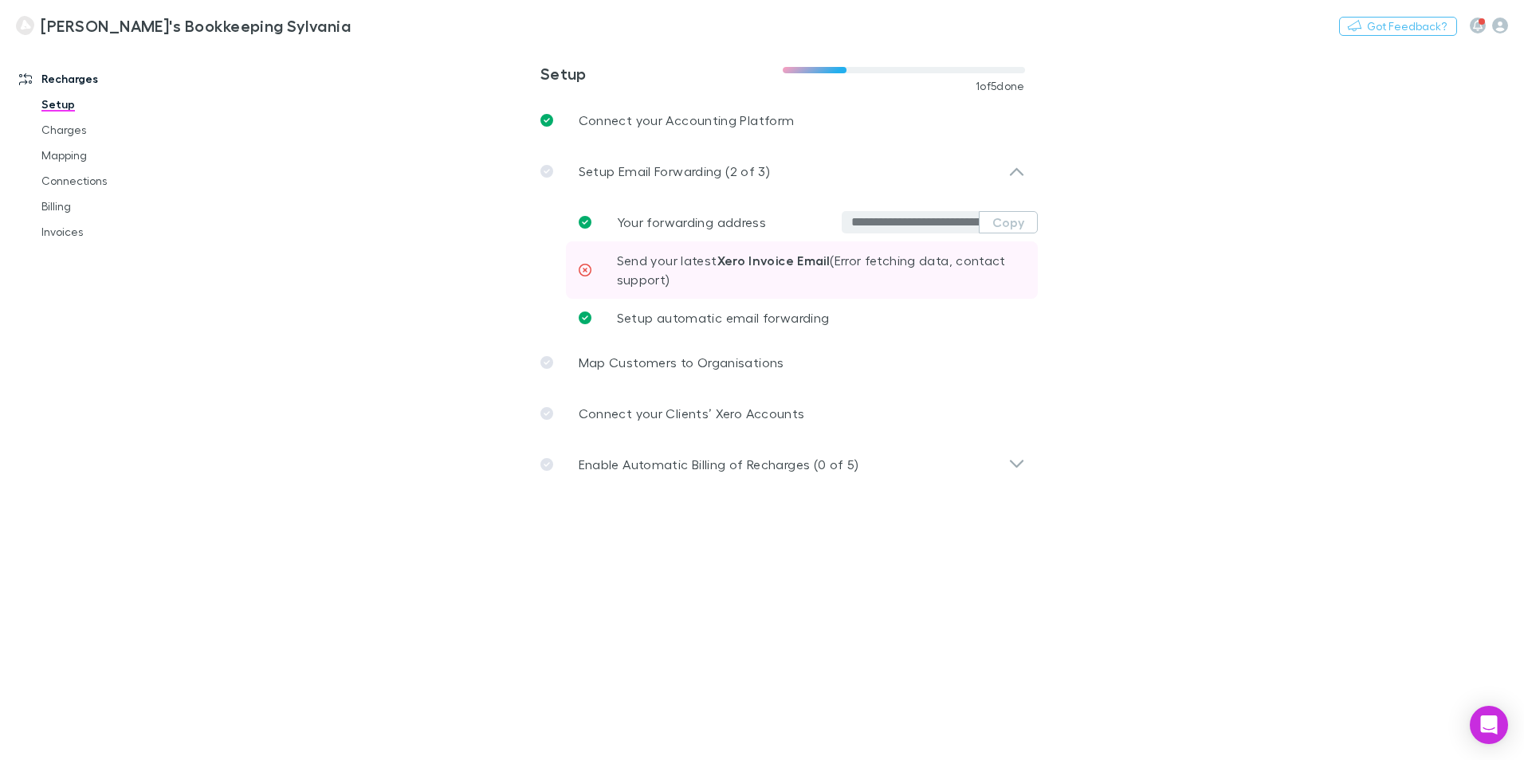
click at [693, 260] on span "Send your latest Xero Invoice Email (Error fetching data, contact support)" at bounding box center [811, 270] width 389 height 34
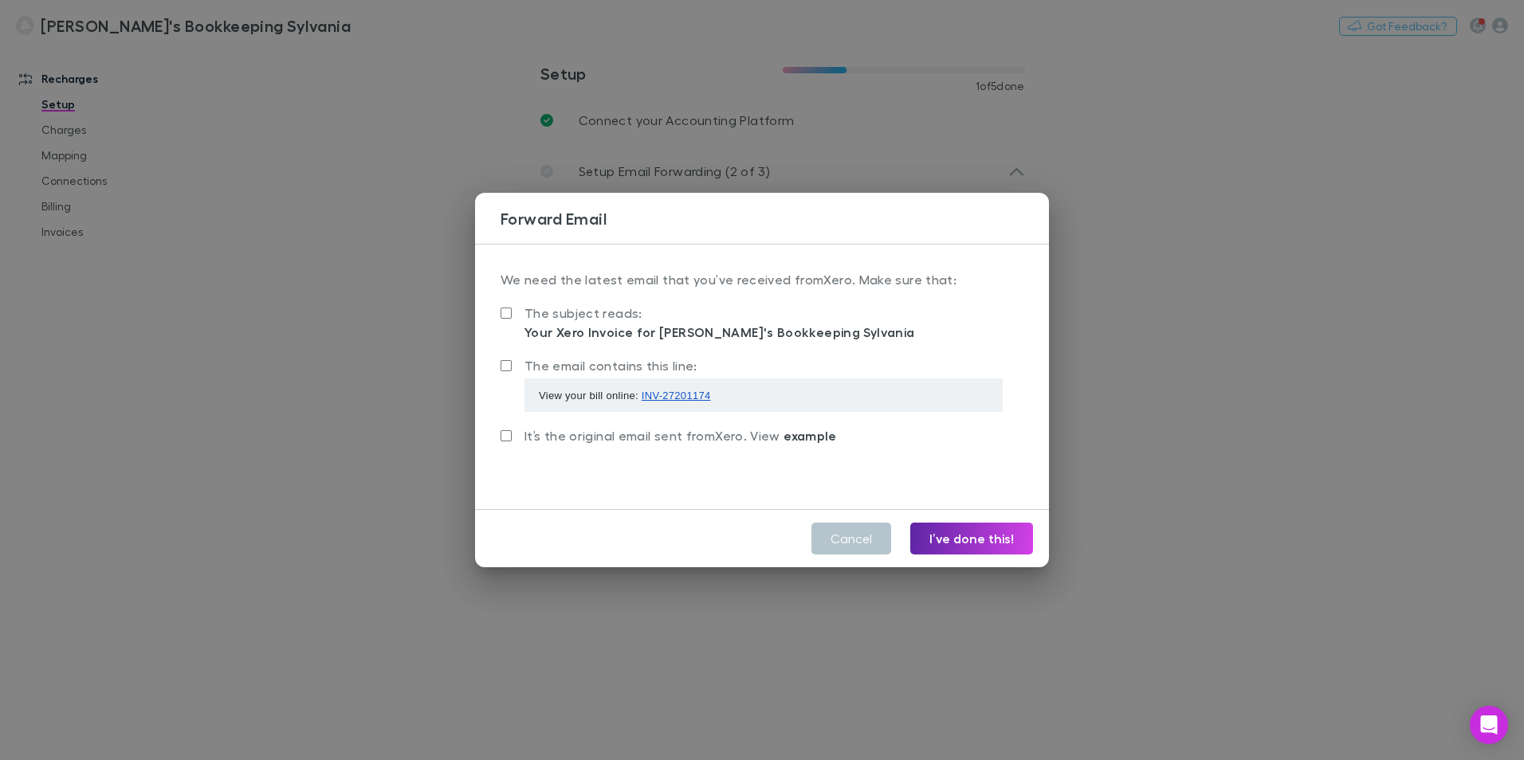
click at [823, 434] on span "example" at bounding box center [810, 436] width 53 height 16
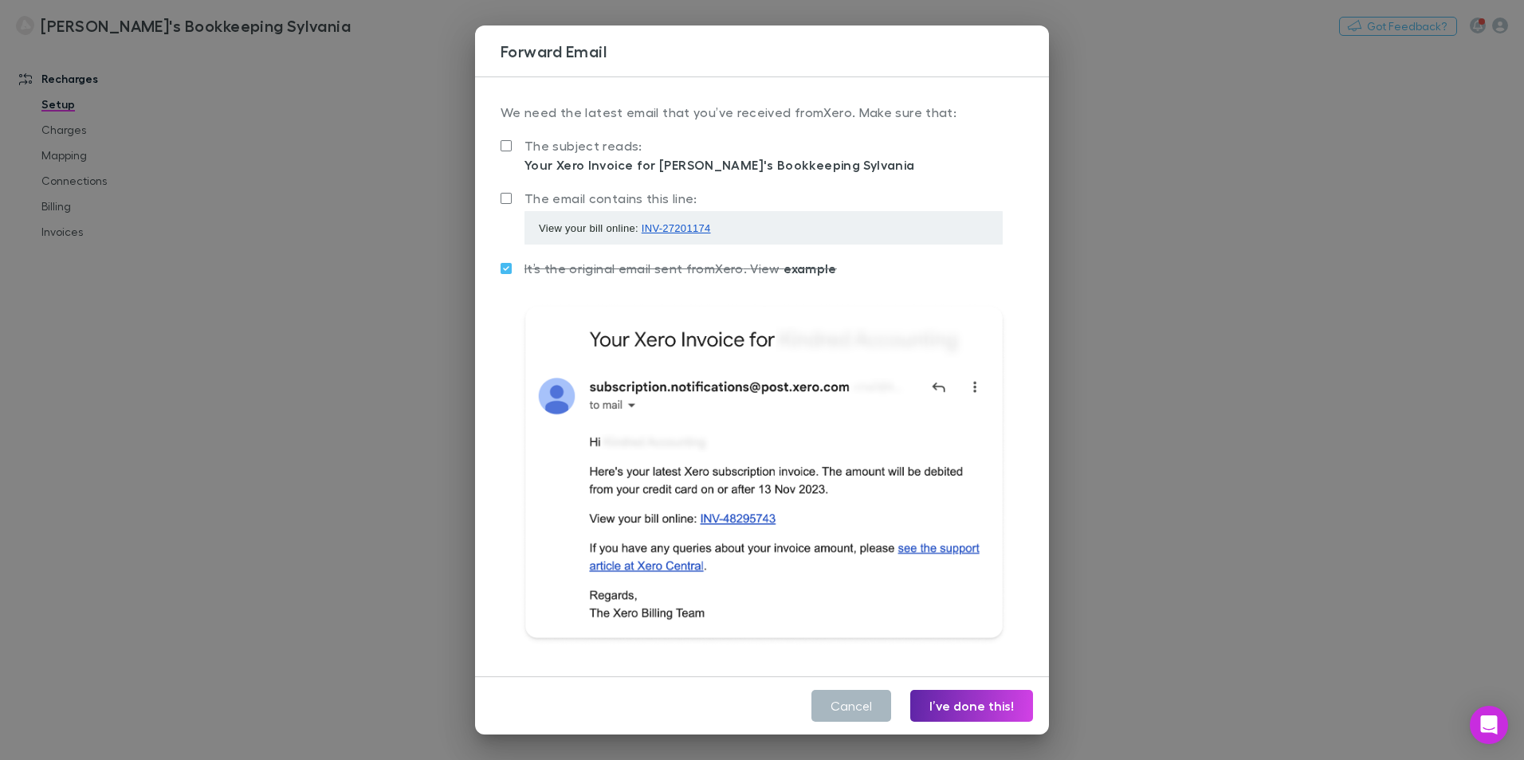
click at [854, 717] on button "Cancel" at bounding box center [851, 706] width 80 height 32
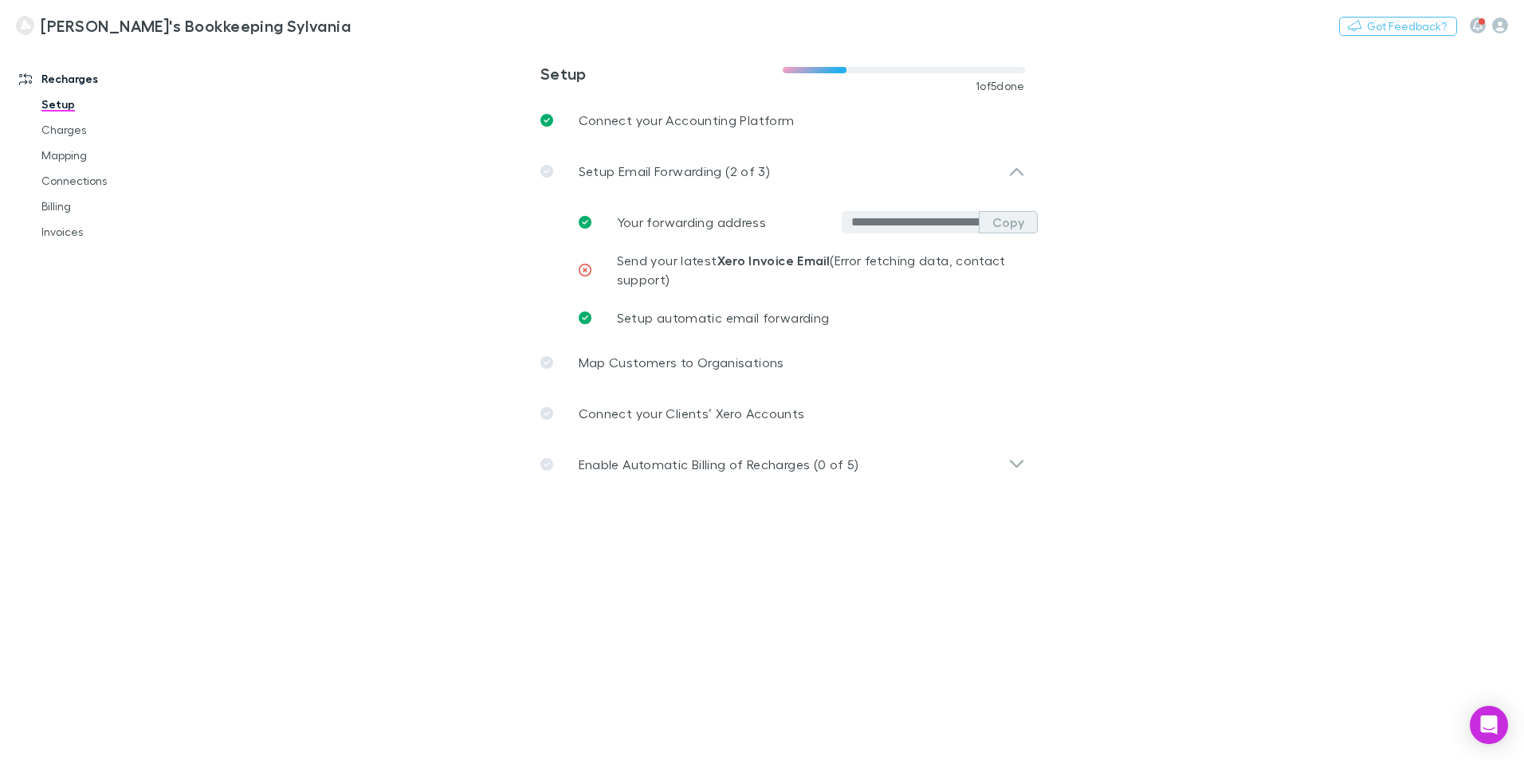
click at [993, 224] on button "Copy" at bounding box center [1008, 222] width 59 height 22
click at [56, 229] on link "Invoices" at bounding box center [121, 232] width 190 height 26
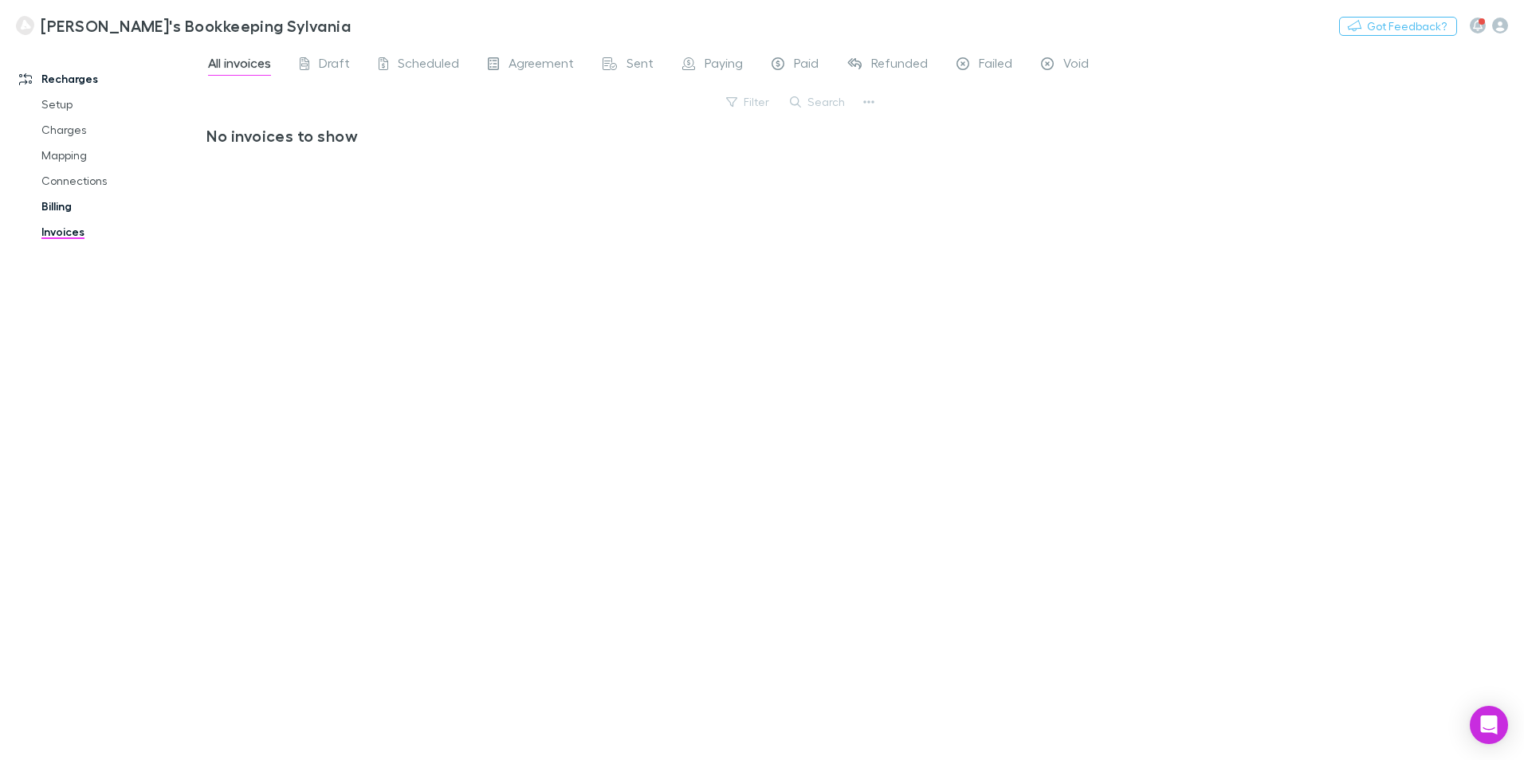
click at [59, 206] on link "Billing" at bounding box center [121, 207] width 190 height 26
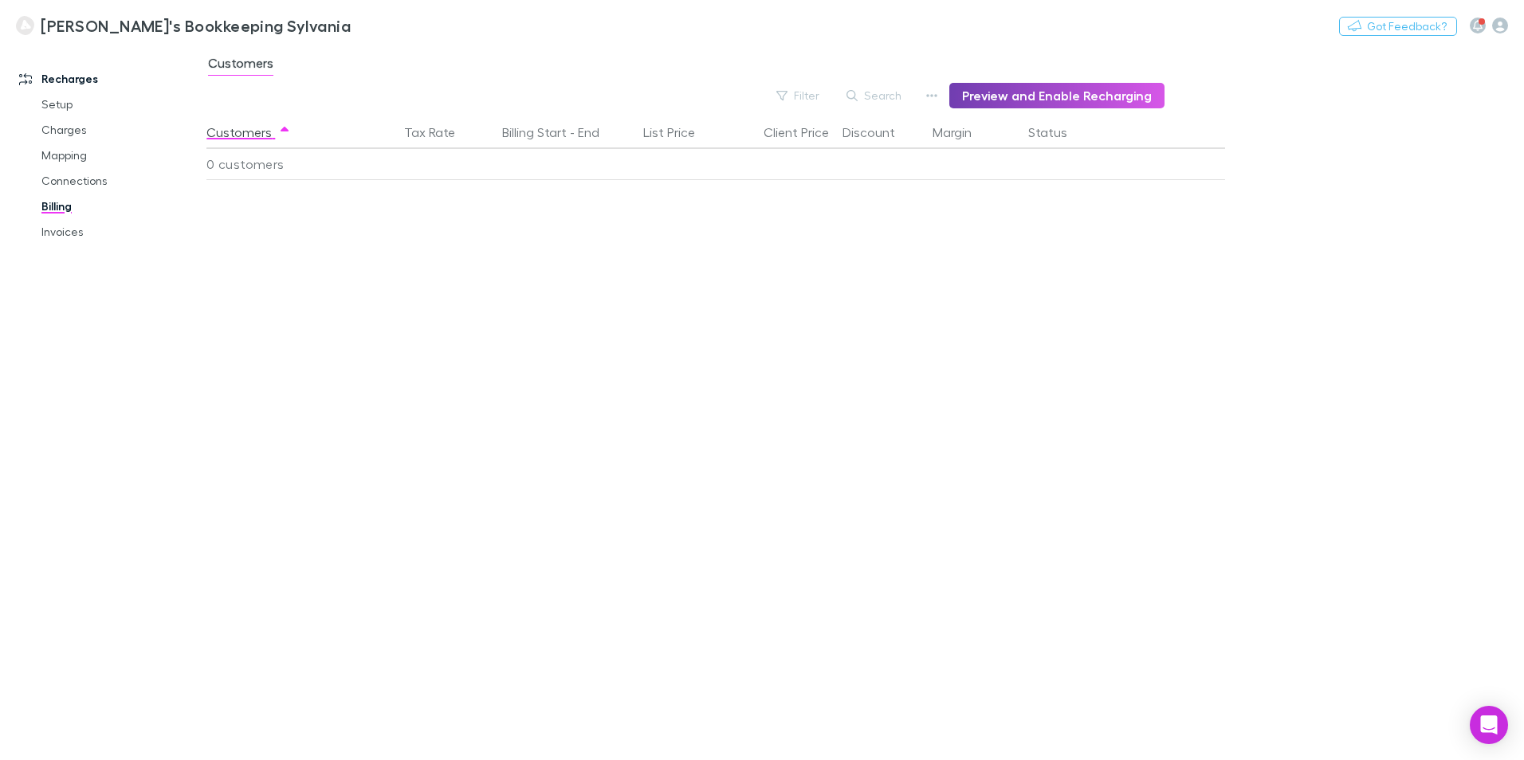
click at [1058, 88] on button "Preview and Enable Recharging" at bounding box center [1056, 96] width 215 height 26
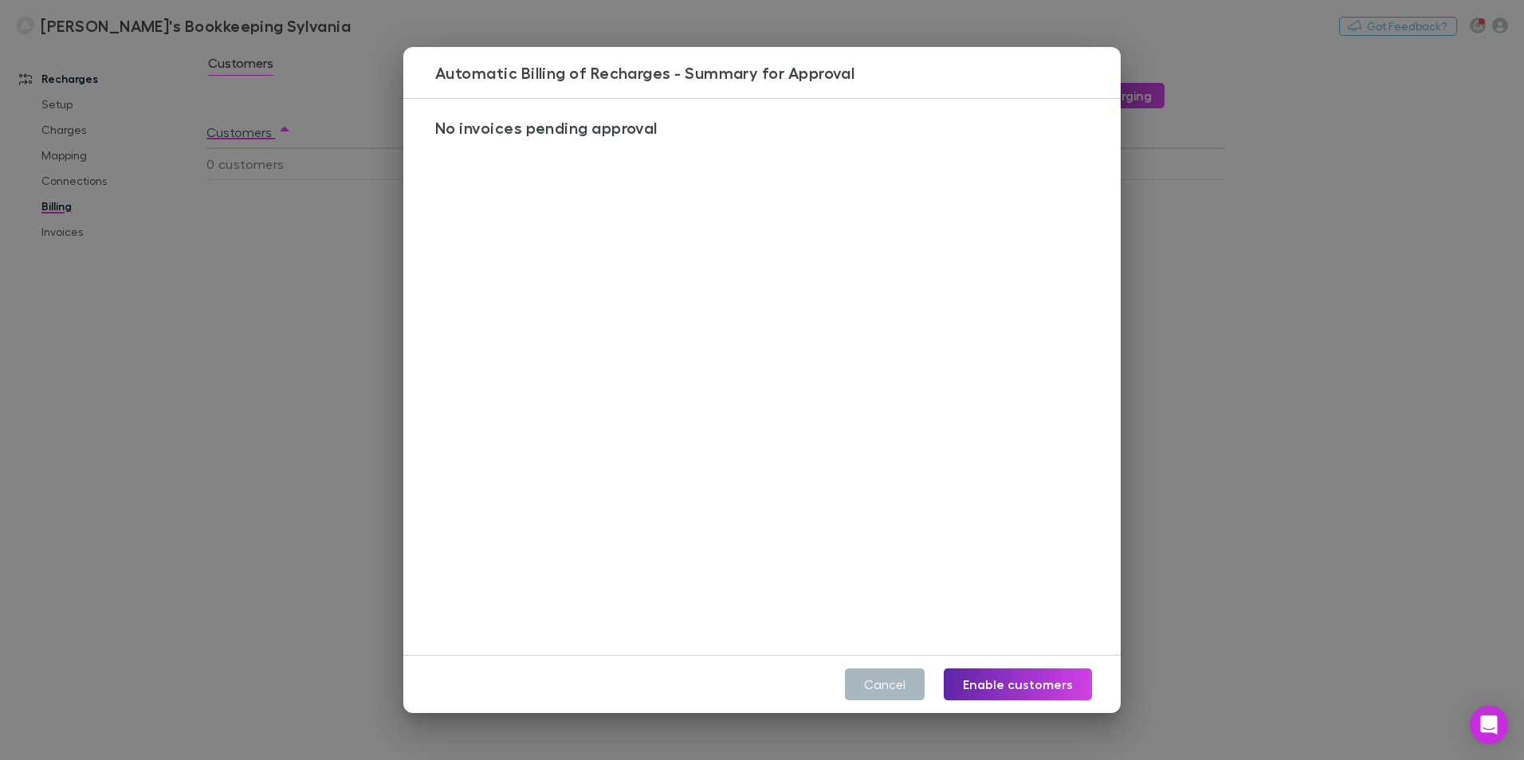
click at [886, 685] on button "Cancel" at bounding box center [885, 685] width 80 height 32
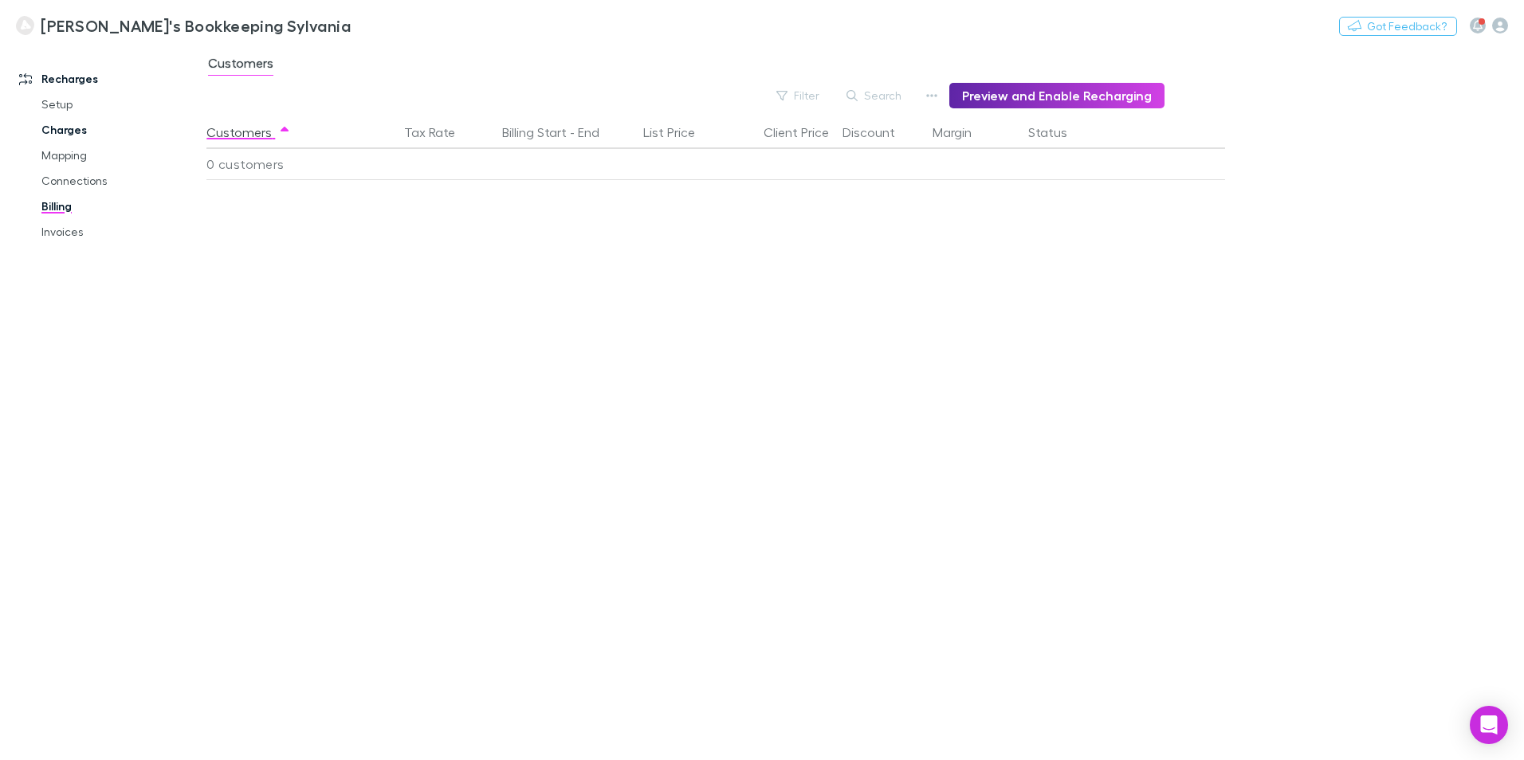
click at [60, 132] on link "Charges" at bounding box center [121, 130] width 190 height 26
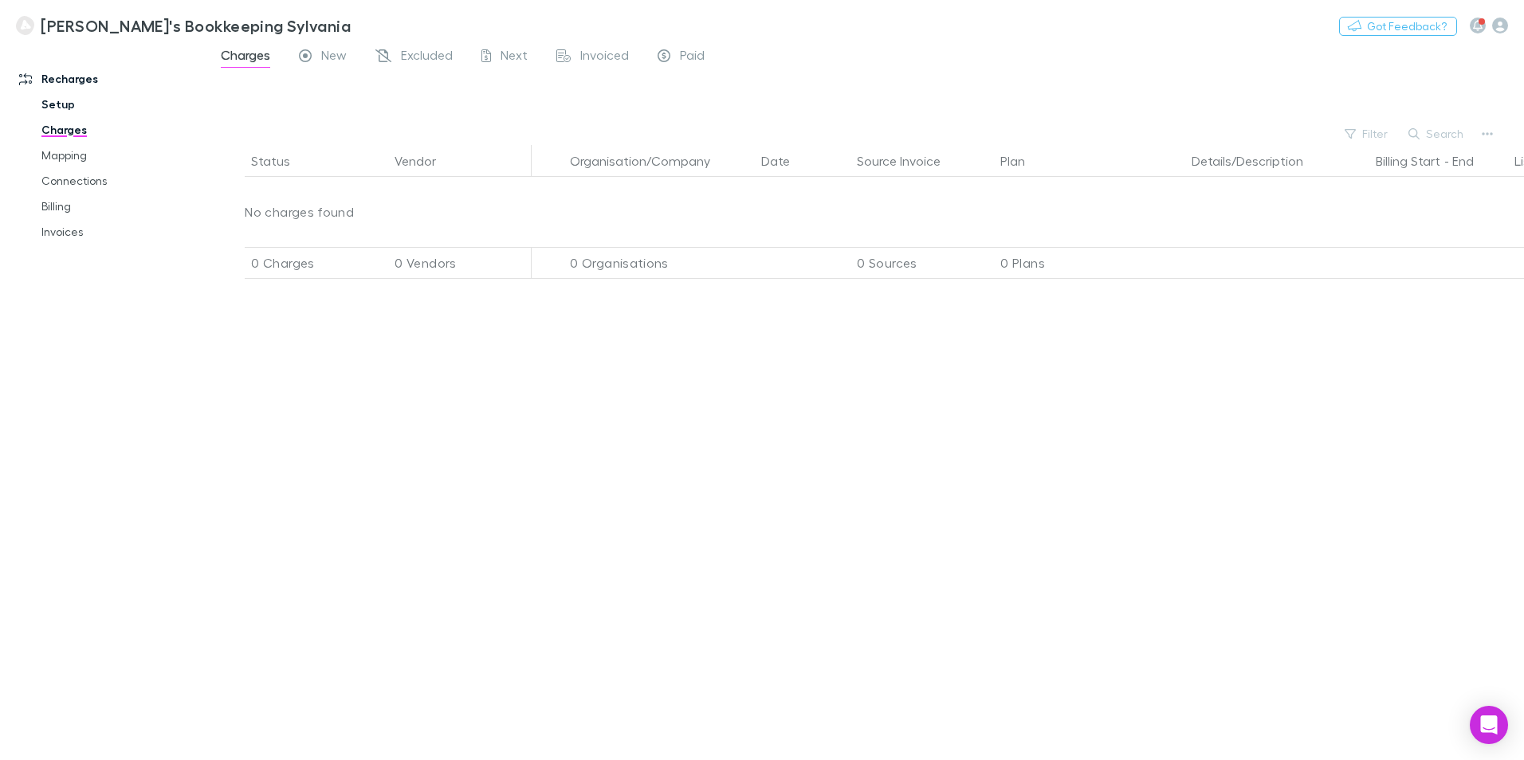
click at [57, 104] on link "Setup" at bounding box center [121, 105] width 190 height 26
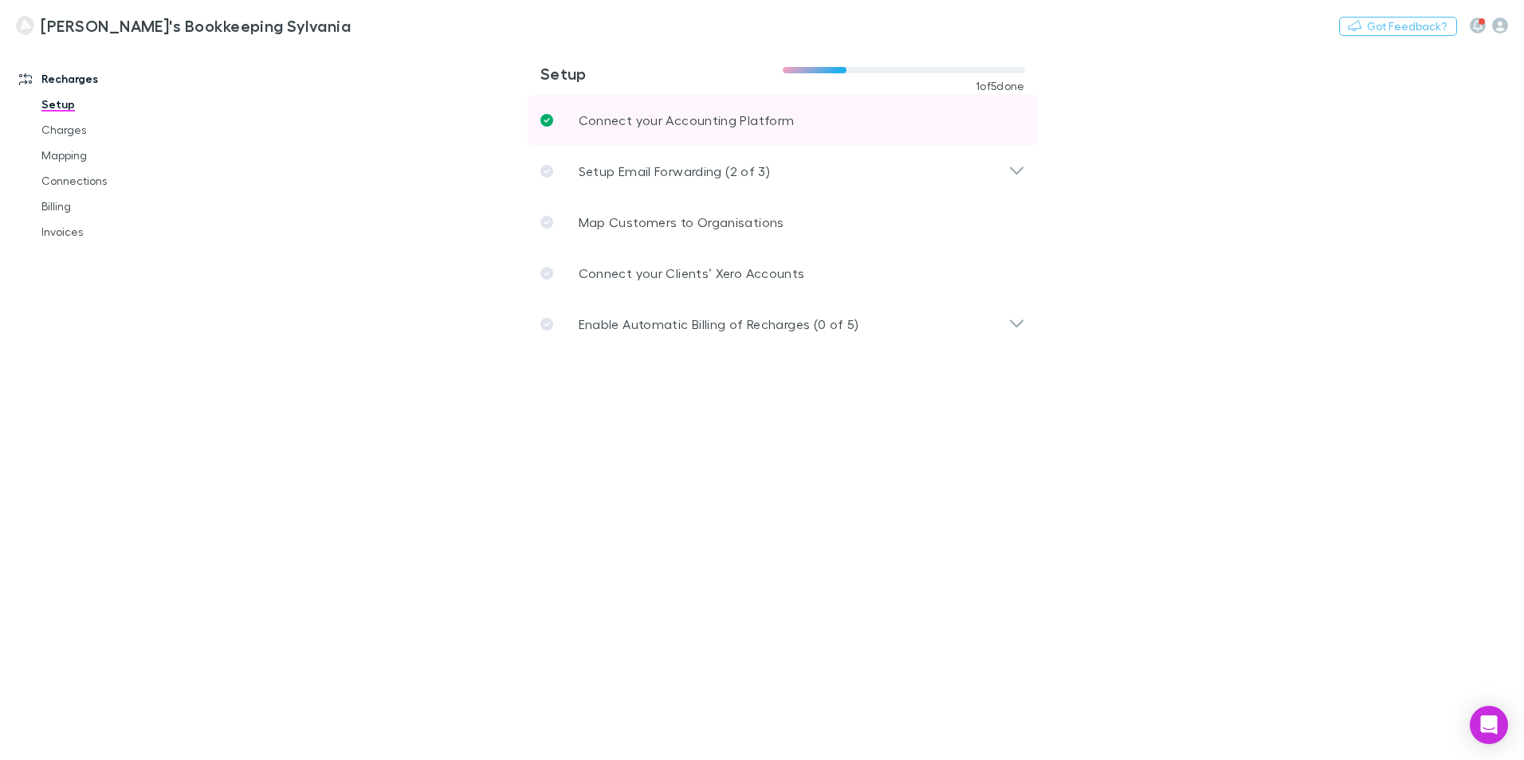
click at [758, 119] on p "Connect your Accounting Platform" at bounding box center [687, 120] width 216 height 19
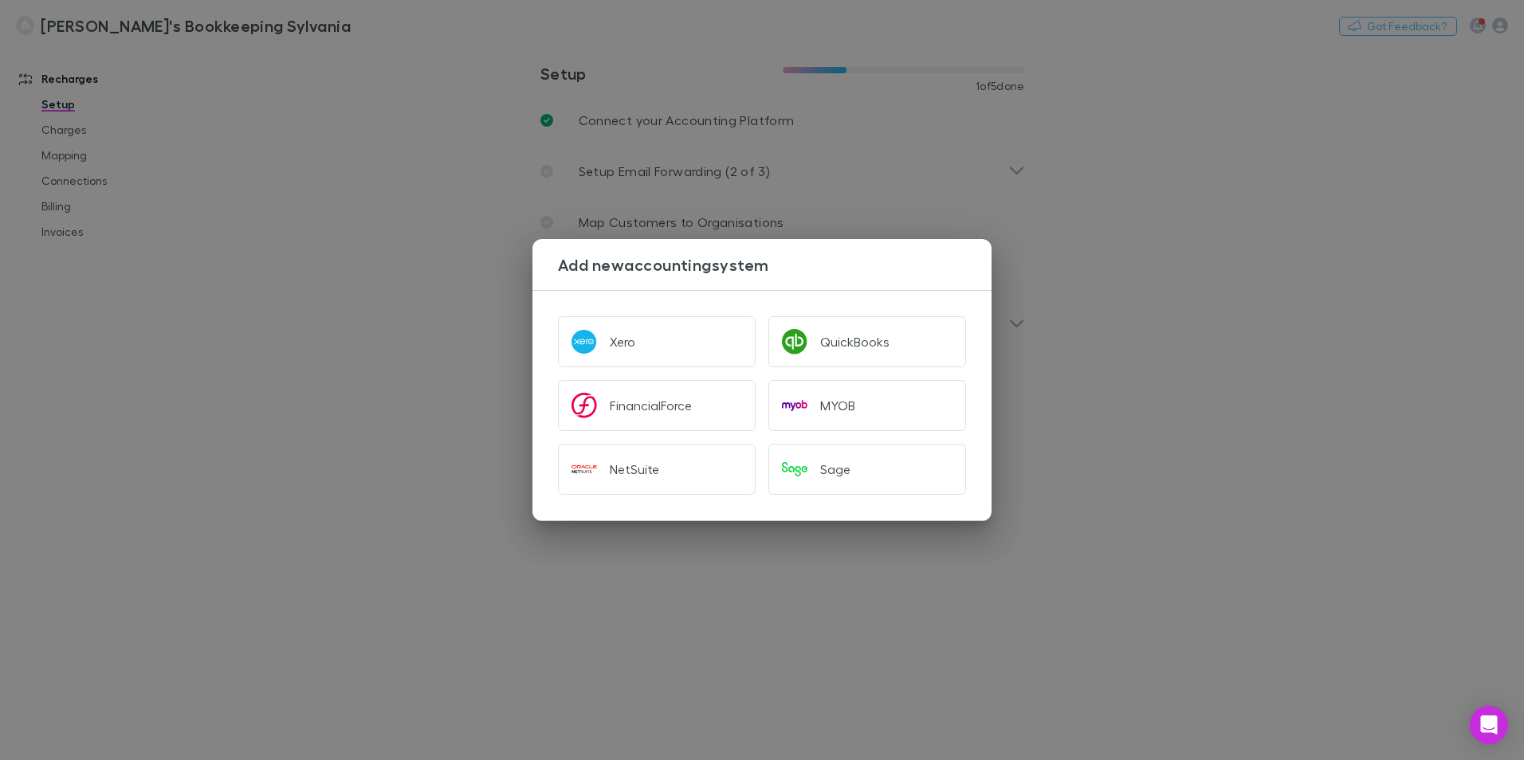
click at [395, 151] on div "Add new accounting system Xero QuickBooks FinancialForce MYOB NetSuite Sage" at bounding box center [762, 380] width 1524 height 760
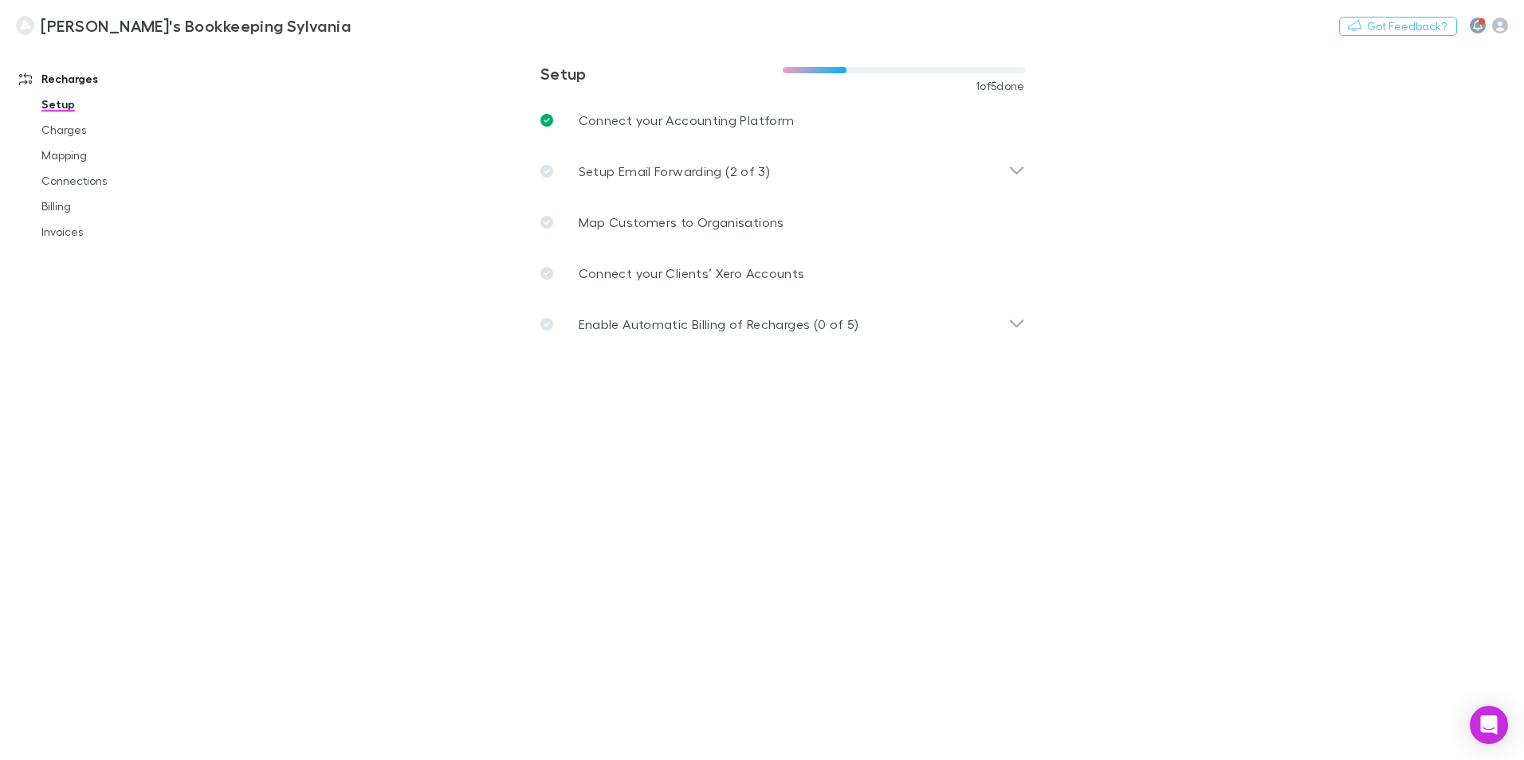
click at [1476, 25] on icon "button" at bounding box center [1478, 25] width 10 height 11
click at [1503, 26] on div at bounding box center [762, 380] width 1524 height 760
click at [1503, 26] on icon "button" at bounding box center [1500, 26] width 16 height 16
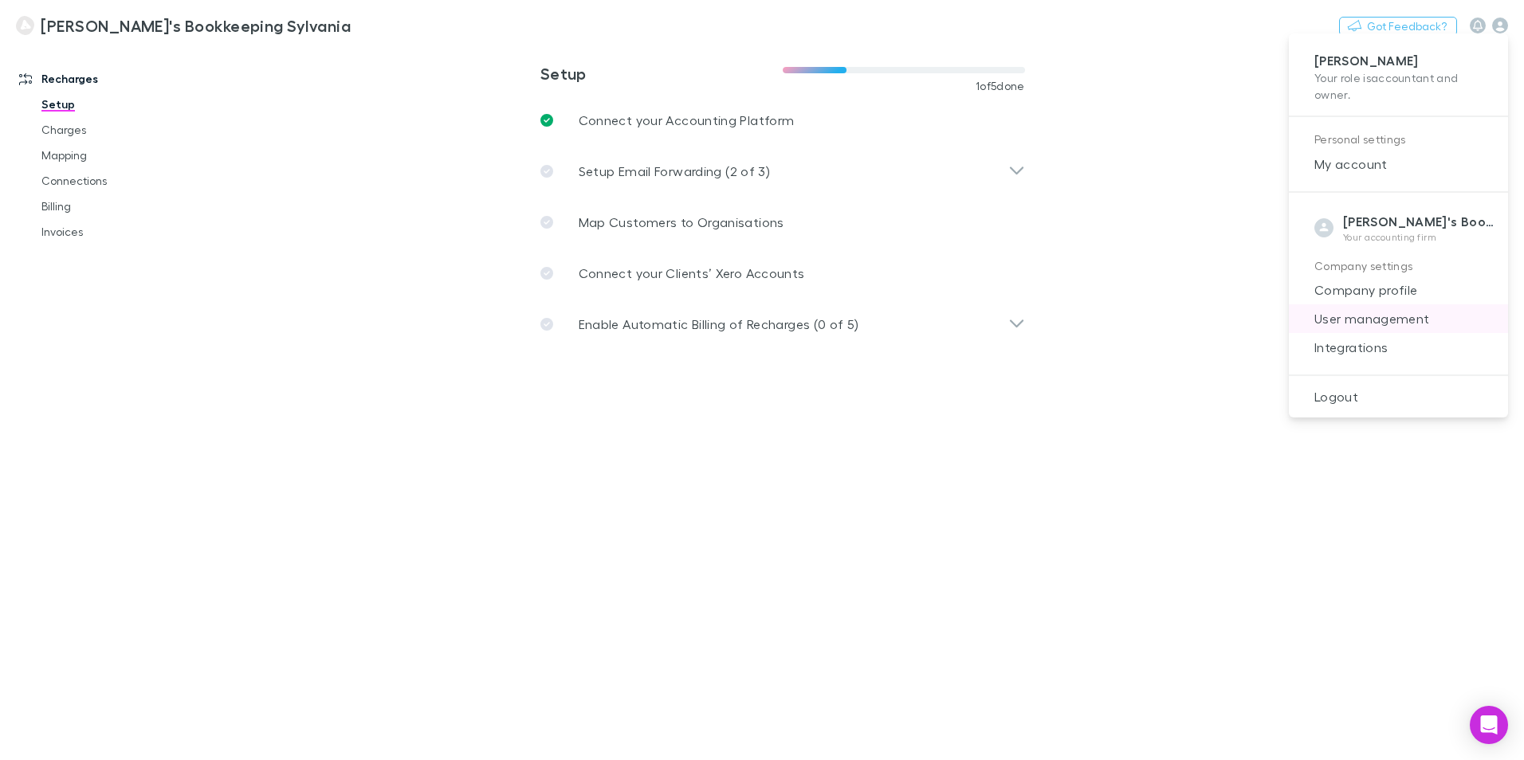
click at [1404, 325] on span "User management" at bounding box center [1399, 318] width 194 height 19
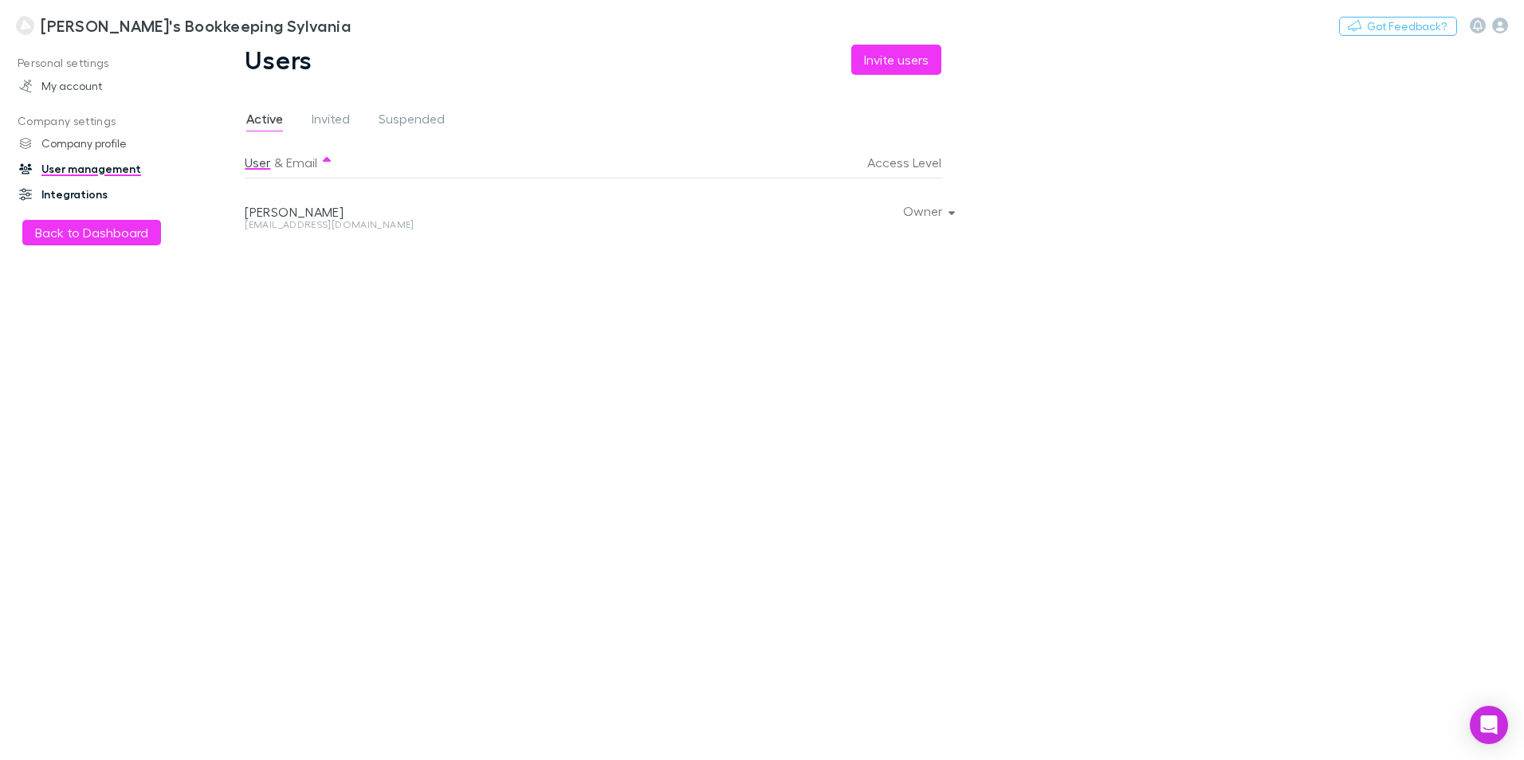
click at [95, 191] on link "Integrations" at bounding box center [109, 195] width 212 height 26
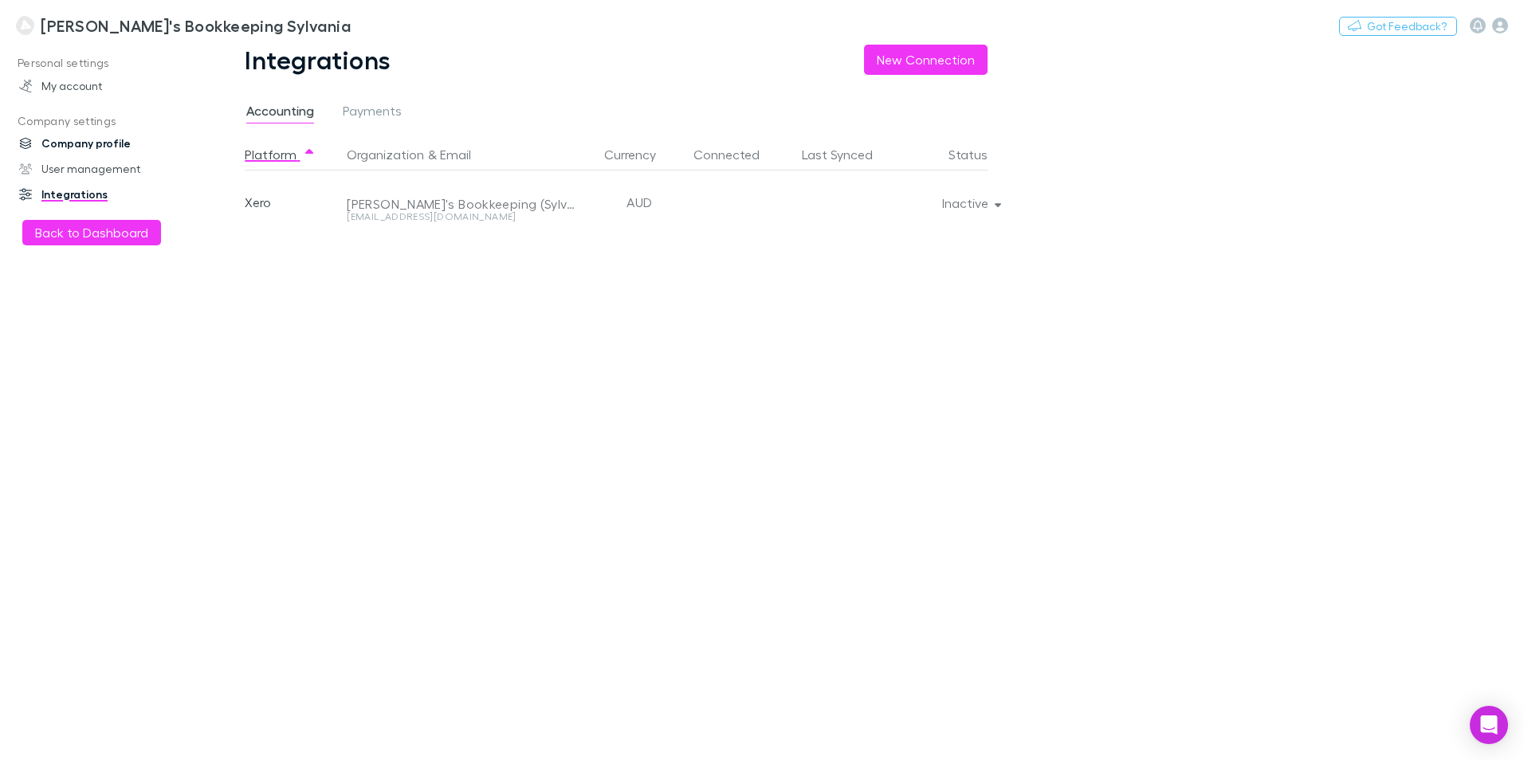
click at [110, 144] on link "Company profile" at bounding box center [109, 144] width 212 height 26
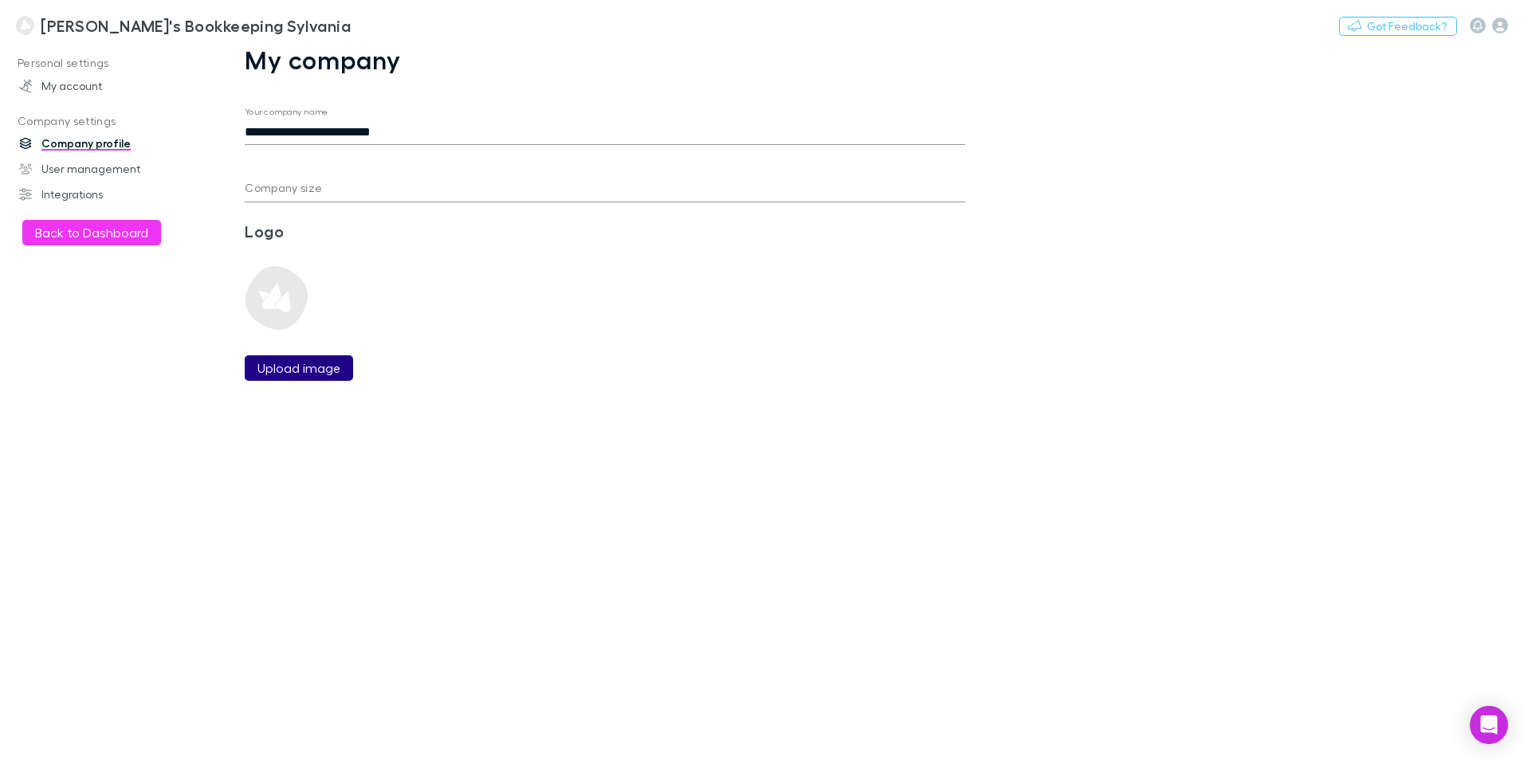
click at [289, 371] on label "Upload image" at bounding box center [298, 368] width 83 height 19
click at [0, 0] on input "Upload image" at bounding box center [0, 0] width 0 height 0
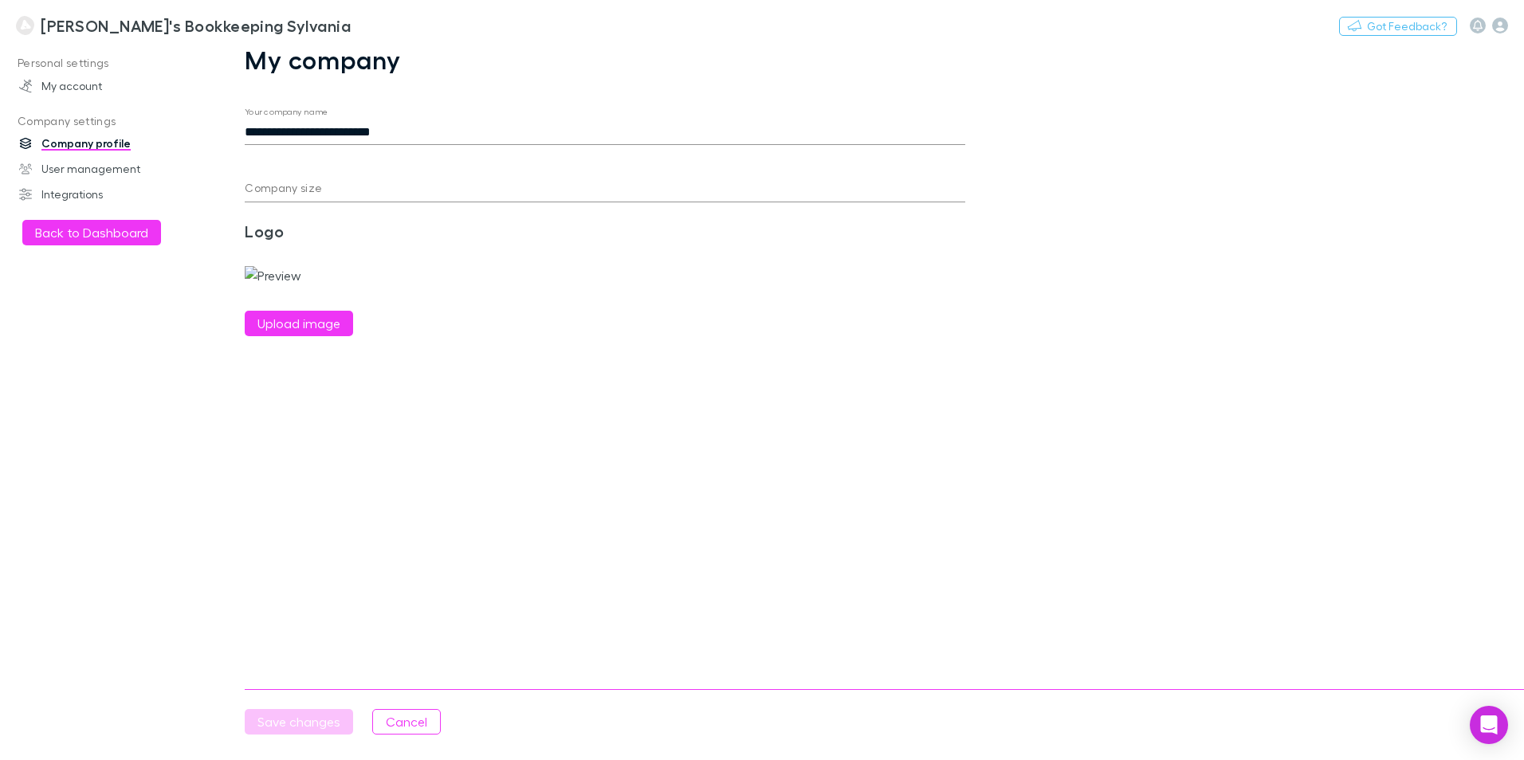
click at [436, 483] on main "**********" at bounding box center [865, 403] width 1318 height 716
click at [317, 333] on label "Upload image" at bounding box center [298, 323] width 83 height 19
click at [0, 0] on input "Upload image" at bounding box center [0, 0] width 0 height 0
click at [274, 494] on main "**********" at bounding box center [865, 403] width 1318 height 716
click at [404, 717] on button "Cancel" at bounding box center [406, 722] width 69 height 26
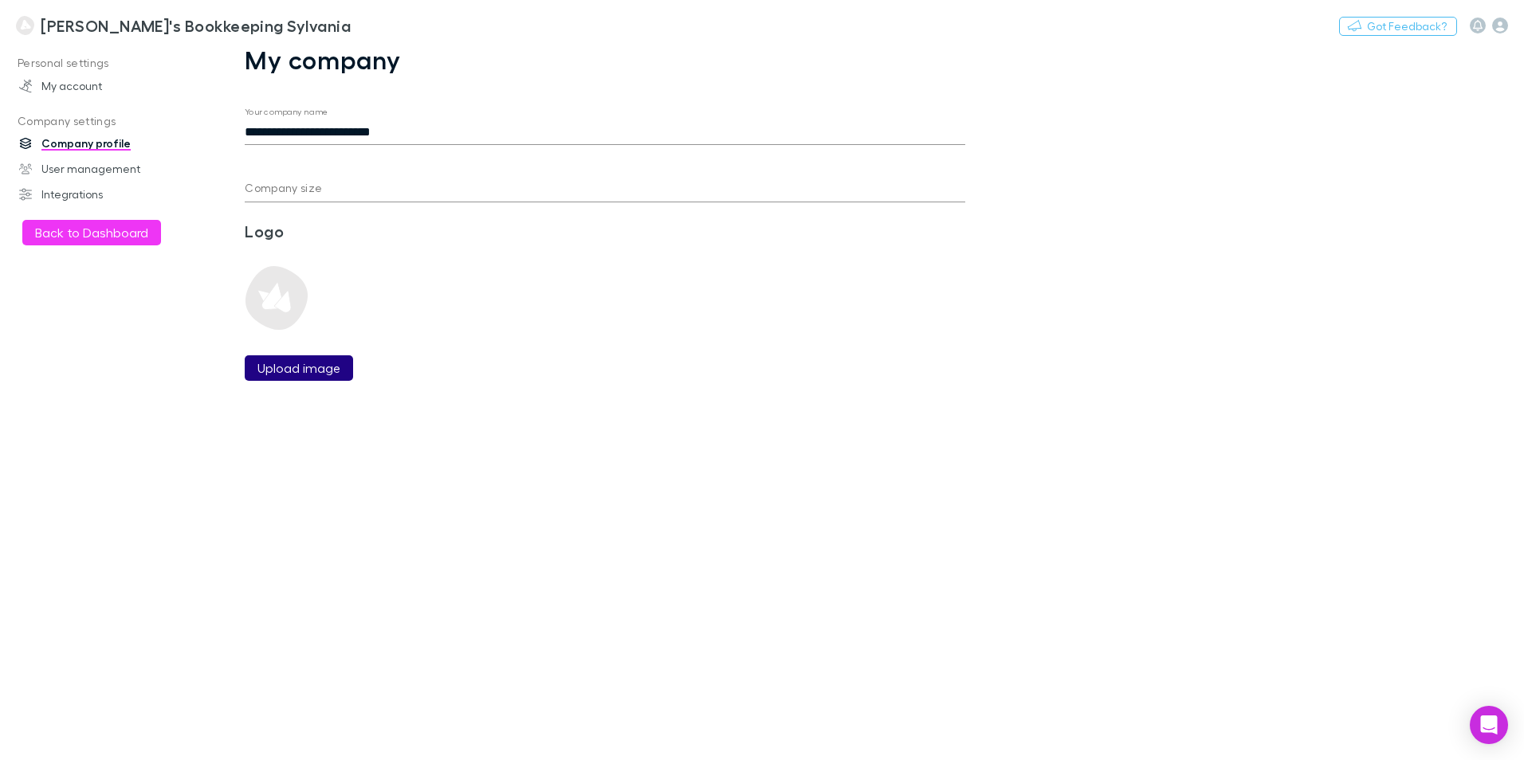
click at [289, 379] on button "Upload image" at bounding box center [299, 369] width 108 height 26
click at [282, 372] on label "Upload image" at bounding box center [298, 368] width 83 height 19
click at [0, 0] on input "Upload image" at bounding box center [0, 0] width 0 height 0
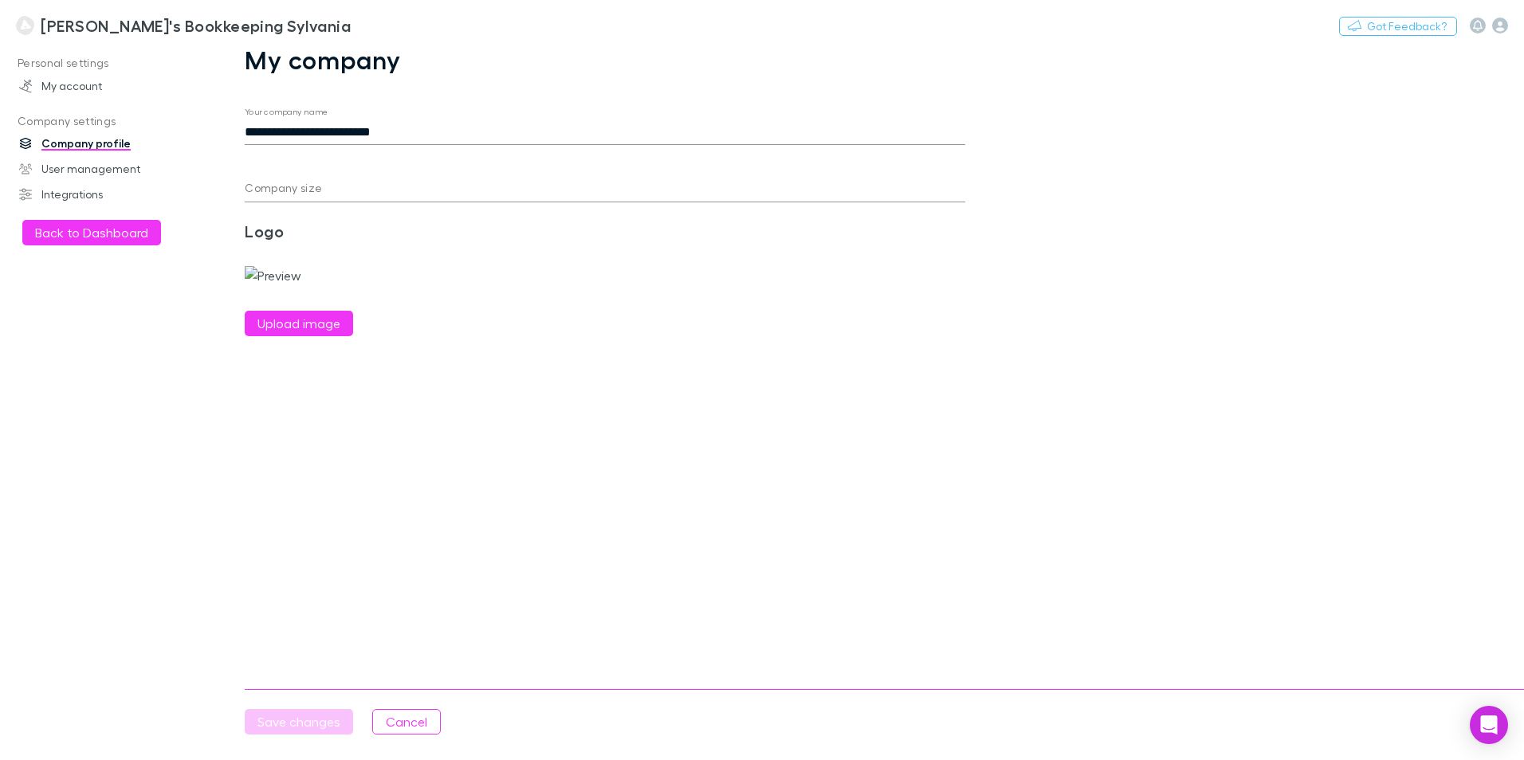
click at [397, 191] on input "Company size" at bounding box center [605, 190] width 721 height 26
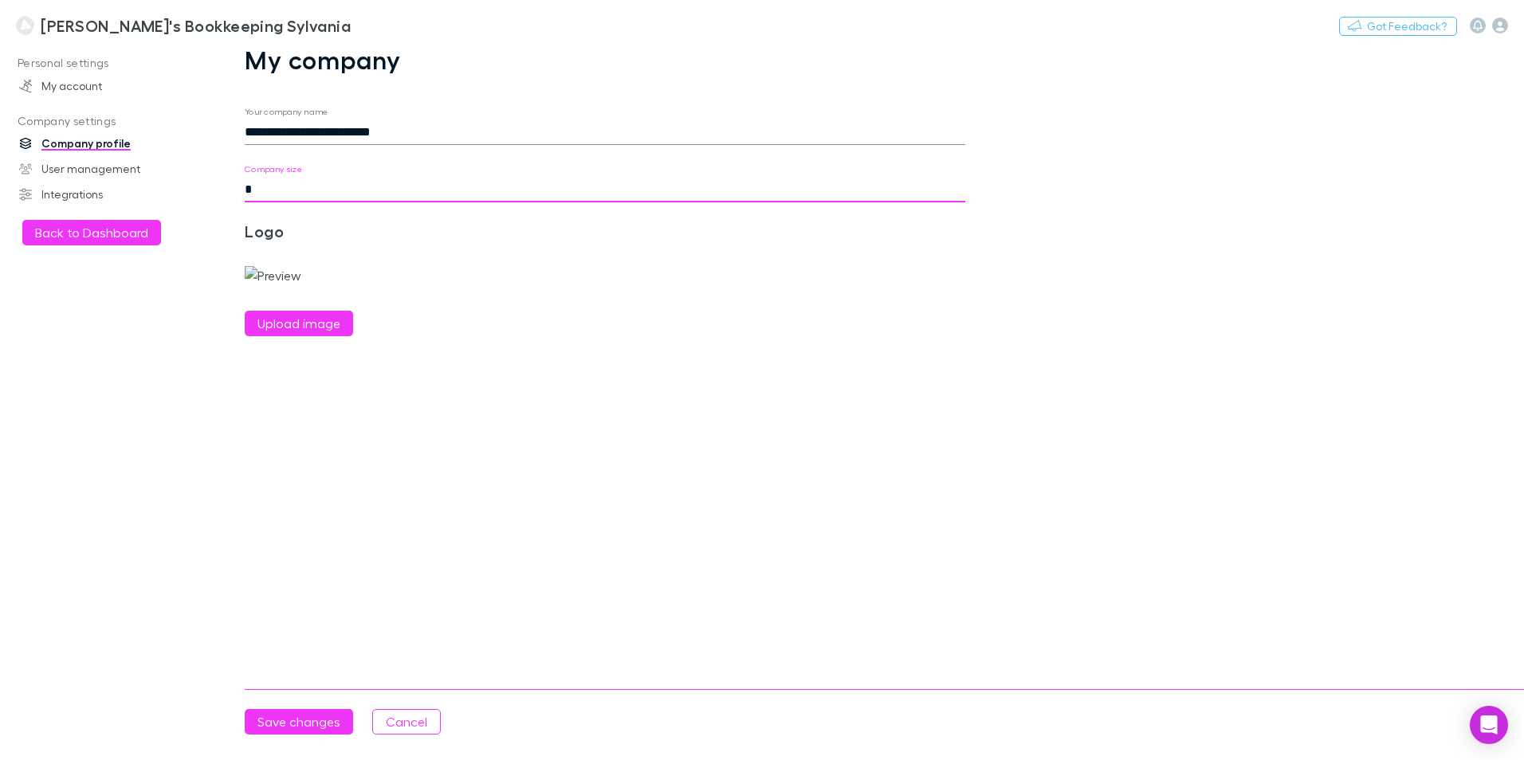
type input "*"
click at [318, 708] on div "Save changes Cancel" at bounding box center [1007, 712] width 1524 height 45
click at [317, 721] on button "Save changes" at bounding box center [299, 722] width 108 height 26
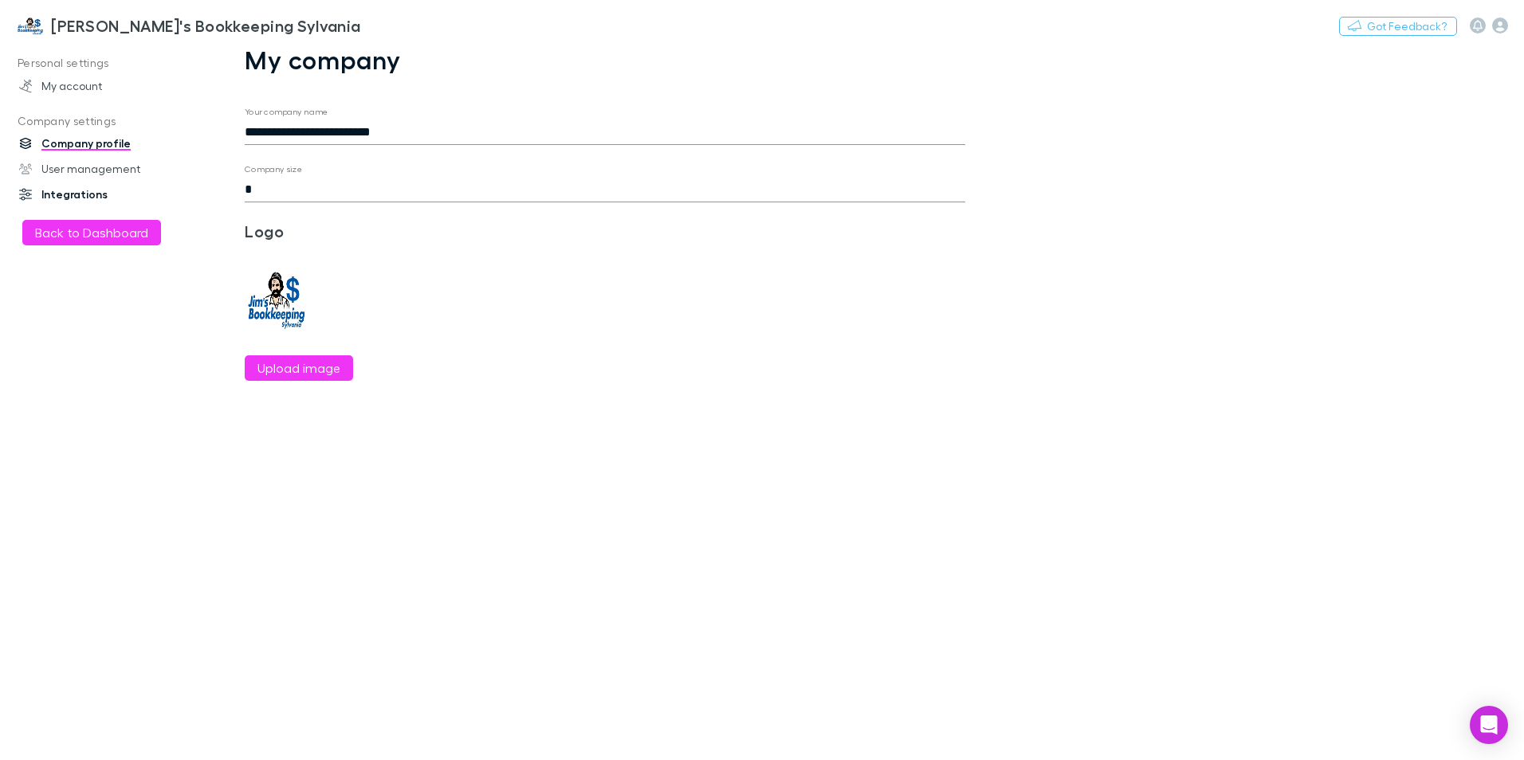
click at [74, 190] on link "Integrations" at bounding box center [109, 195] width 212 height 26
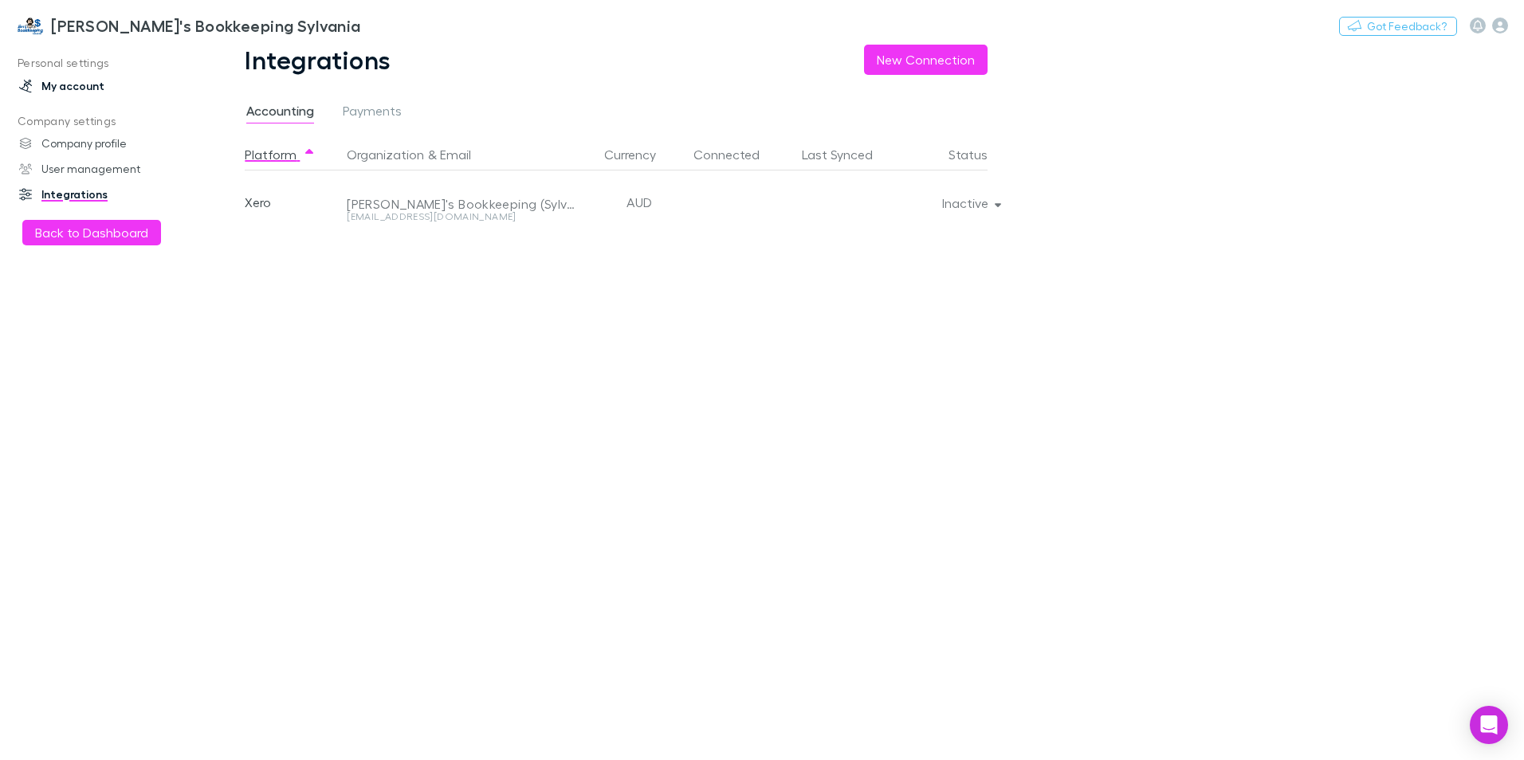
click at [84, 83] on link "My account" at bounding box center [109, 86] width 212 height 26
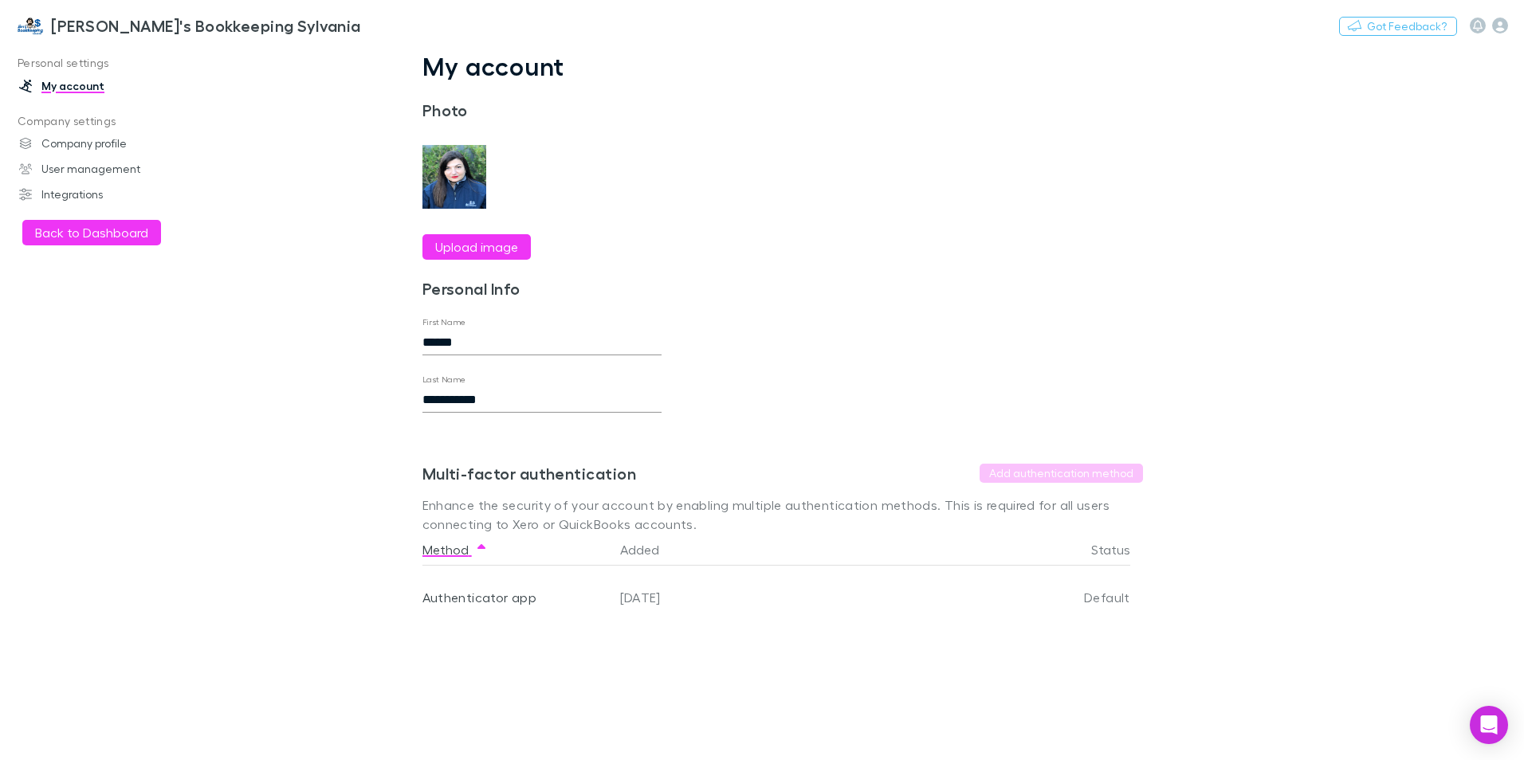
click at [23, 20] on img at bounding box center [30, 25] width 29 height 19
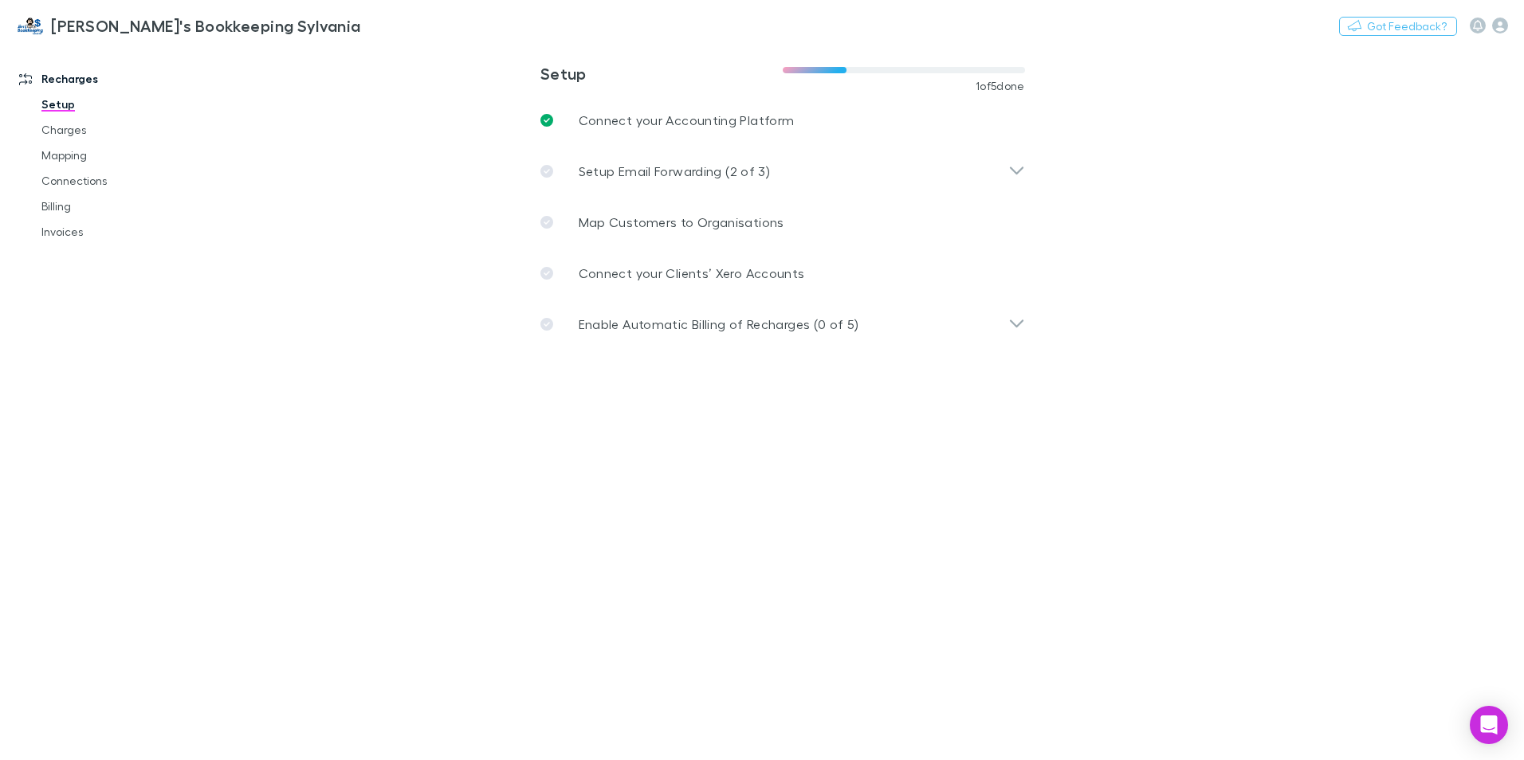
click at [32, 27] on img at bounding box center [30, 25] width 29 height 19
click at [96, 31] on h3 "[PERSON_NAME]'s Bookkeeping Sylvania" at bounding box center [206, 25] width 310 height 19
click at [1506, 22] on icon "button" at bounding box center [1500, 26] width 16 height 16
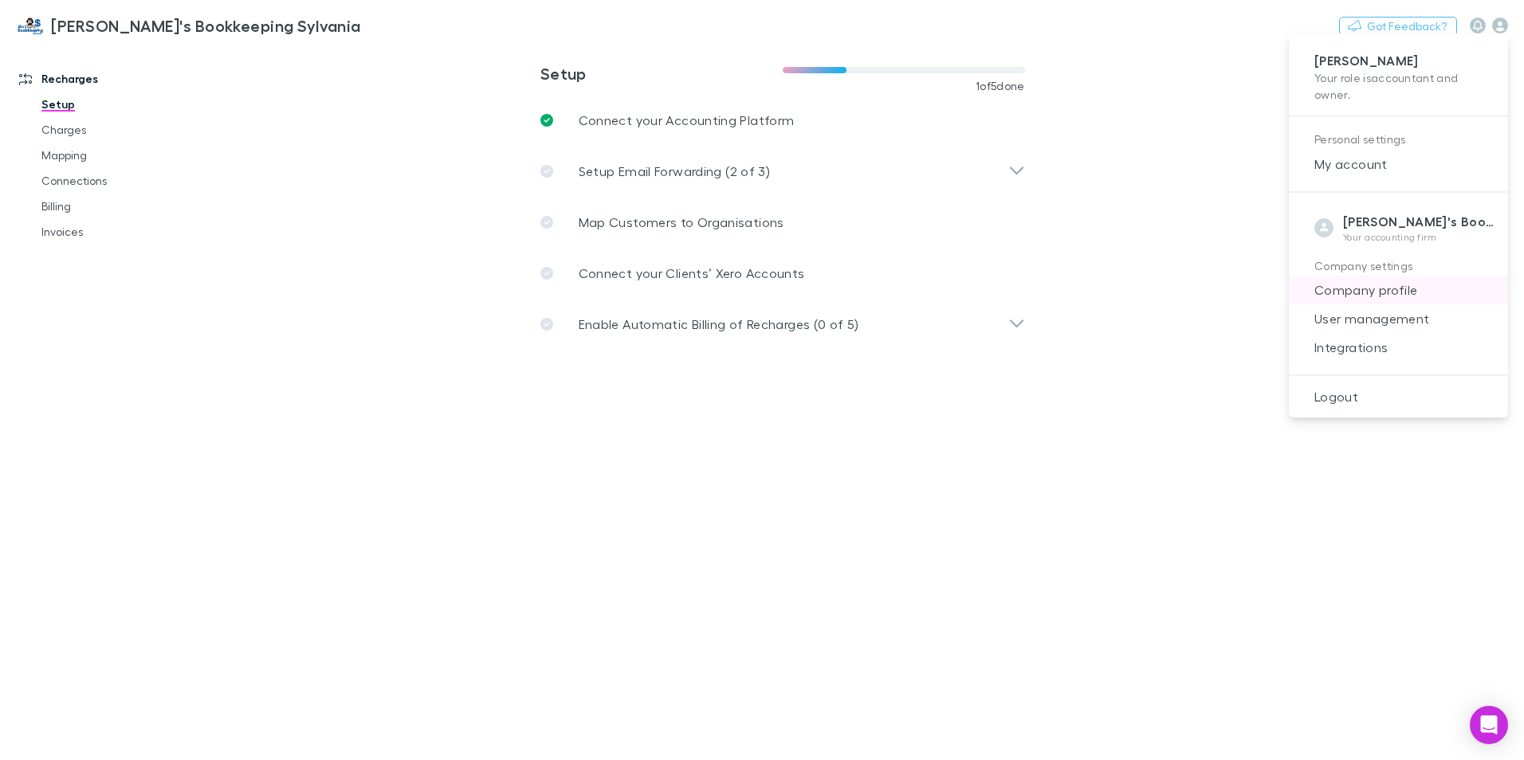
click at [1391, 289] on span "Company profile" at bounding box center [1399, 290] width 194 height 19
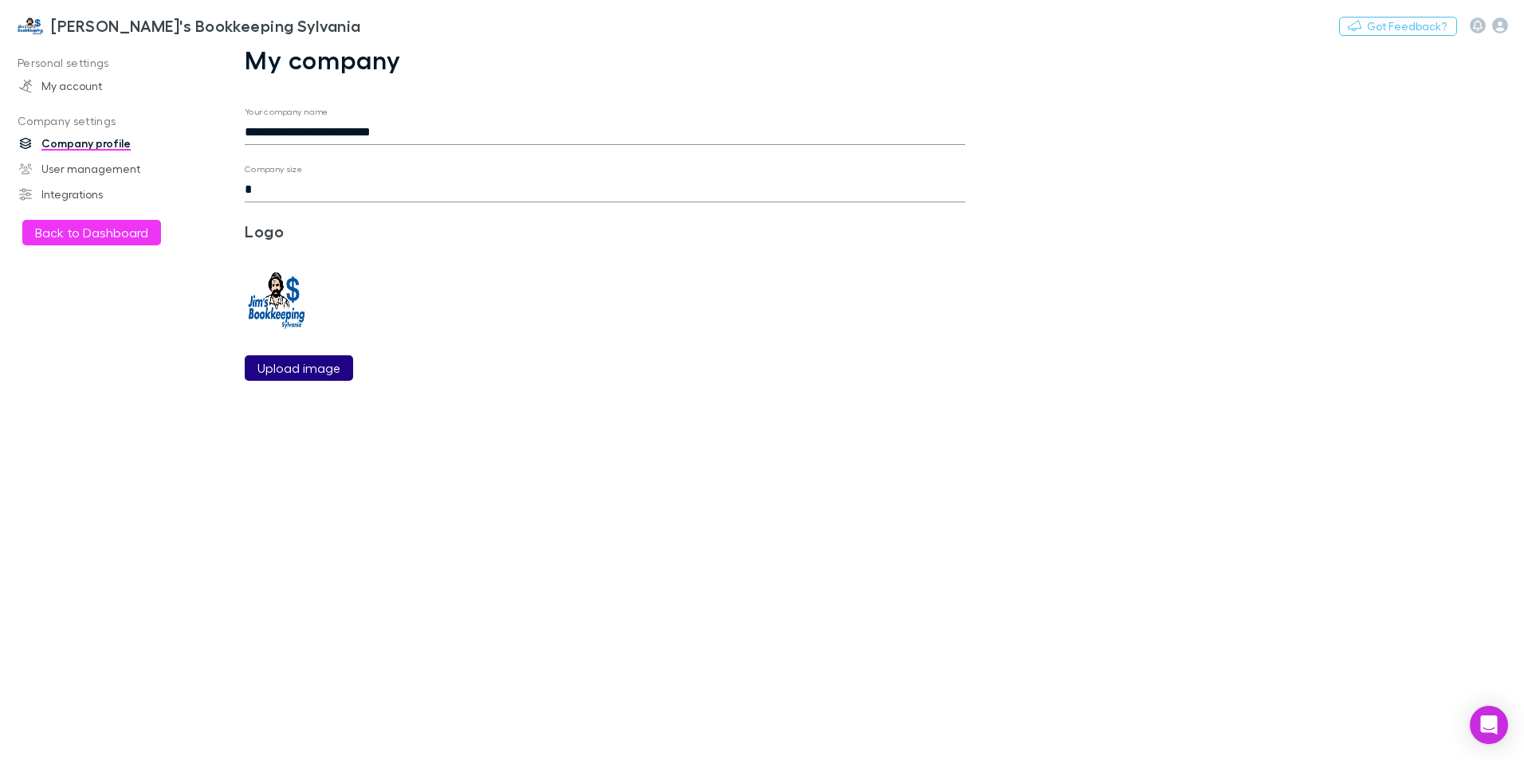
click at [299, 372] on label "Upload image" at bounding box center [298, 368] width 83 height 19
click at [0, 0] on input "Upload image" at bounding box center [0, 0] width 0 height 0
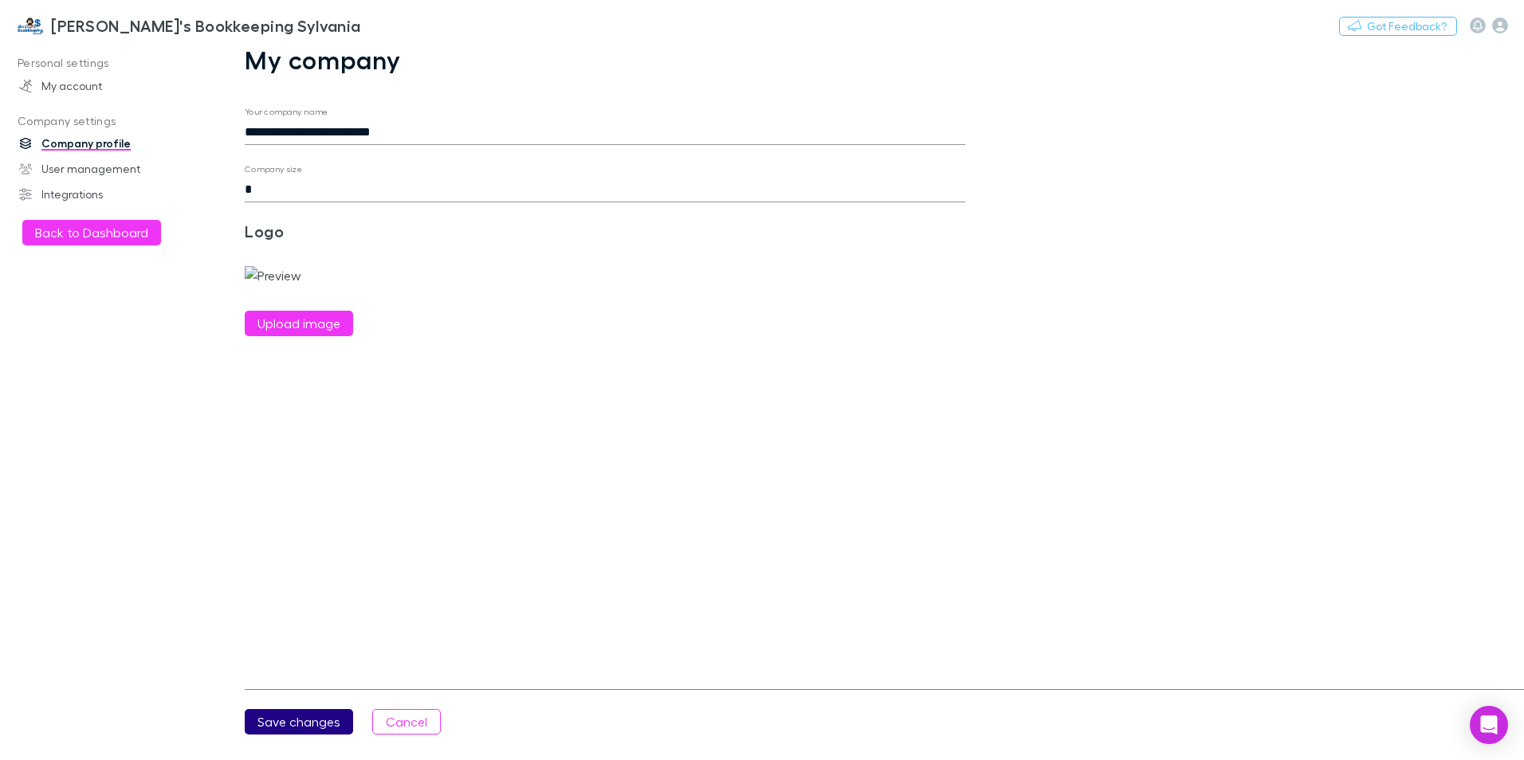
click at [293, 717] on button "Save changes" at bounding box center [299, 722] width 108 height 26
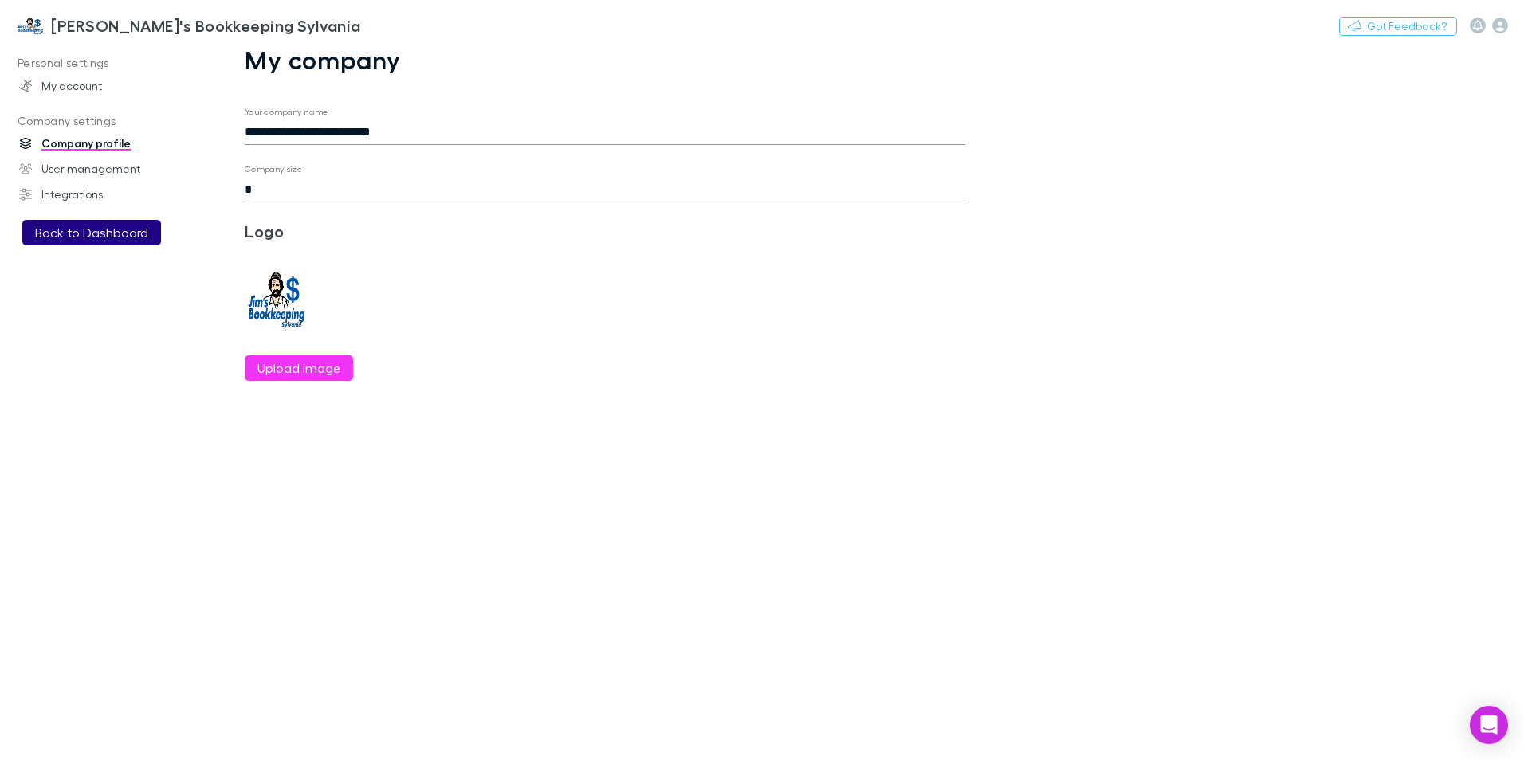
click at [88, 229] on button "Back to Dashboard" at bounding box center [91, 233] width 139 height 26
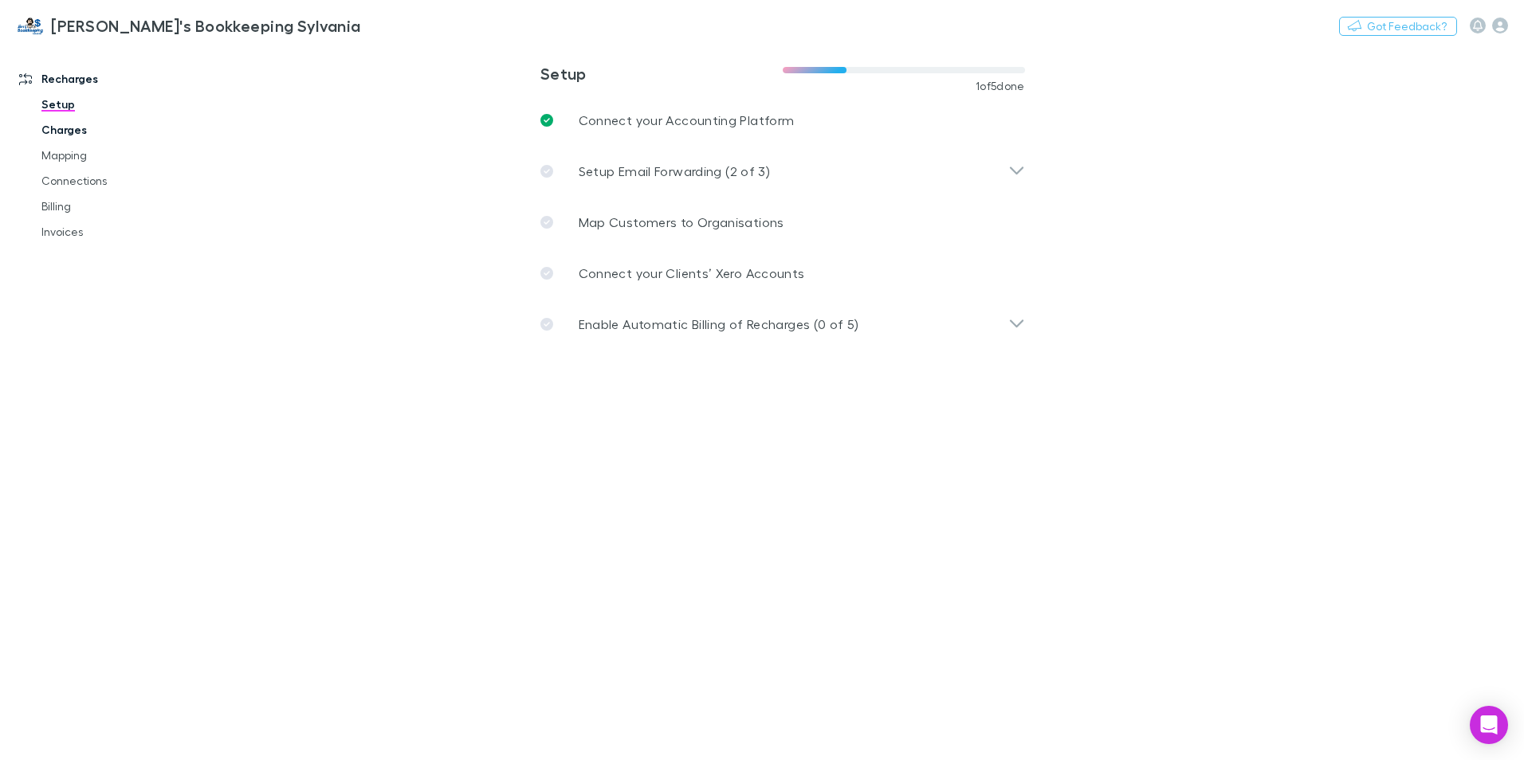
click at [73, 128] on link "Charges" at bounding box center [121, 130] width 190 height 26
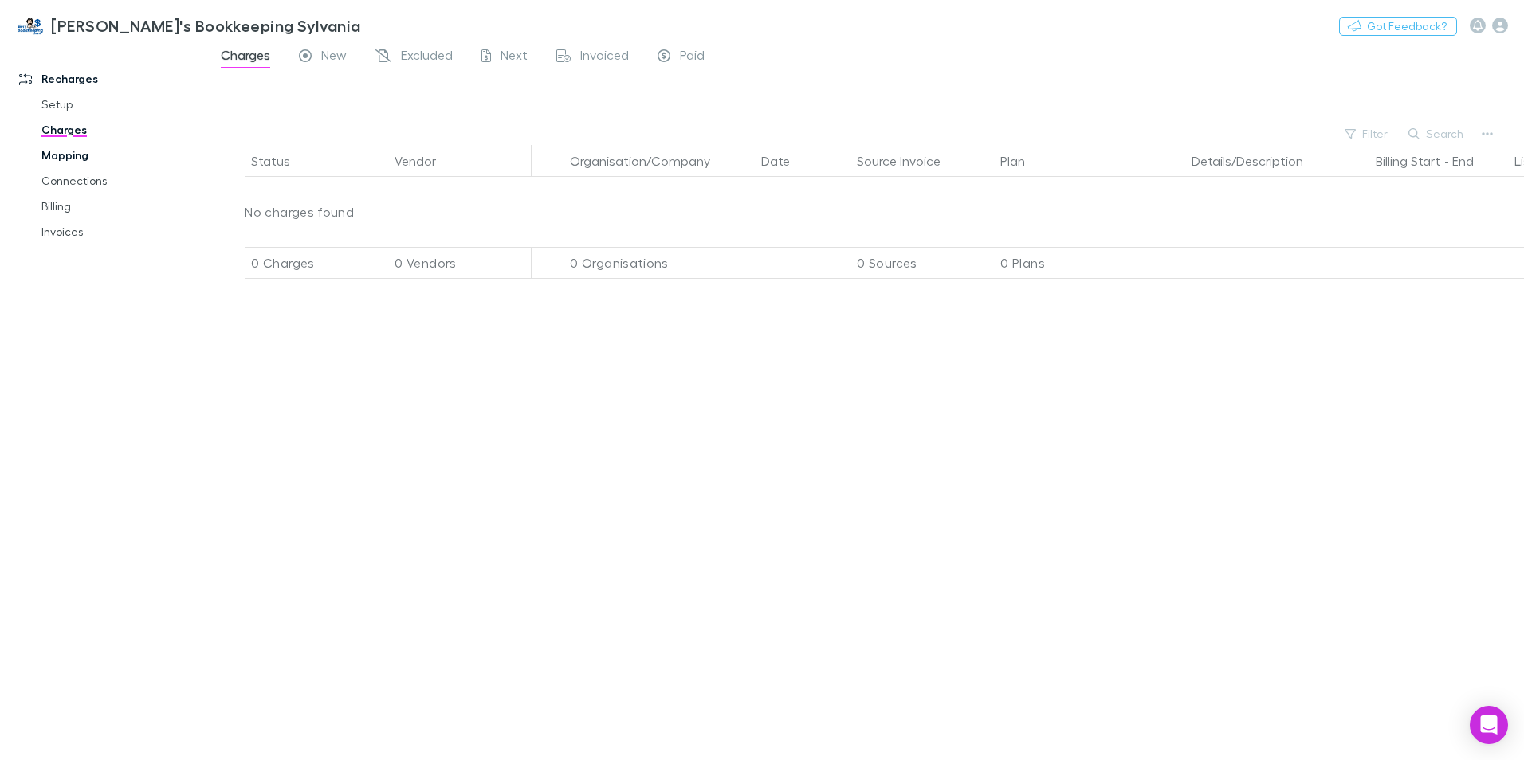
click at [73, 155] on link "Mapping" at bounding box center [121, 156] width 190 height 26
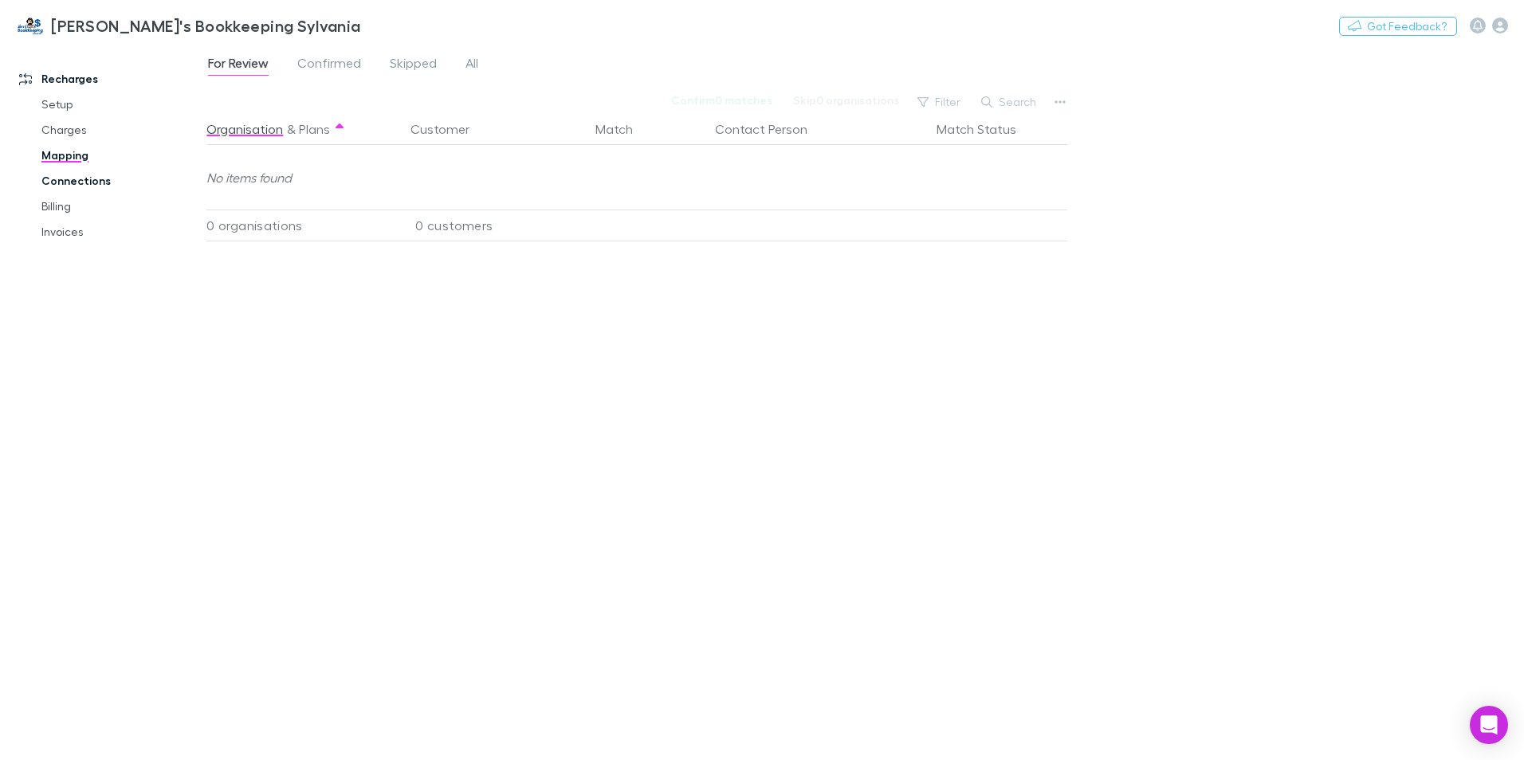
click at [76, 182] on link "Connections" at bounding box center [121, 181] width 190 height 26
click at [61, 207] on link "Billing" at bounding box center [121, 207] width 190 height 26
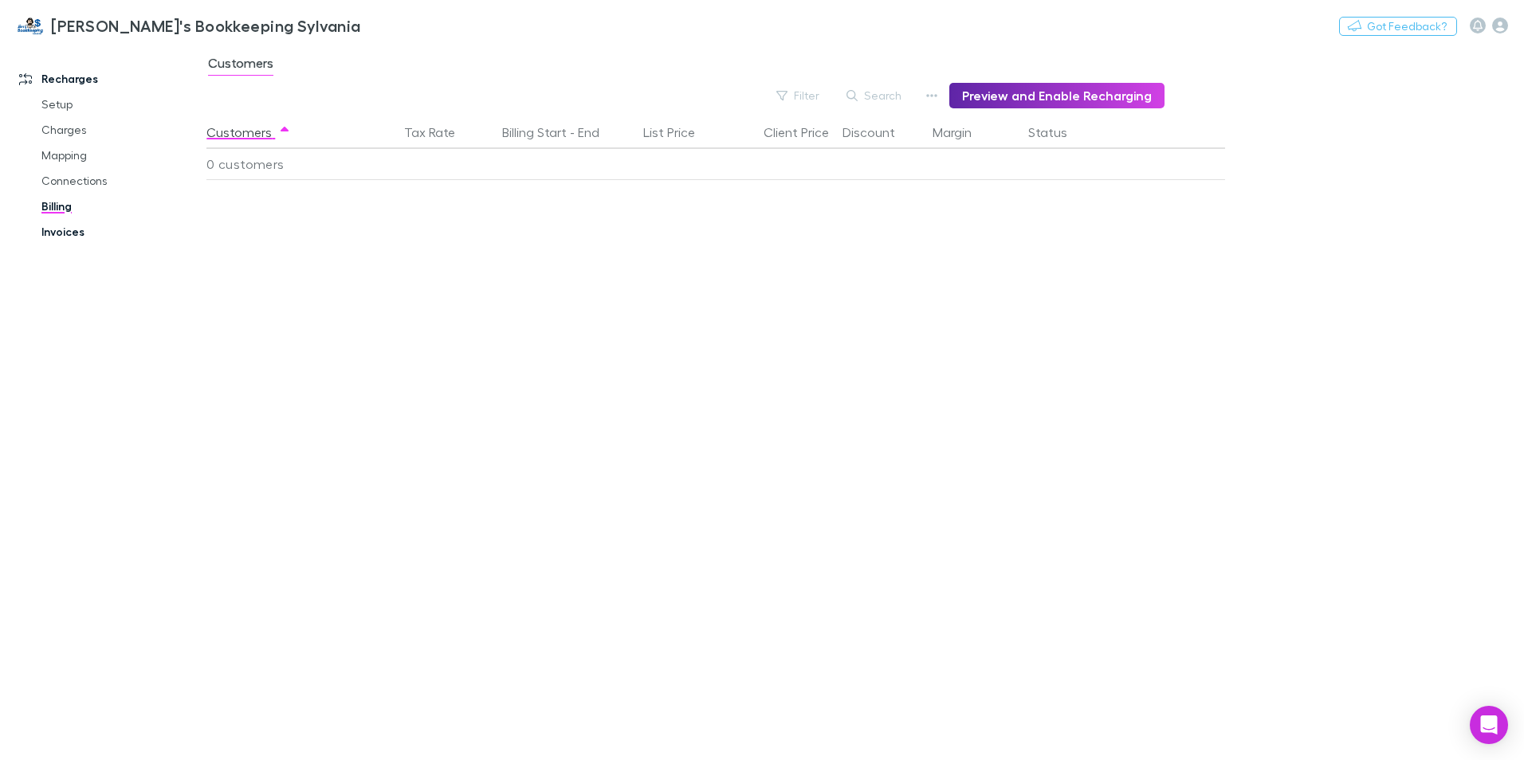
click at [61, 232] on link "Invoices" at bounding box center [121, 232] width 190 height 26
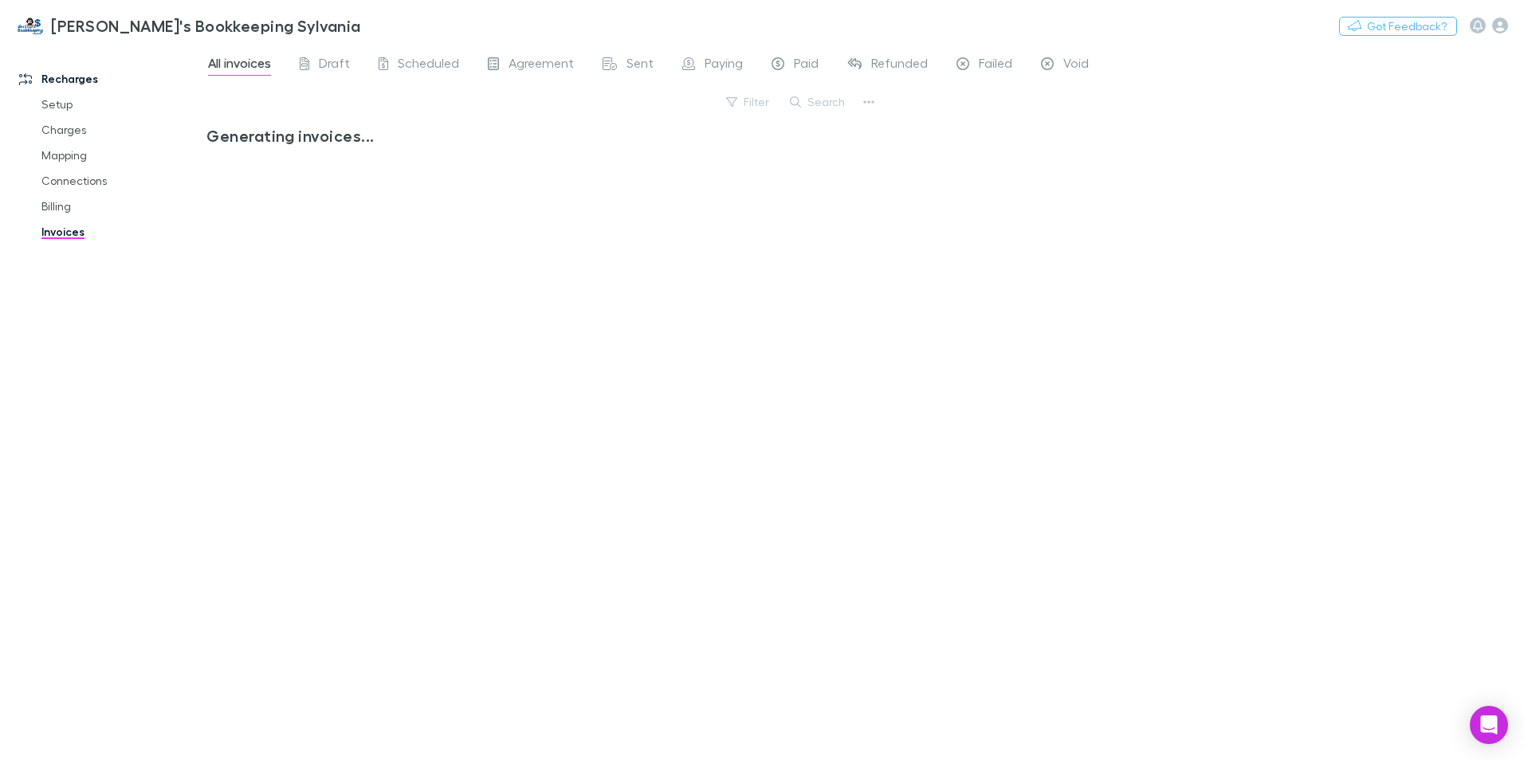
click at [70, 80] on link "Recharges" at bounding box center [109, 79] width 212 height 26
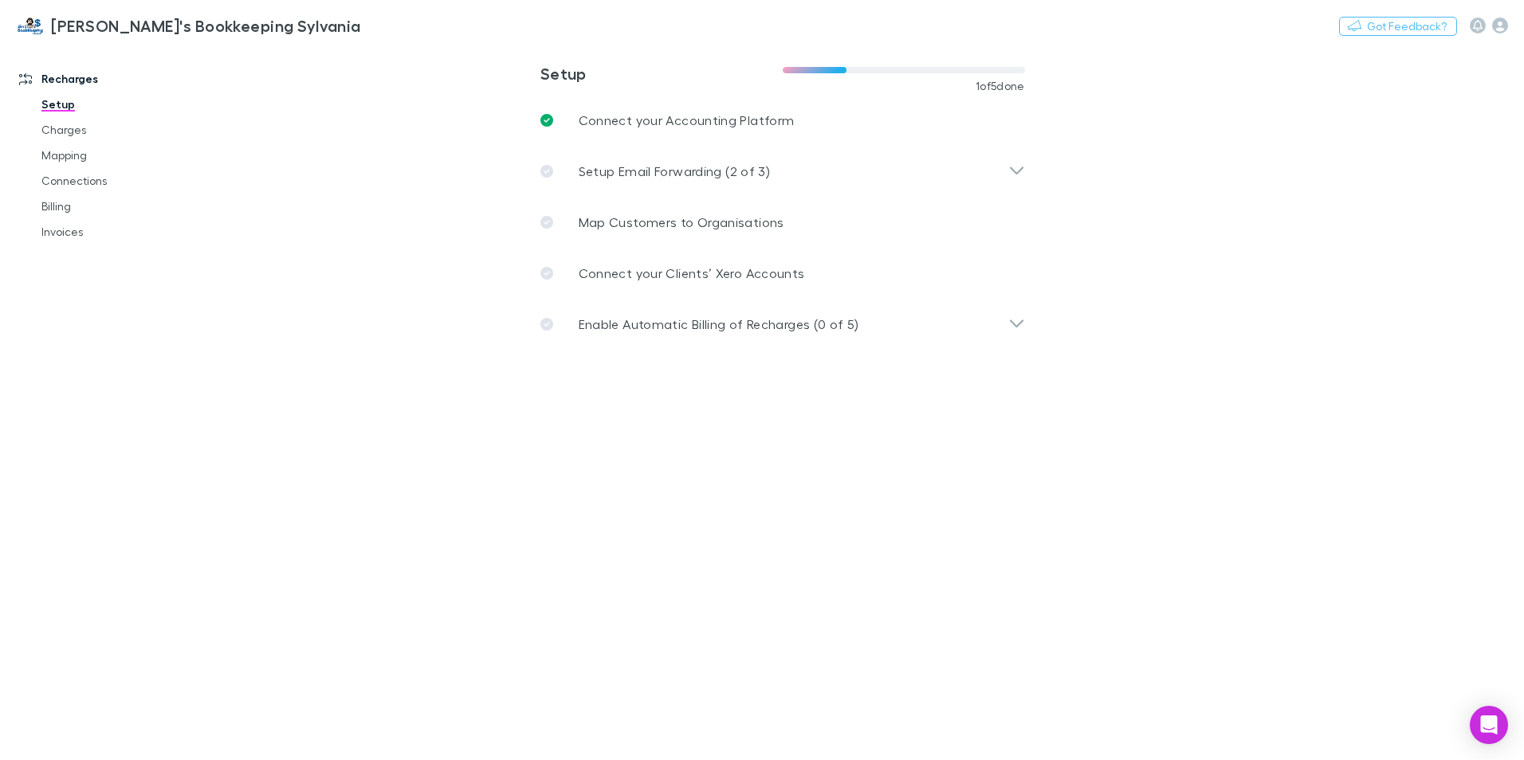
click at [68, 105] on link "Setup" at bounding box center [121, 105] width 190 height 26
click at [741, 167] on p "Setup Email Forwarding (2 of 3)" at bounding box center [674, 171] width 191 height 19
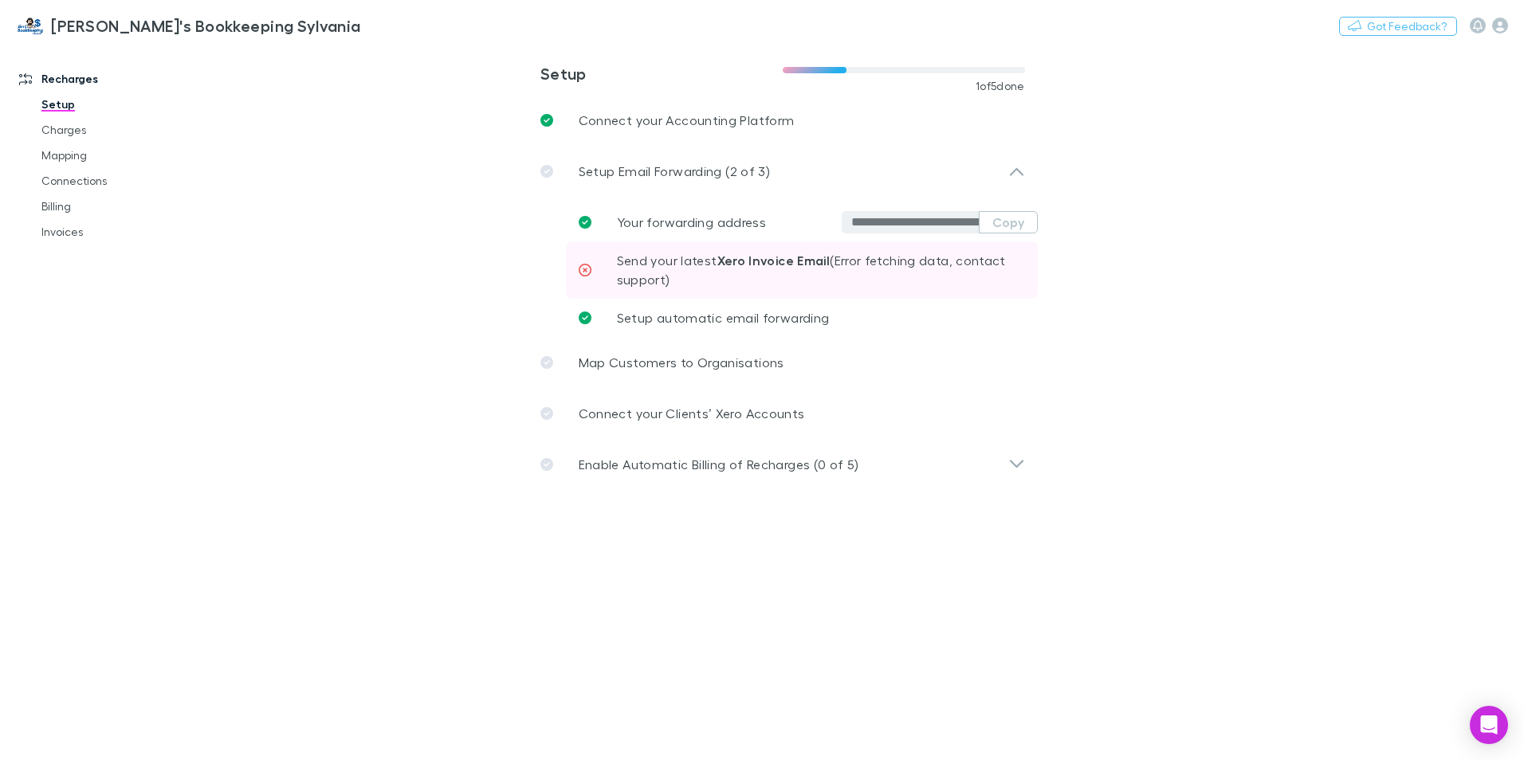
click at [689, 259] on span "Send your latest Xero Invoice Email (Error fetching data, contact support)" at bounding box center [811, 270] width 389 height 34
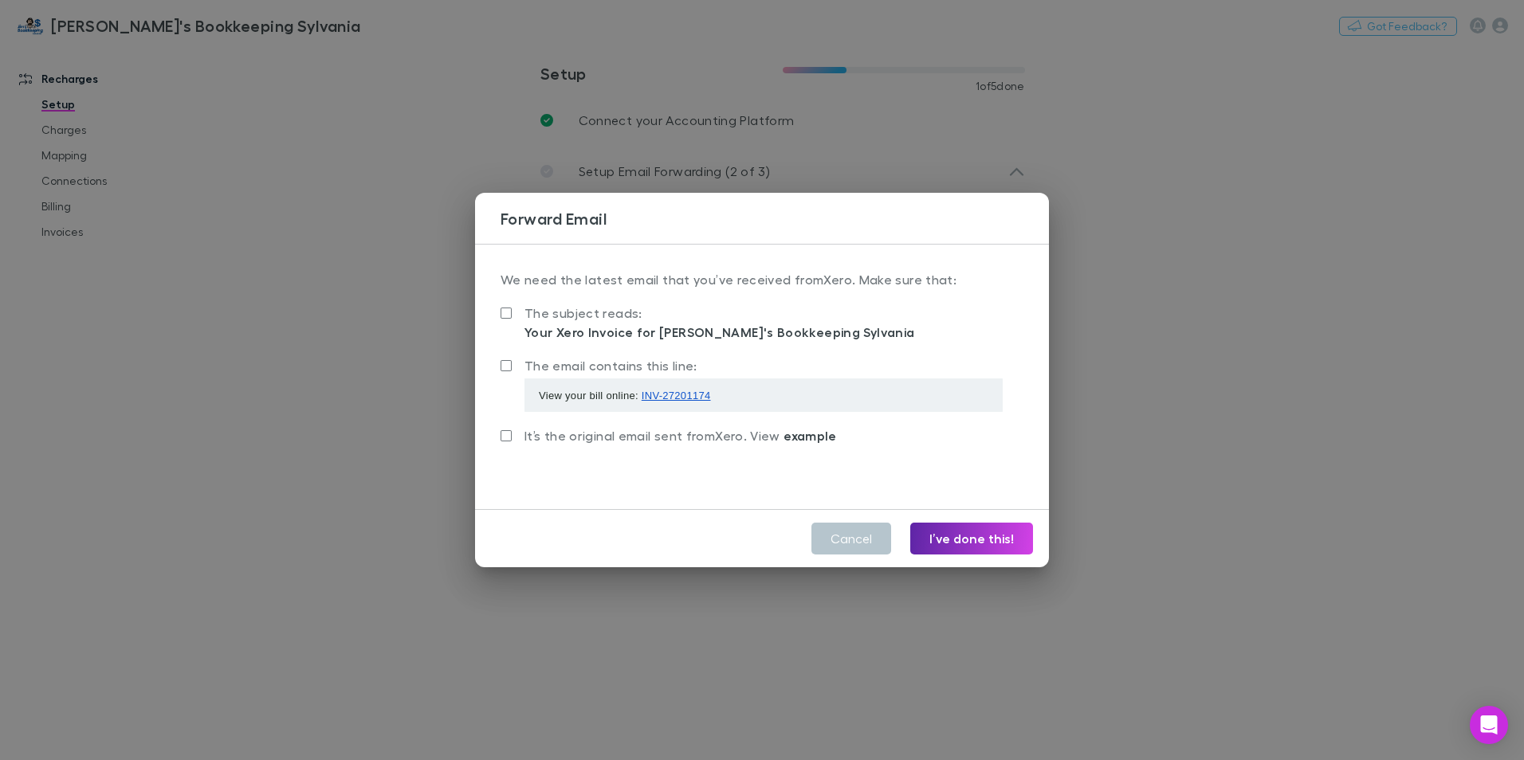
click at [680, 392] on span "INV-27201174" at bounding box center [676, 396] width 69 height 12
click at [855, 538] on button "Cancel" at bounding box center [851, 539] width 80 height 32
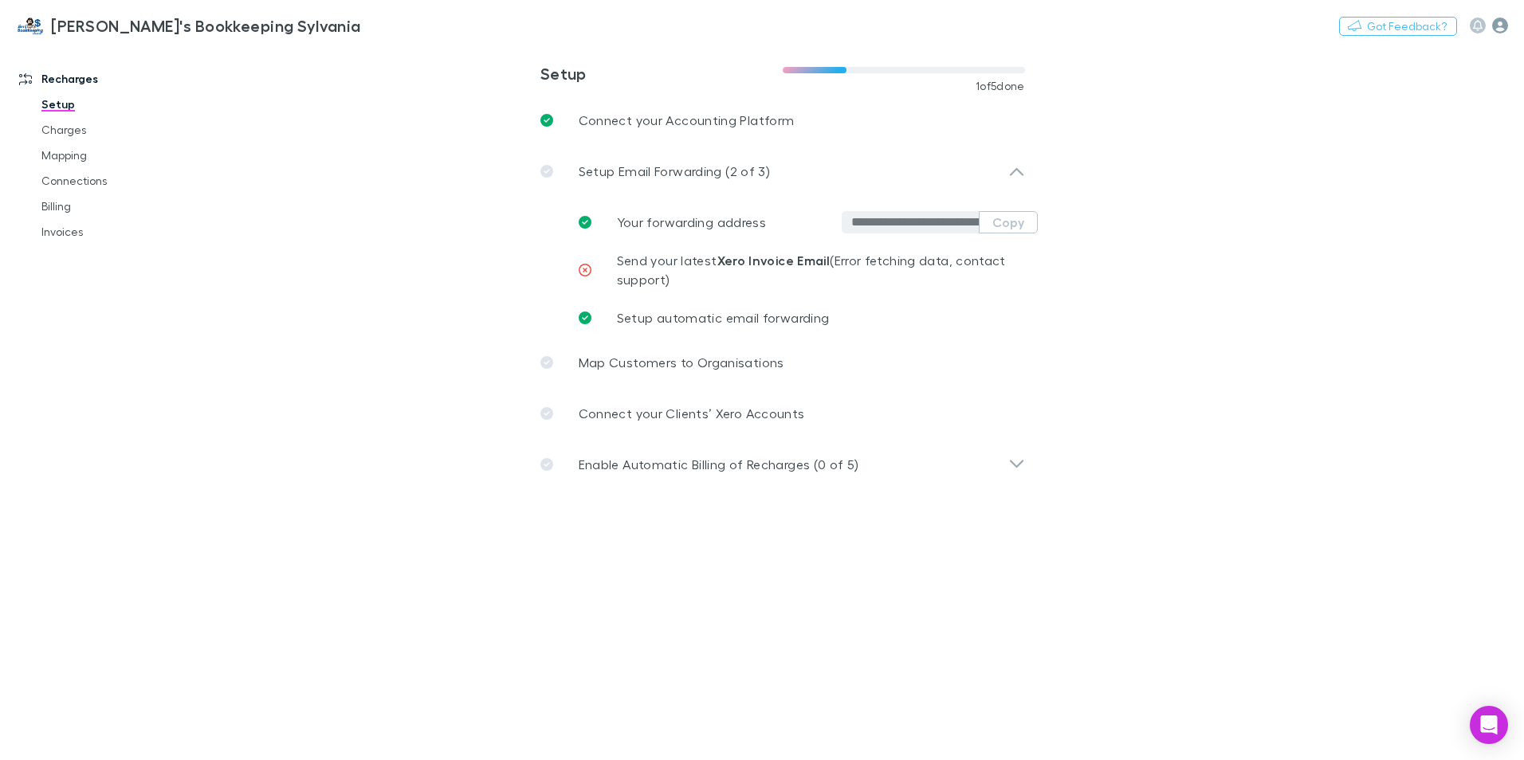
click at [1503, 27] on icon "button" at bounding box center [1500, 26] width 16 height 16
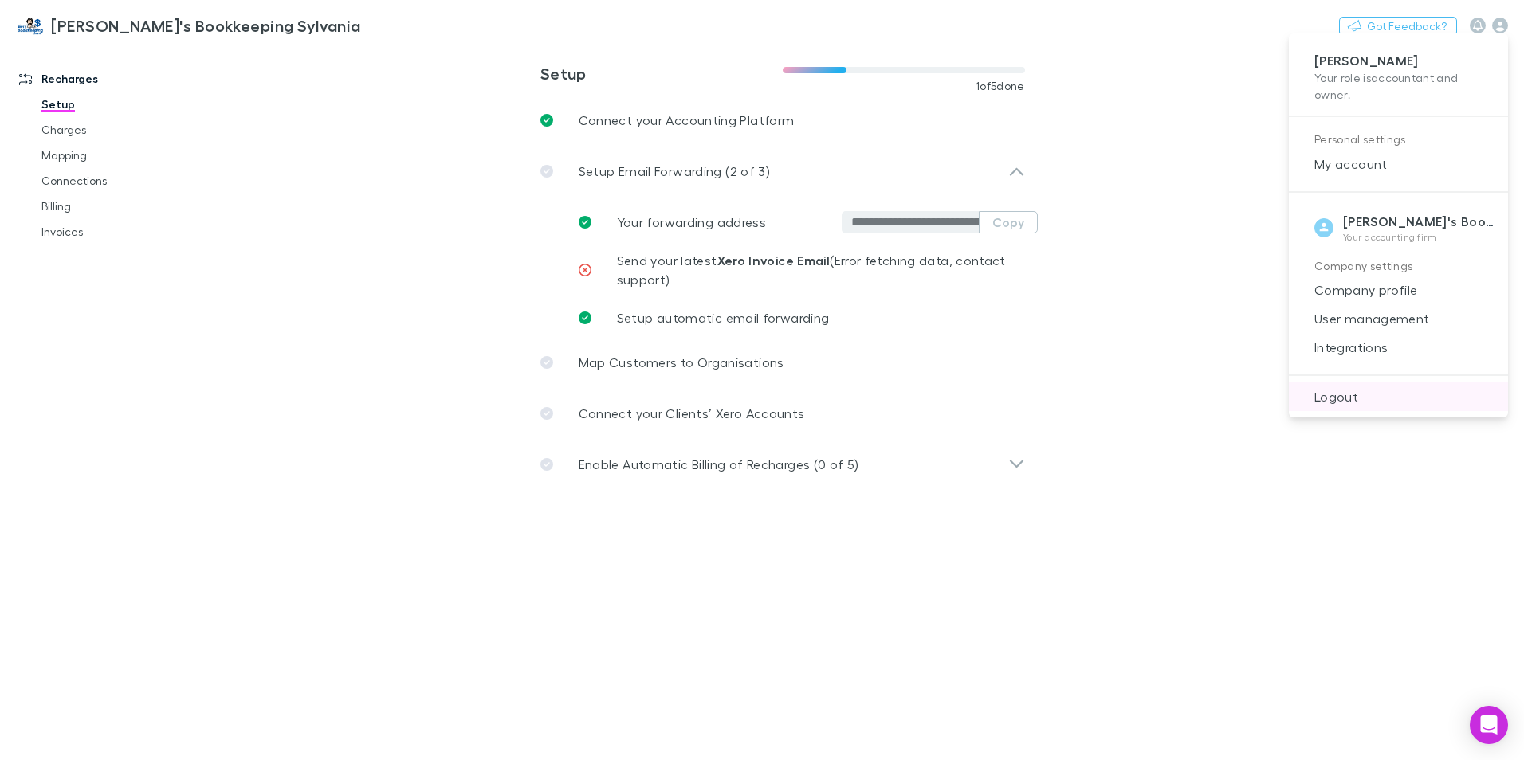
click at [1342, 403] on span "Logout" at bounding box center [1399, 396] width 194 height 19
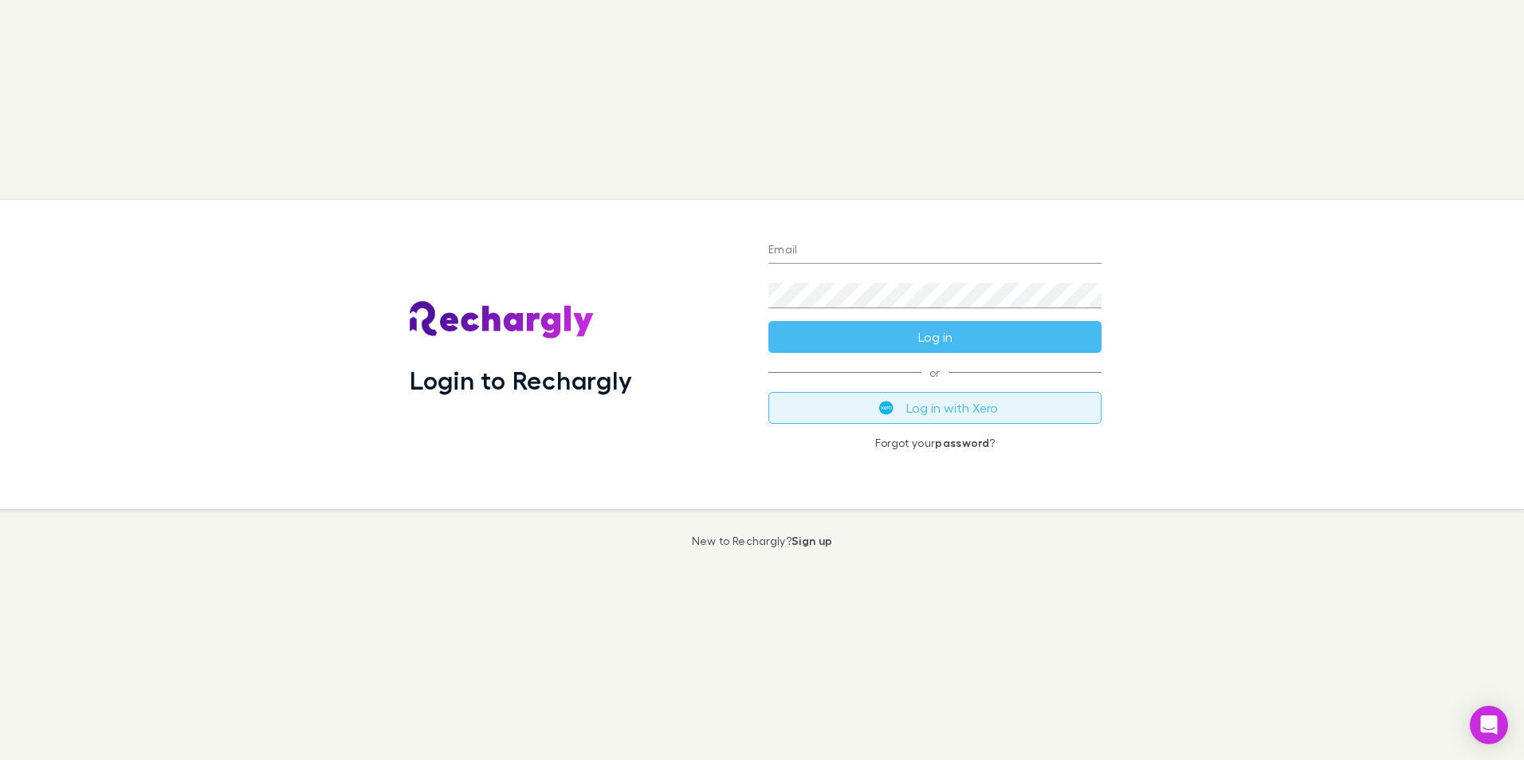
click at [936, 406] on button "Log in with Xero" at bounding box center [934, 408] width 333 height 32
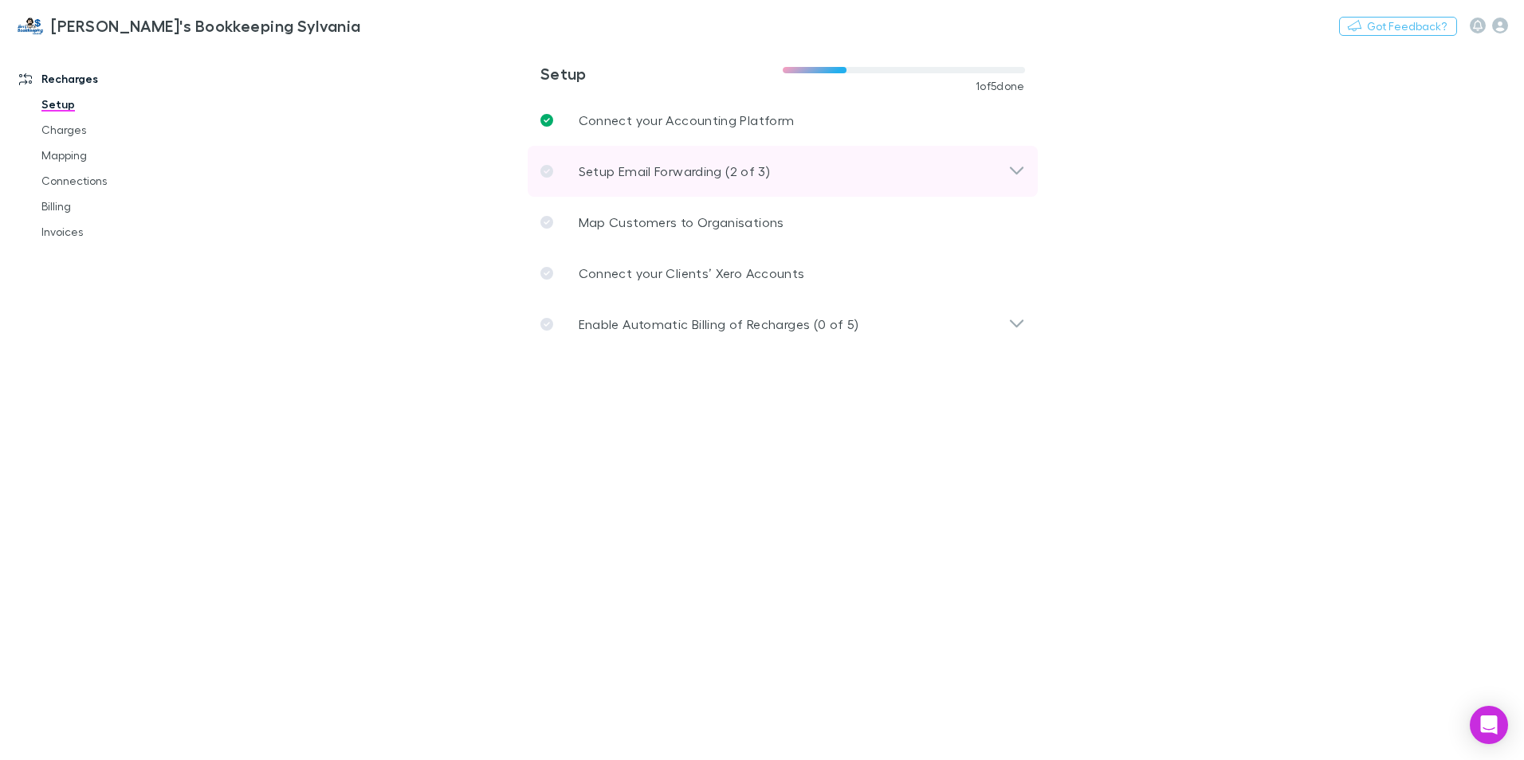
click at [644, 170] on p "Setup Email Forwarding (2 of 3)" at bounding box center [674, 171] width 191 height 19
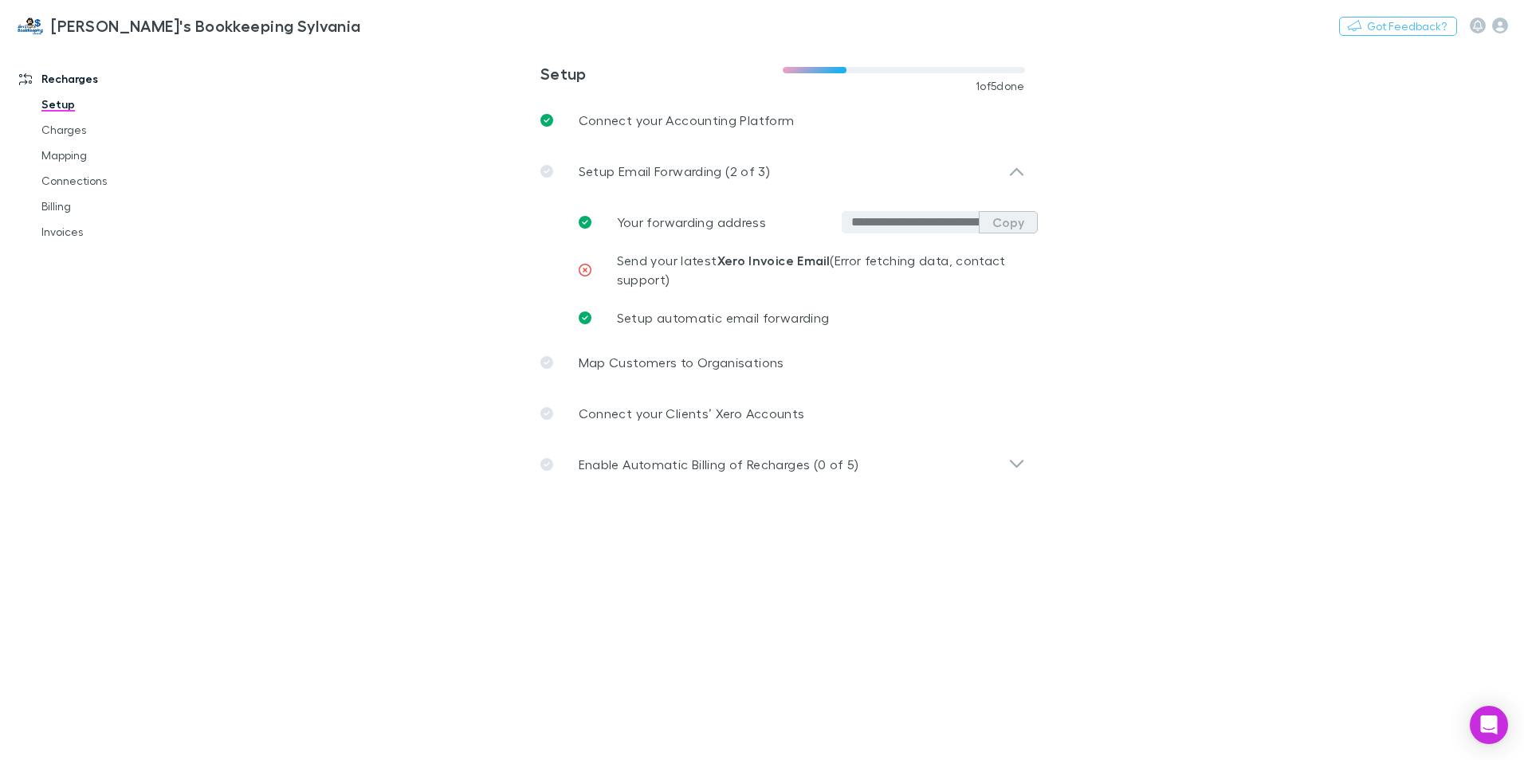
click at [1008, 220] on button "Copy" at bounding box center [1008, 222] width 59 height 22
click at [459, 309] on main "**********" at bounding box center [865, 403] width 1318 height 716
click at [61, 159] on link "Mapping" at bounding box center [121, 156] width 190 height 26
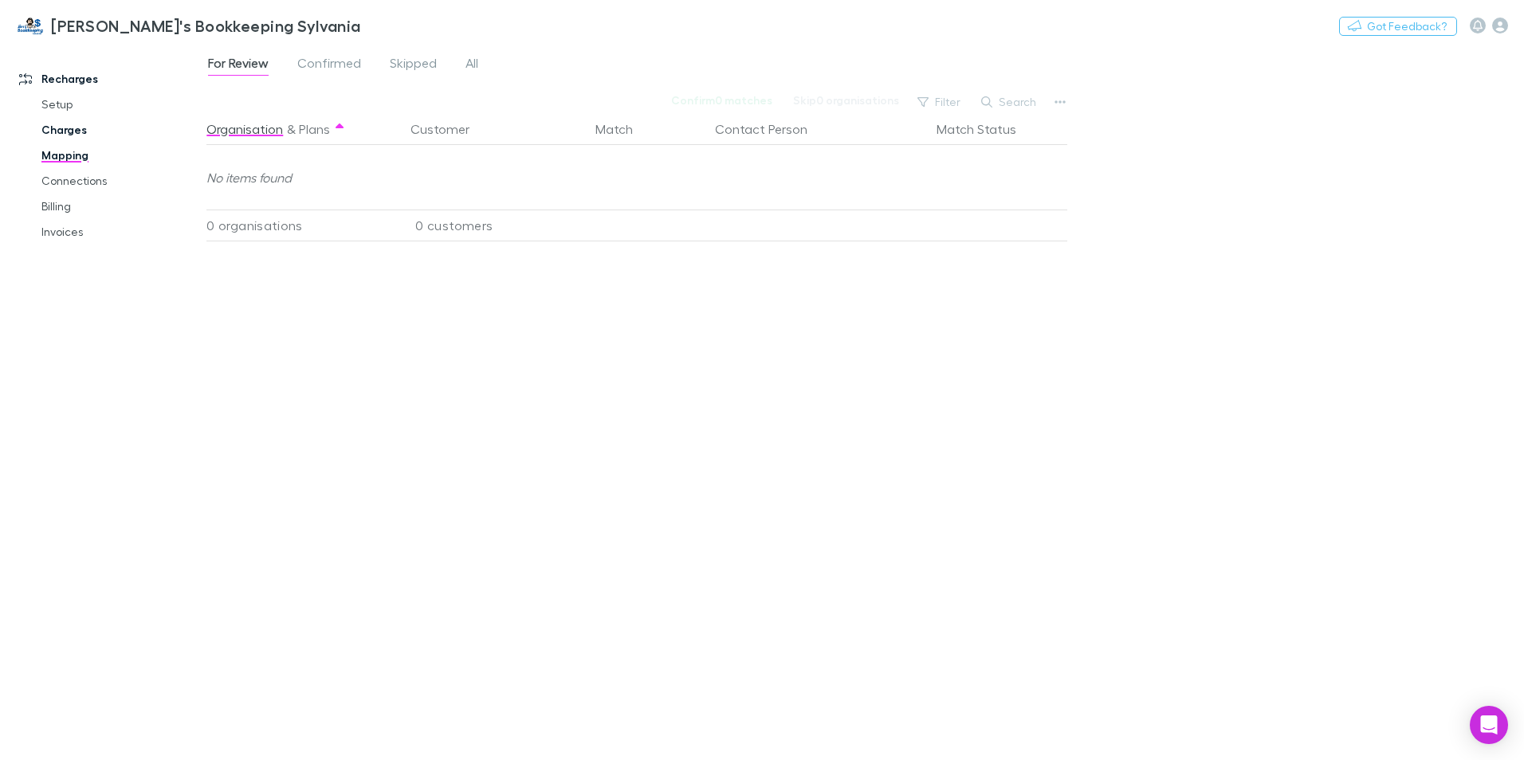
click at [63, 131] on link "Charges" at bounding box center [121, 130] width 190 height 26
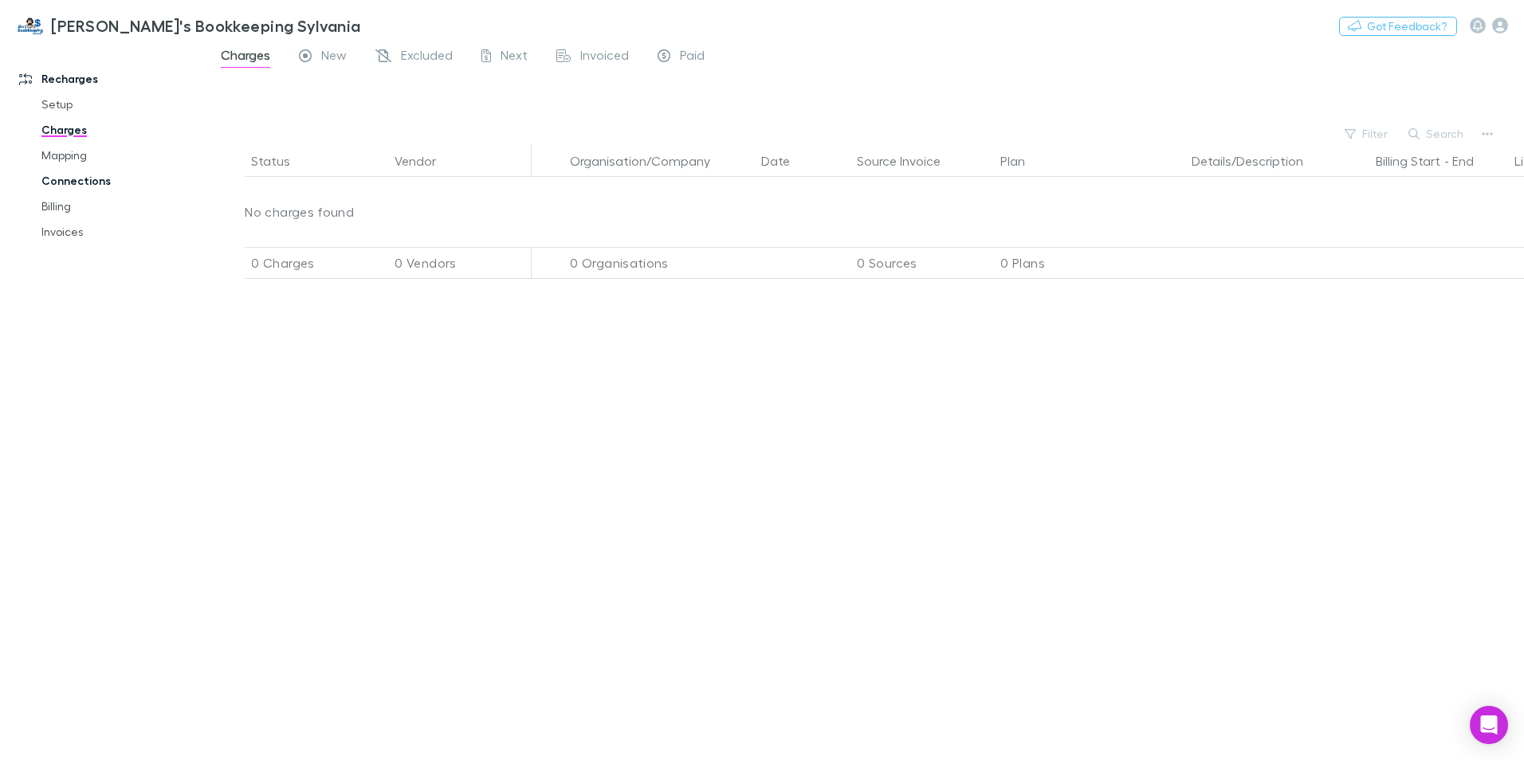
click at [72, 175] on link "Connections" at bounding box center [121, 181] width 190 height 26
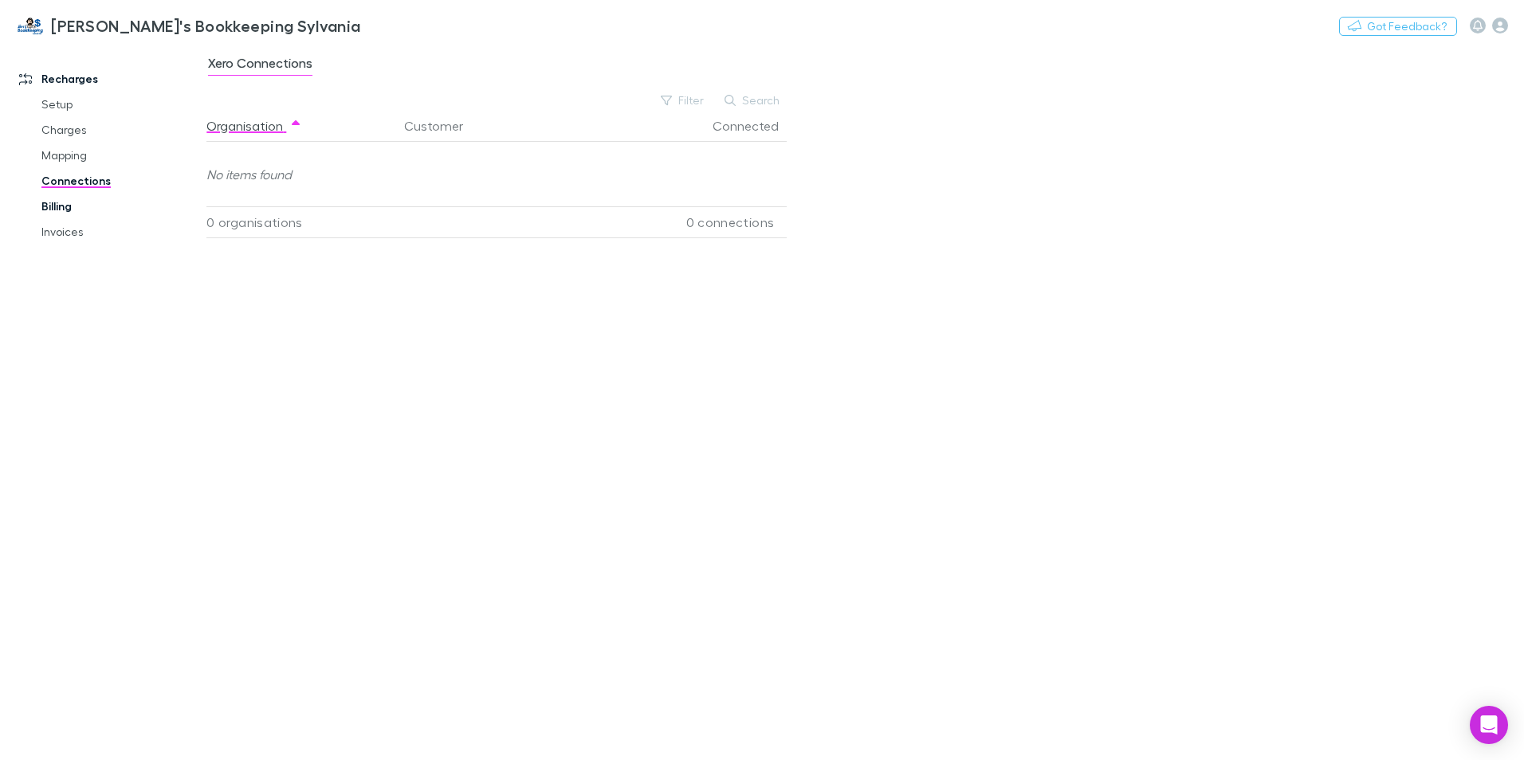
click at [62, 207] on link "Billing" at bounding box center [121, 207] width 190 height 26
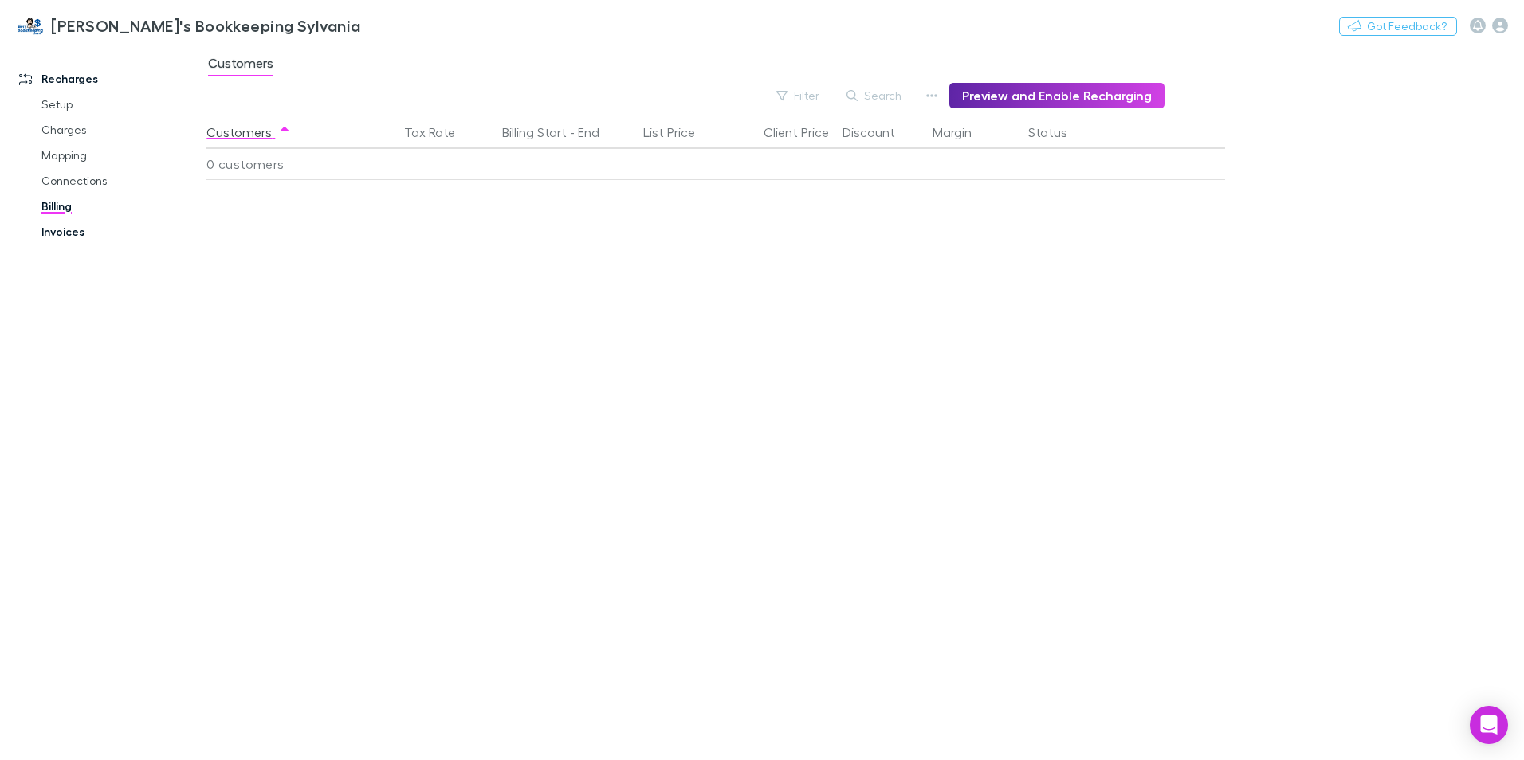
click at [62, 230] on link "Invoices" at bounding box center [121, 232] width 190 height 26
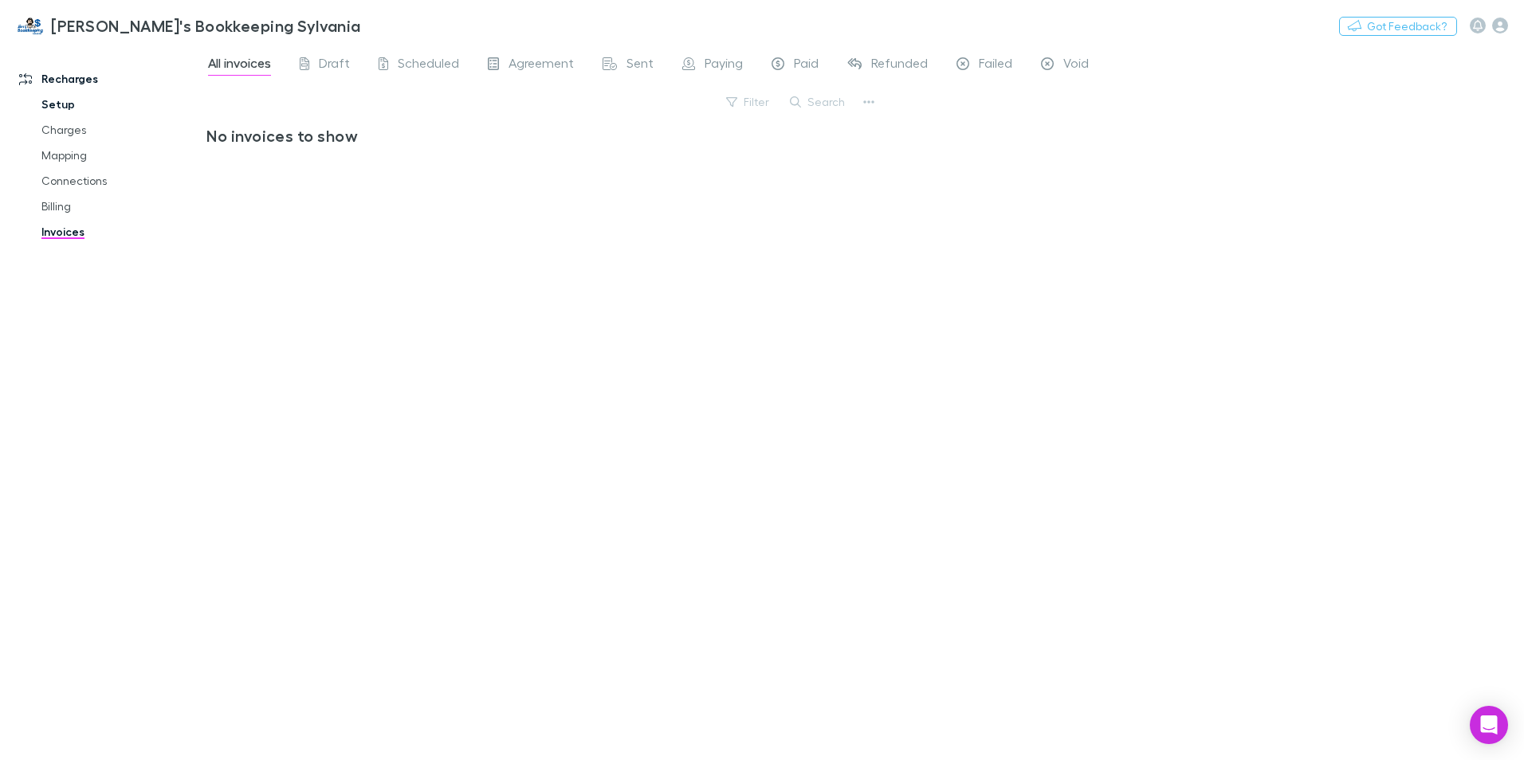
click at [68, 103] on link "Setup" at bounding box center [121, 105] width 190 height 26
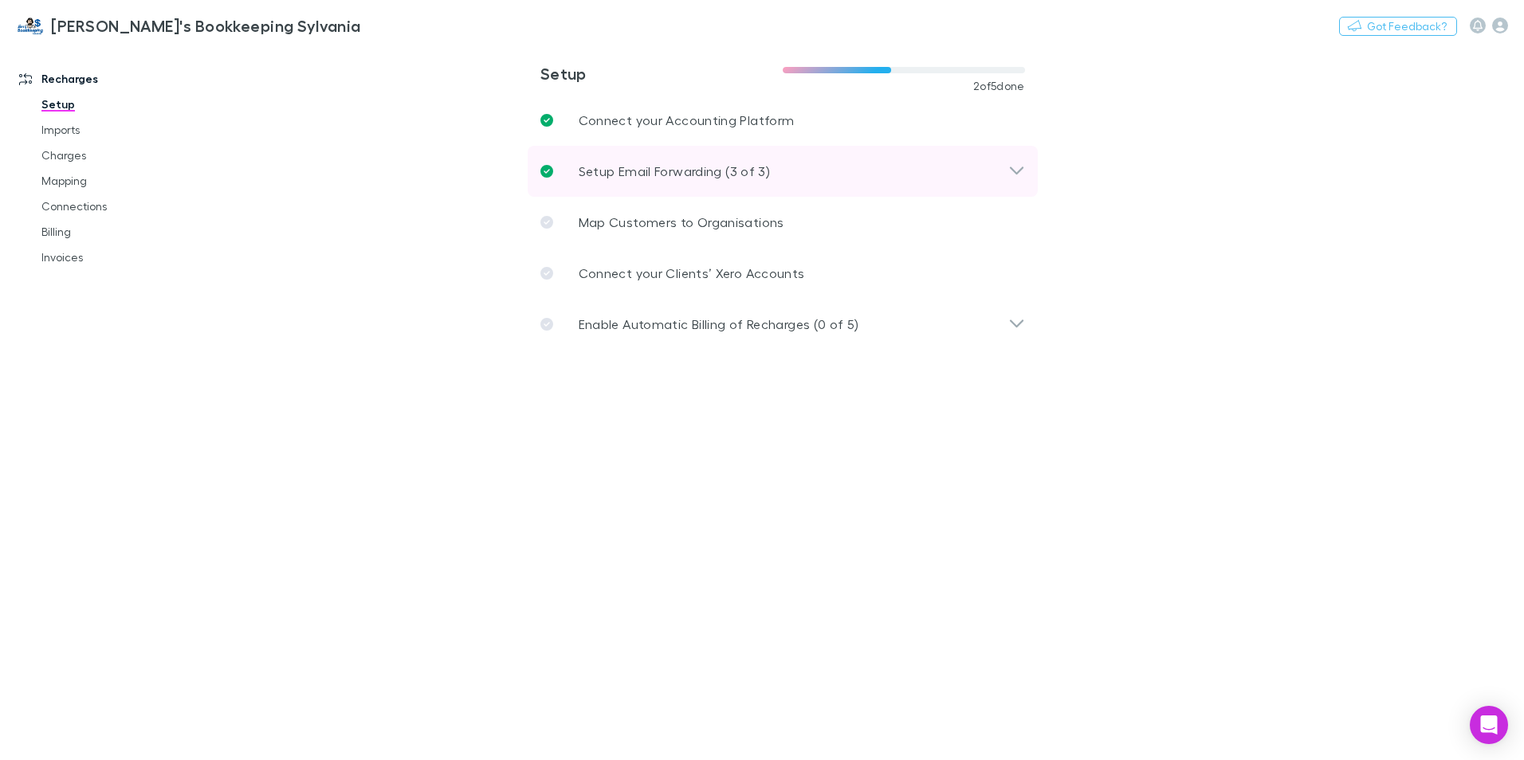
click at [1022, 171] on icon at bounding box center [1016, 171] width 17 height 19
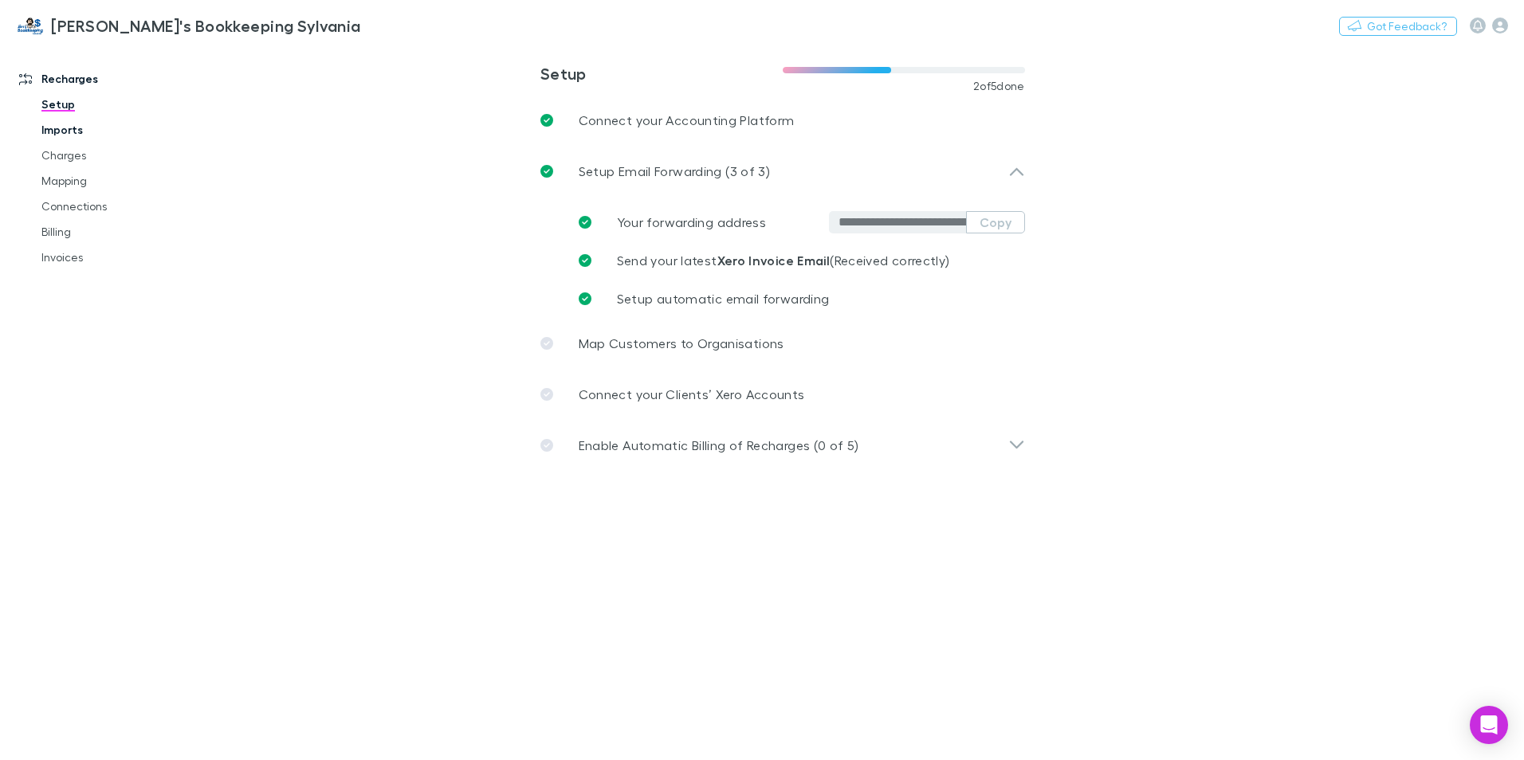
click at [88, 128] on link "Imports" at bounding box center [121, 130] width 190 height 26
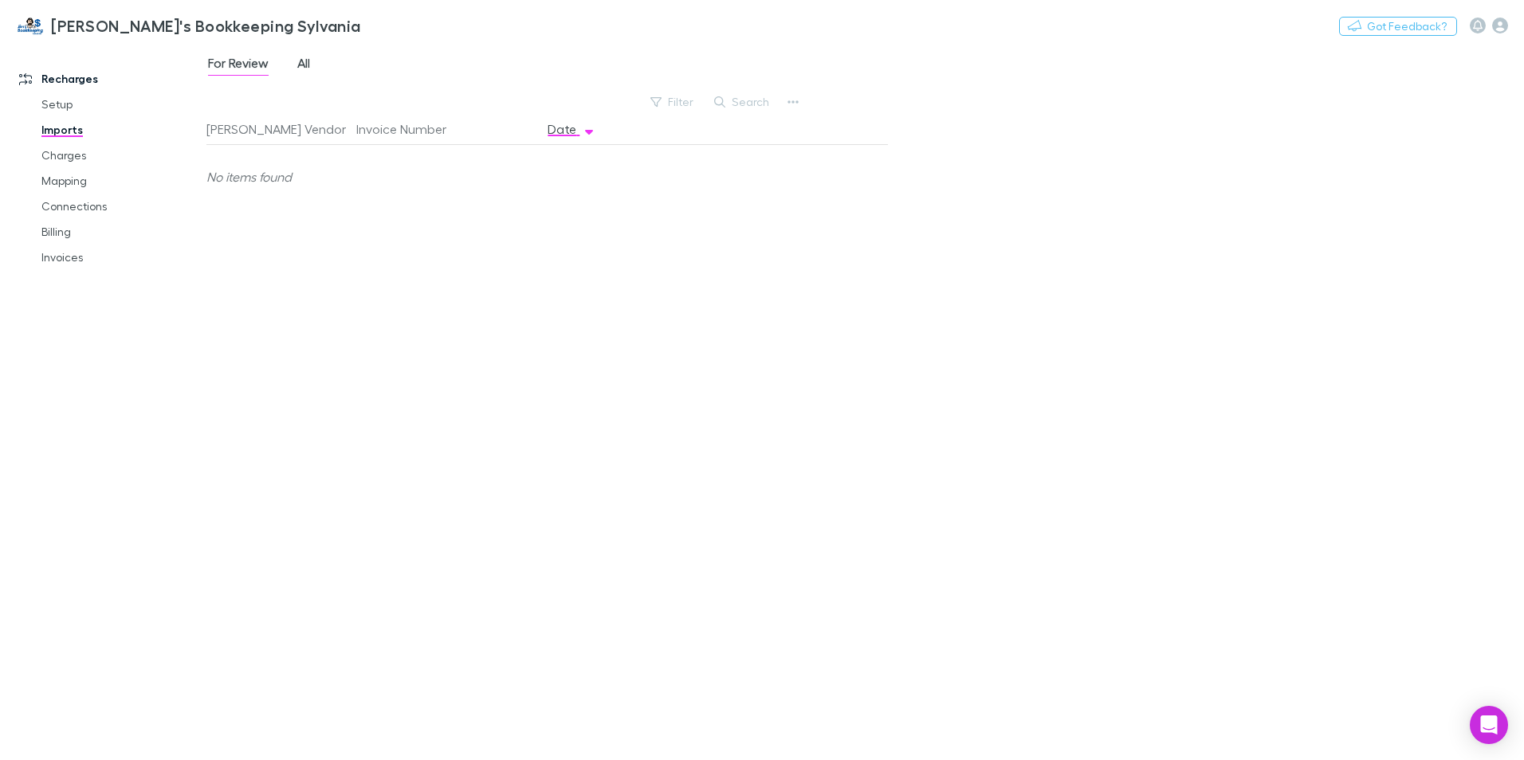
click at [310, 61] on span "All" at bounding box center [303, 65] width 13 height 21
click at [422, 177] on div "INV-46246770" at bounding box center [445, 177] width 179 height 64
click at [257, 175] on div "Xero" at bounding box center [274, 177] width 137 height 64
click at [69, 153] on link "Charges" at bounding box center [121, 156] width 190 height 26
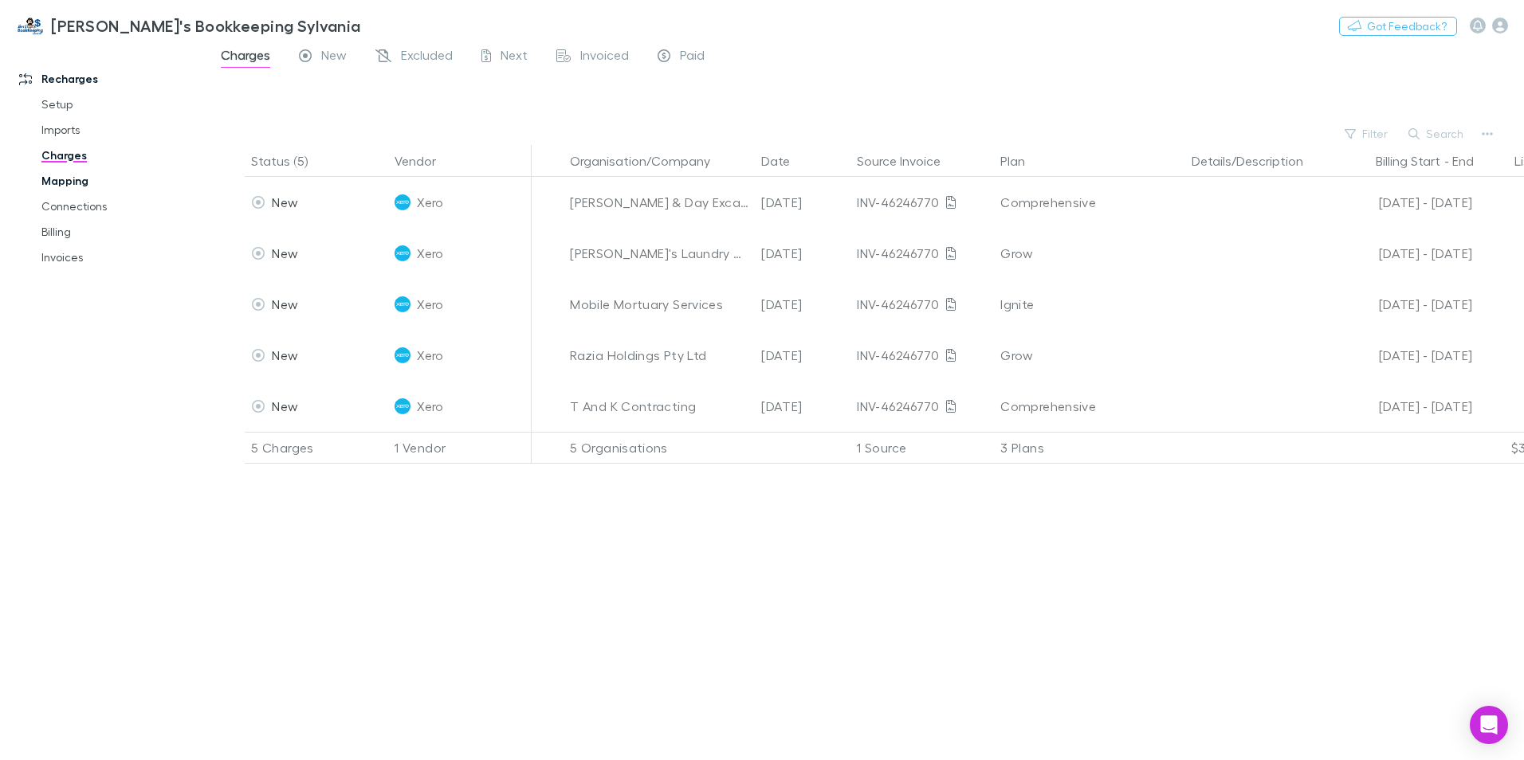
click at [55, 182] on link "Mapping" at bounding box center [121, 181] width 190 height 26
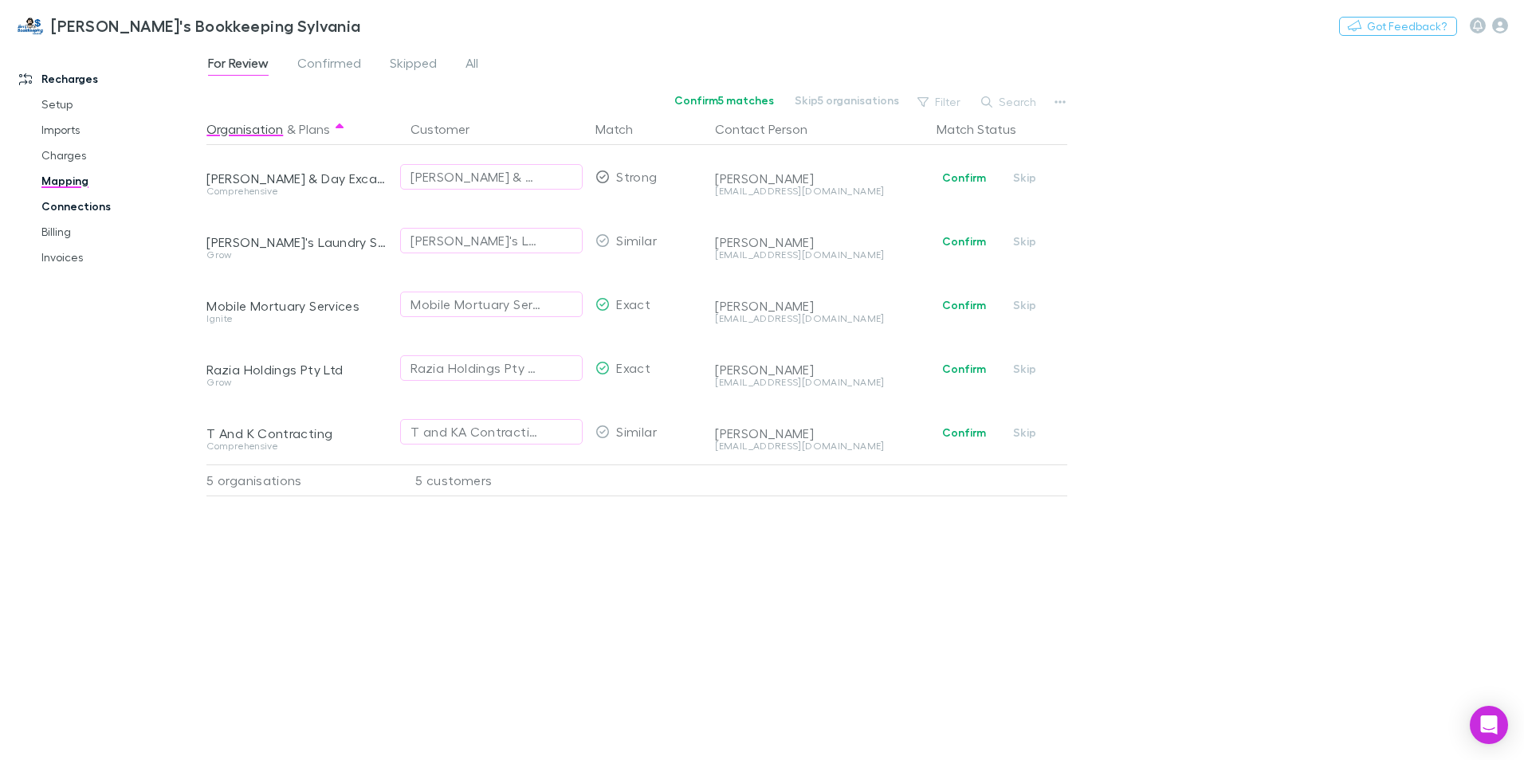
click at [80, 205] on link "Connections" at bounding box center [121, 207] width 190 height 26
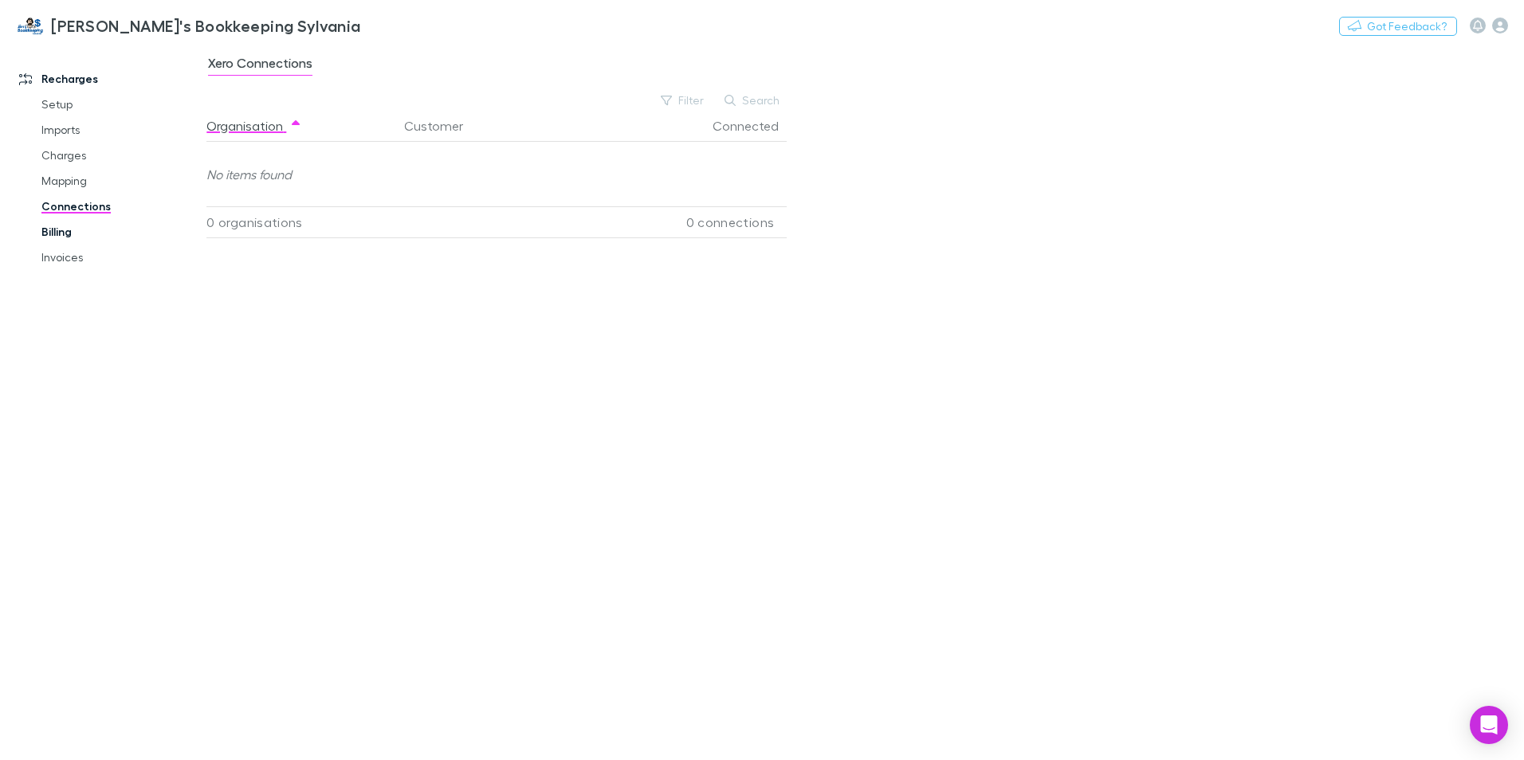
click at [59, 236] on link "Billing" at bounding box center [121, 232] width 190 height 26
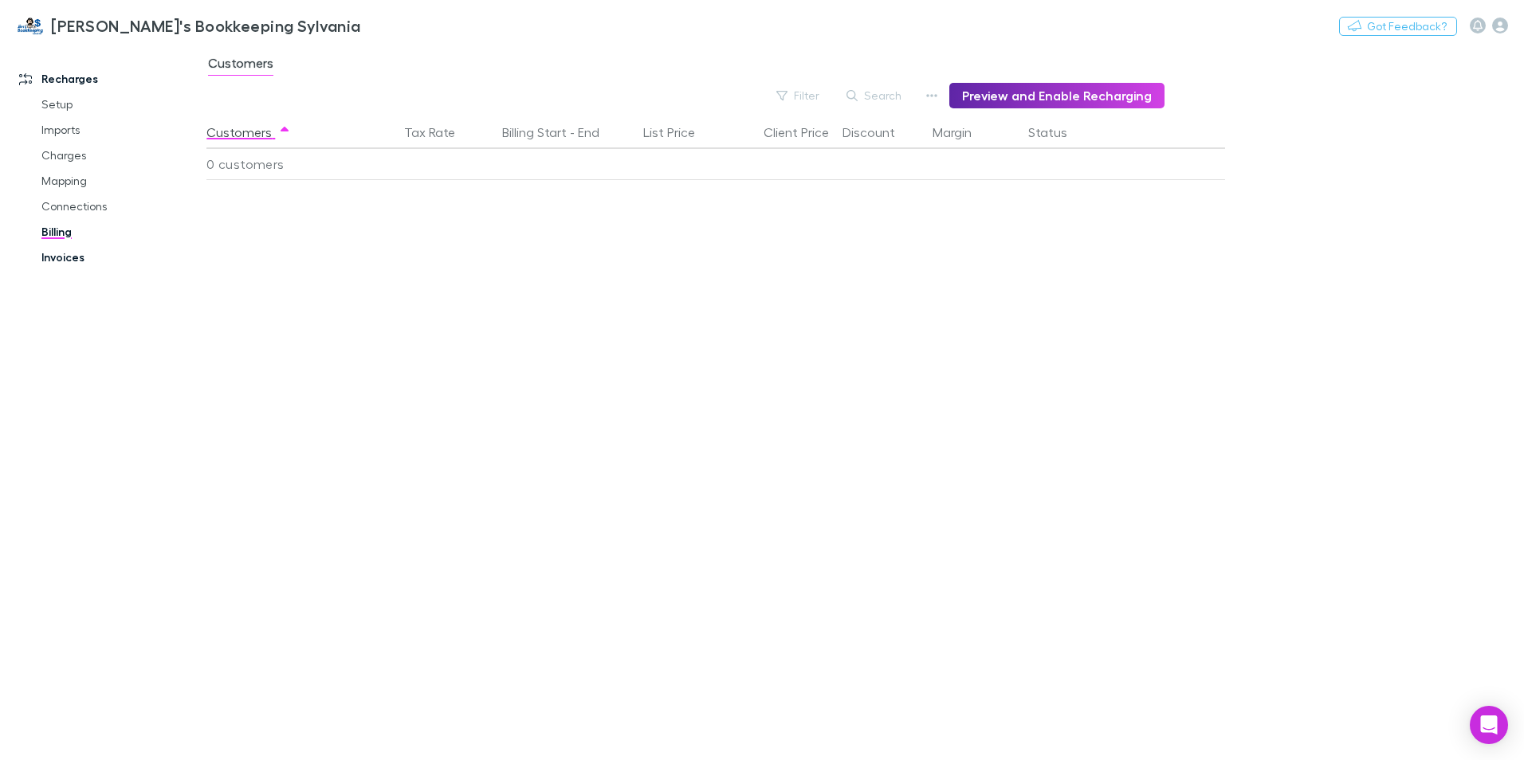
click at [70, 253] on link "Invoices" at bounding box center [121, 258] width 190 height 26
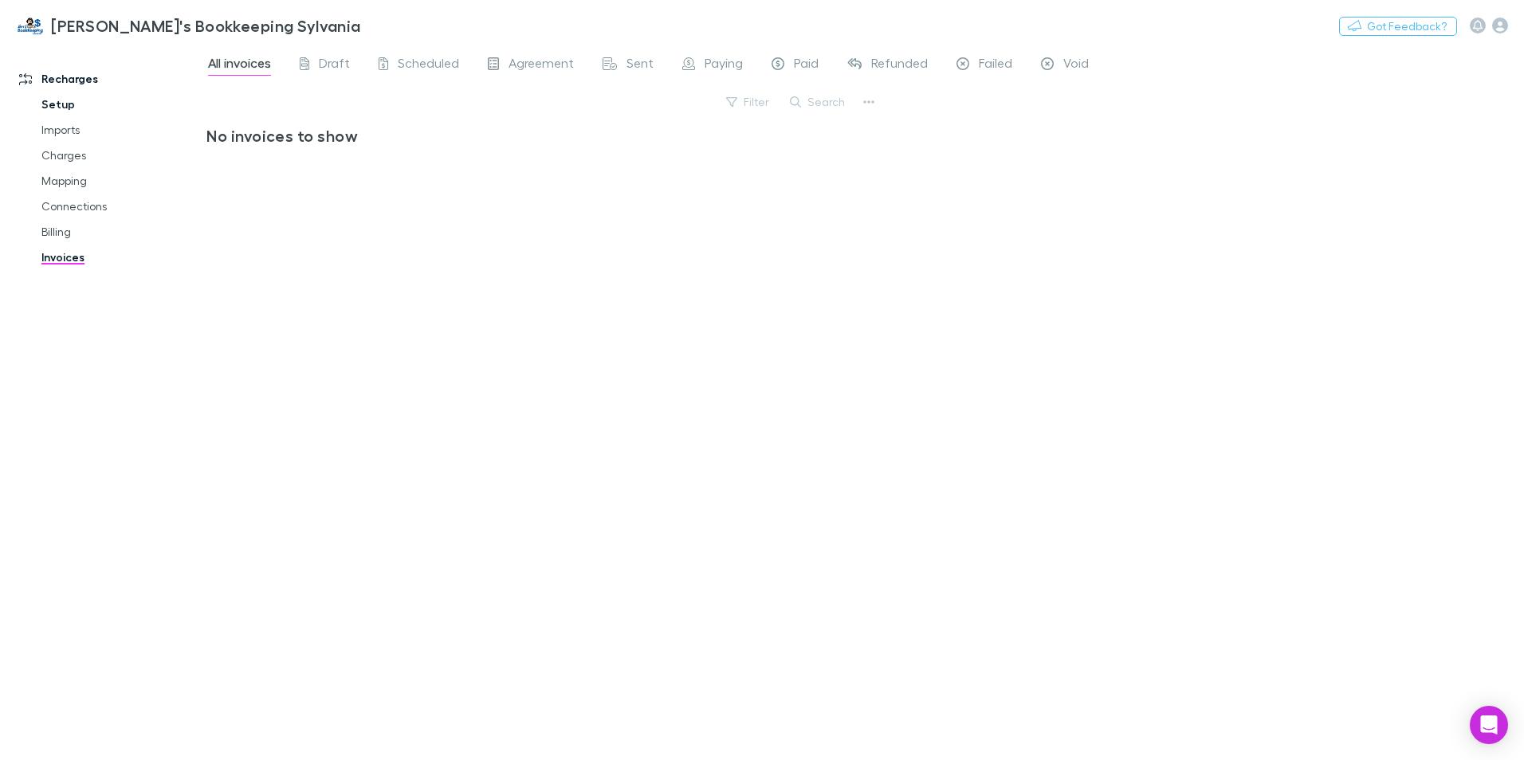
click at [53, 105] on link "Setup" at bounding box center [121, 105] width 190 height 26
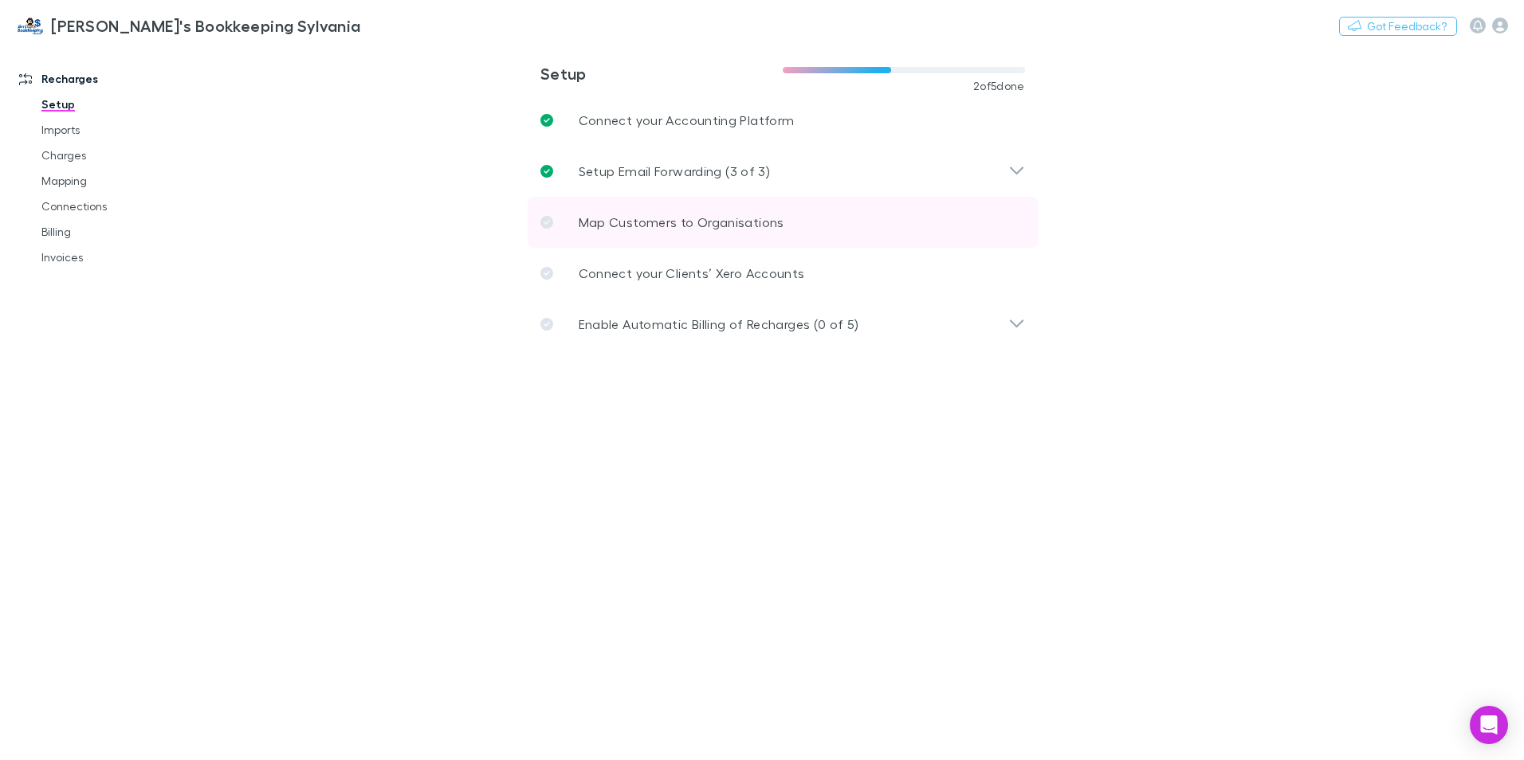
click at [837, 228] on link "Map Customers to Organisations" at bounding box center [783, 222] width 510 height 51
